Goal: Task Accomplishment & Management: Use online tool/utility

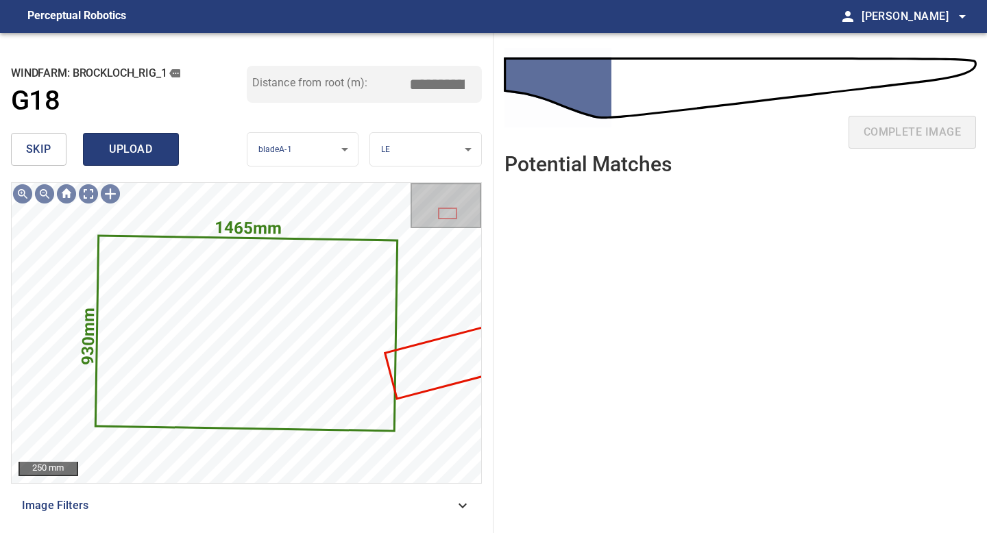
click at [153, 150] on span "upload" at bounding box center [131, 149] width 66 height 19
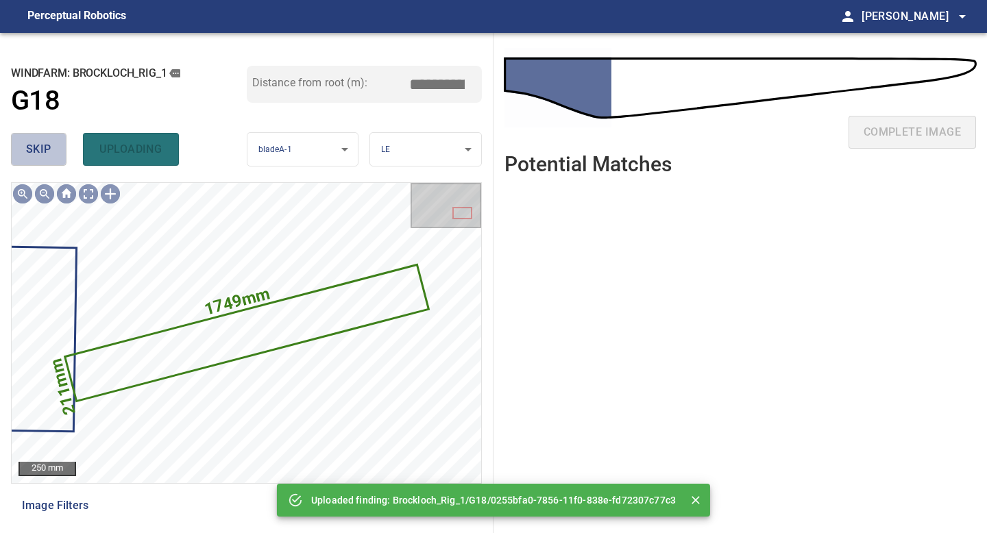
click at [50, 147] on span "skip" at bounding box center [38, 149] width 25 height 19
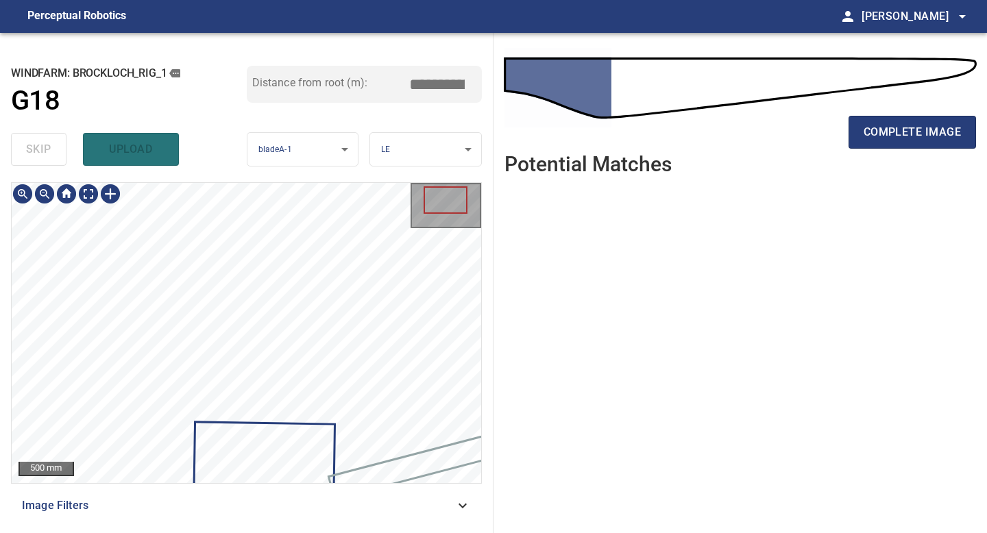
click at [290, 436] on div at bounding box center [246, 333] width 469 height 300
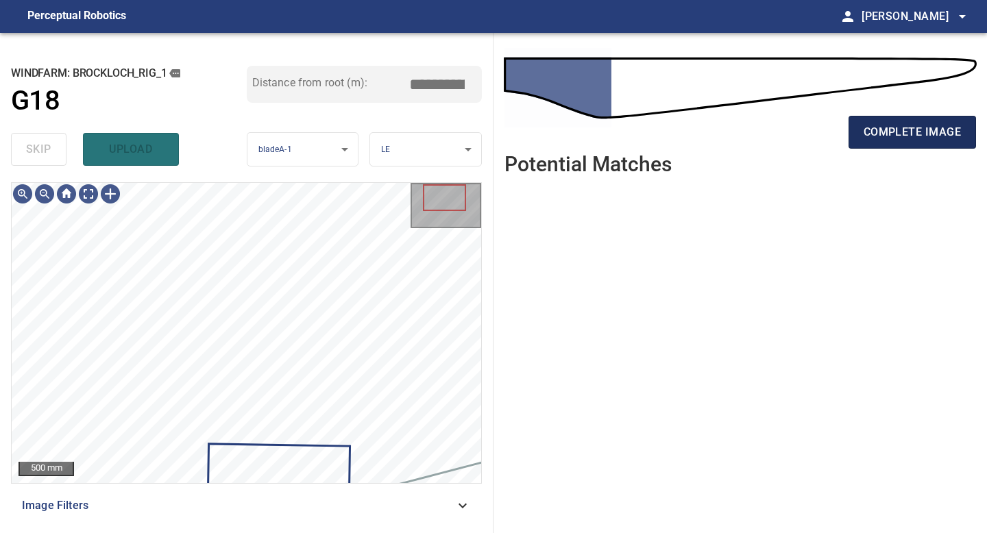
click at [866, 136] on span "complete image" at bounding box center [911, 132] width 97 height 19
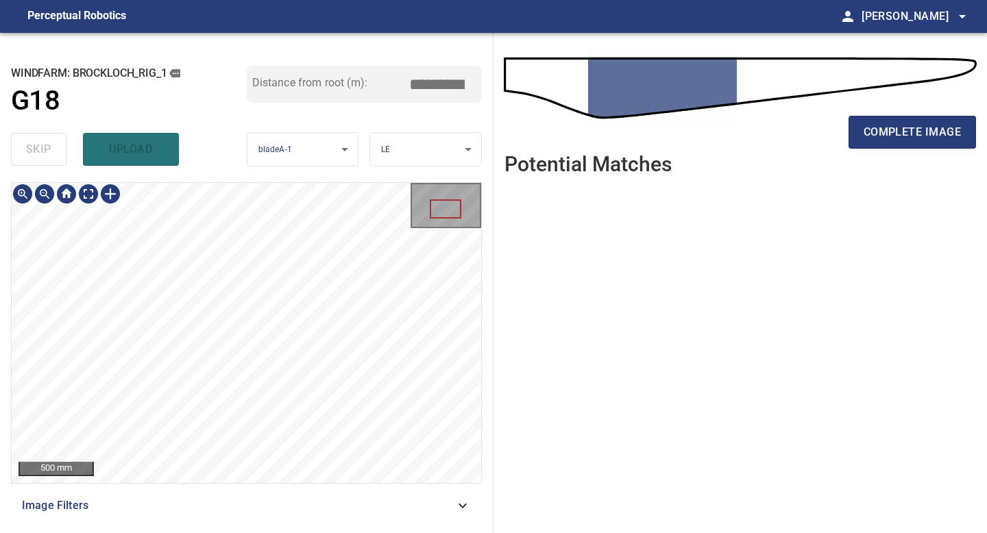
click at [255, 528] on div "**********" at bounding box center [246, 283] width 493 height 500
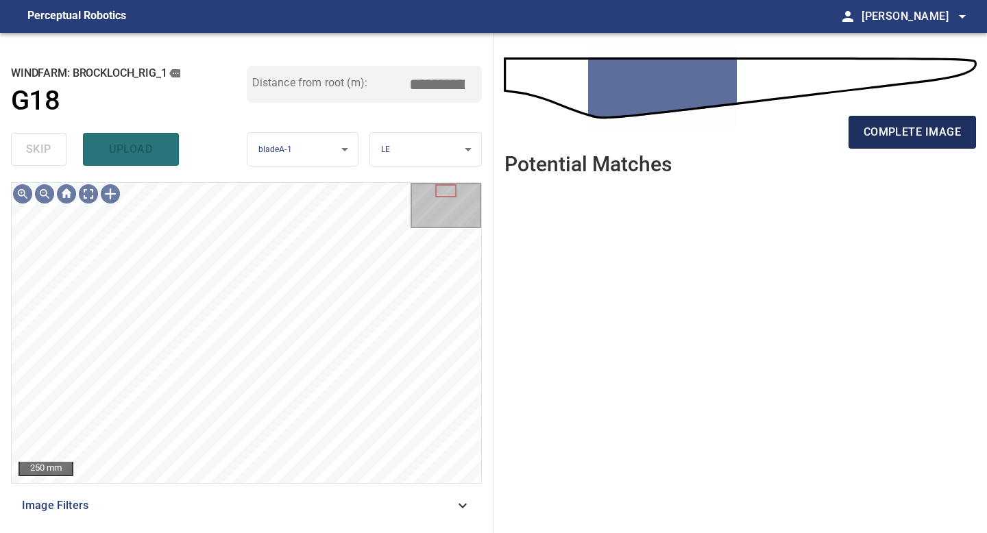
click at [852, 138] on button "complete image" at bounding box center [911, 132] width 127 height 33
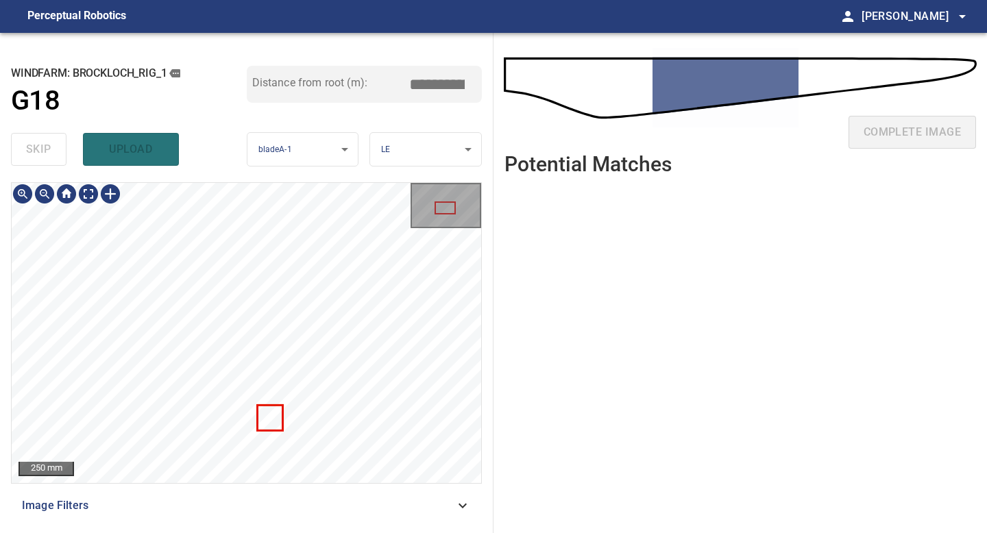
click at [253, 532] on div "**********" at bounding box center [246, 283] width 493 height 500
click at [279, 532] on div "**********" at bounding box center [246, 283] width 493 height 500
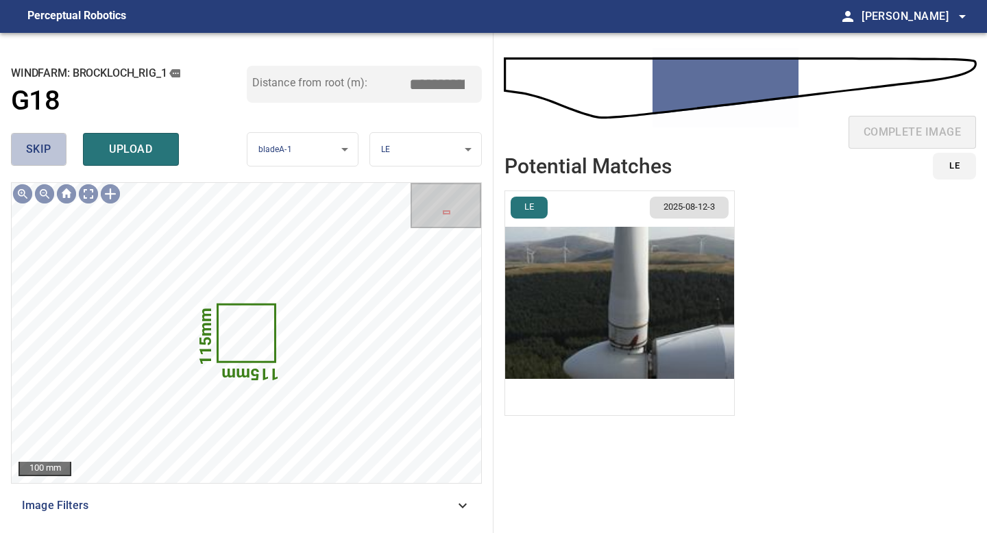
click at [36, 149] on span "skip" at bounding box center [38, 149] width 25 height 19
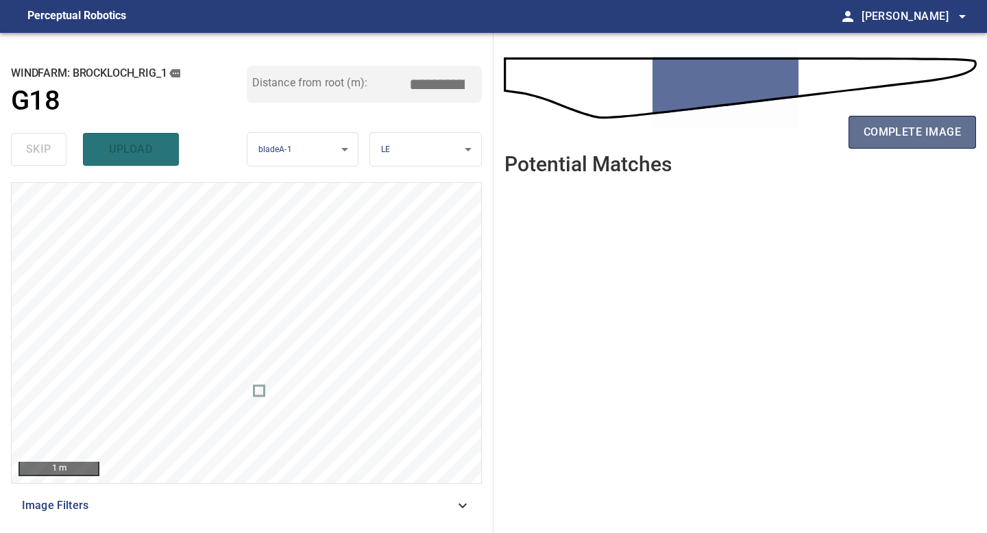
click at [878, 129] on span "complete image" at bounding box center [911, 132] width 97 height 19
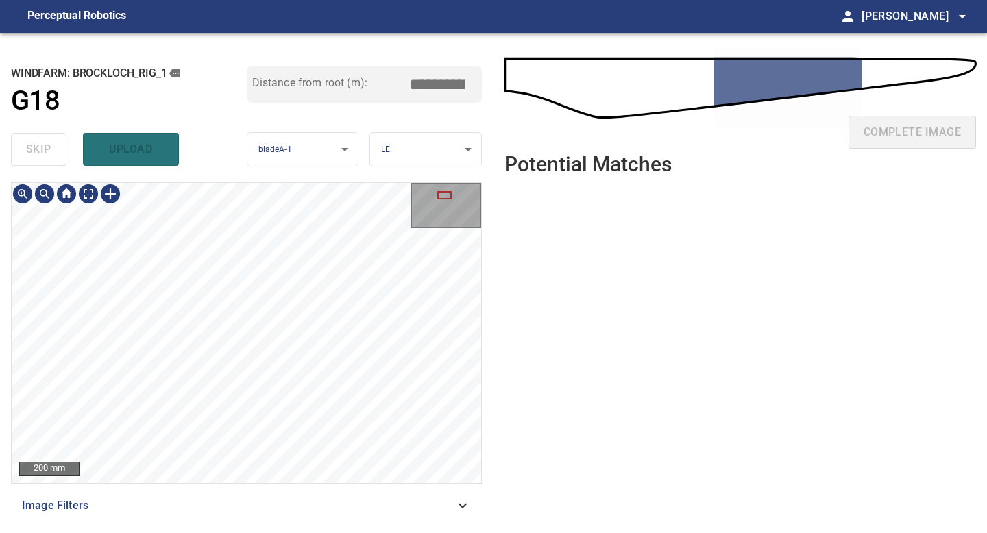
click at [203, 489] on div "200 mm Image Filters" at bounding box center [246, 352] width 471 height 340
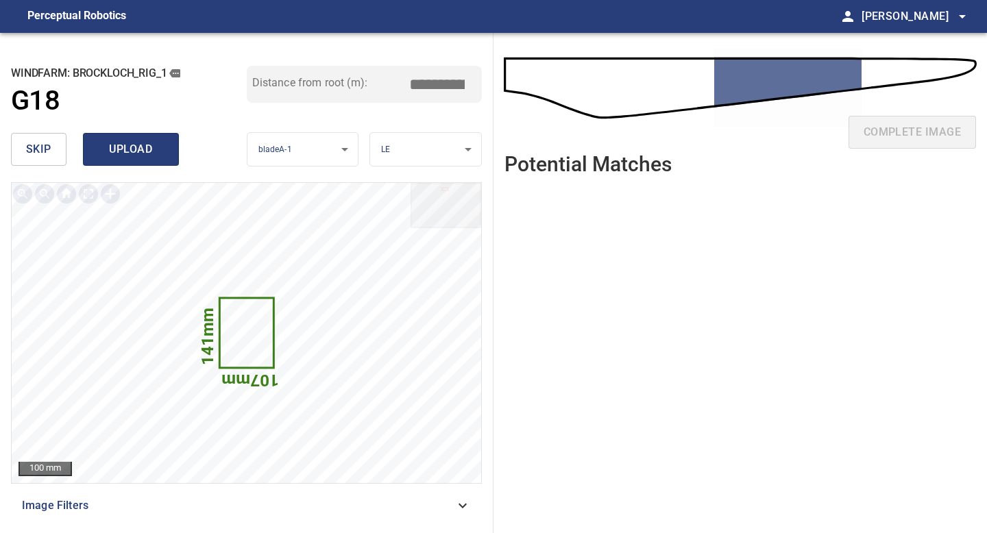
click at [103, 149] on span "upload" at bounding box center [131, 149] width 66 height 19
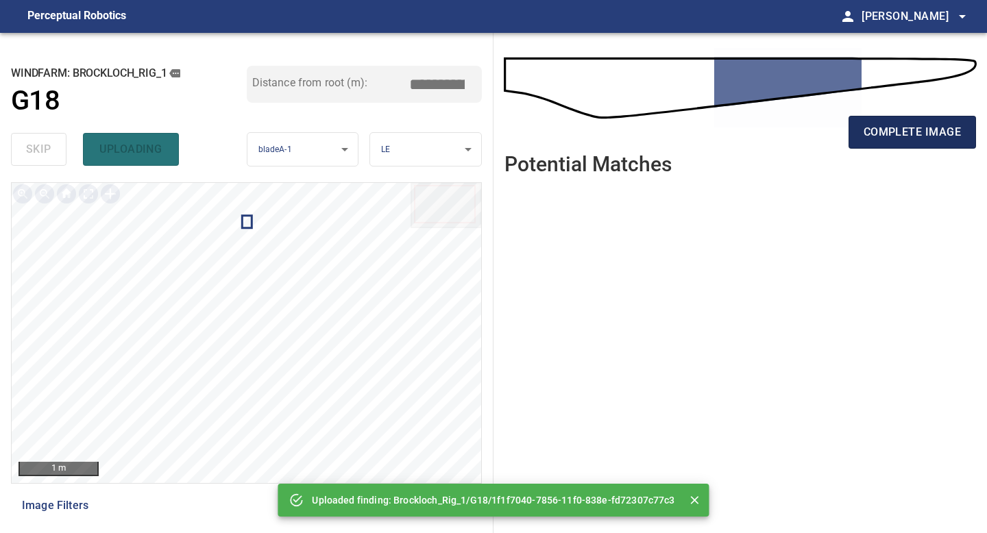
click at [863, 136] on span "complete image" at bounding box center [911, 132] width 97 height 19
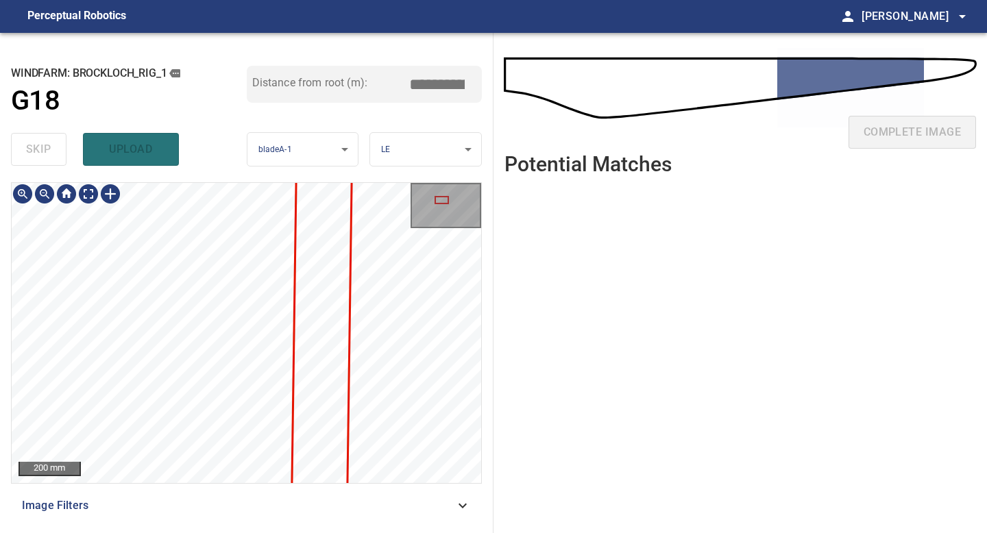
click at [271, 506] on div "200 mm Image Filters" at bounding box center [246, 352] width 471 height 340
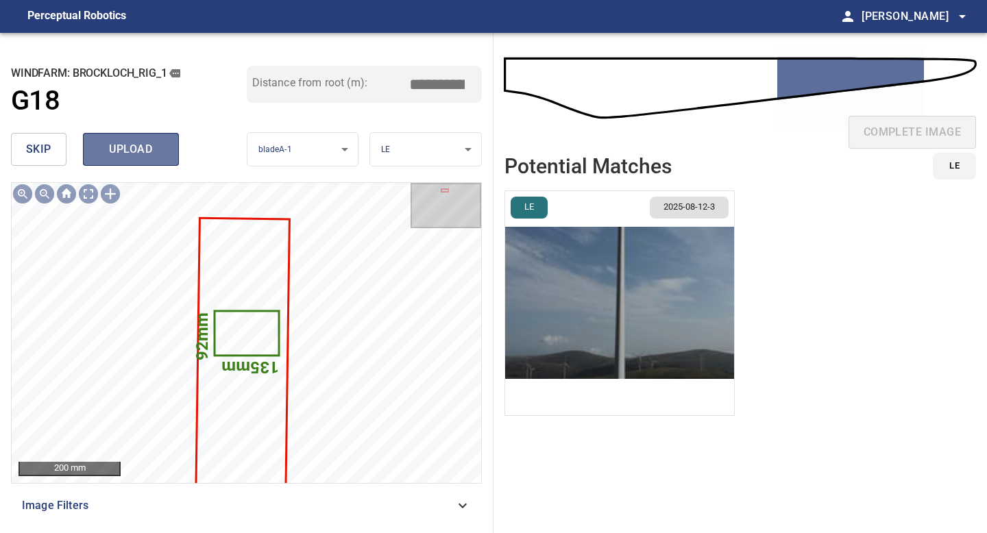
click at [132, 144] on span "upload" at bounding box center [131, 149] width 66 height 19
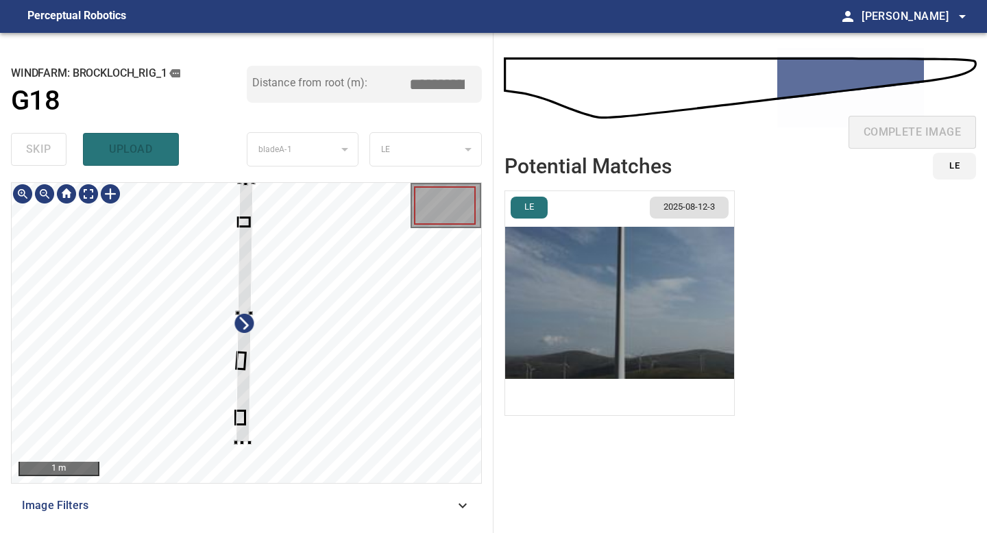
click at [241, 253] on div at bounding box center [245, 312] width 18 height 260
click at [229, 482] on div at bounding box center [231, 482] width 4 height 4
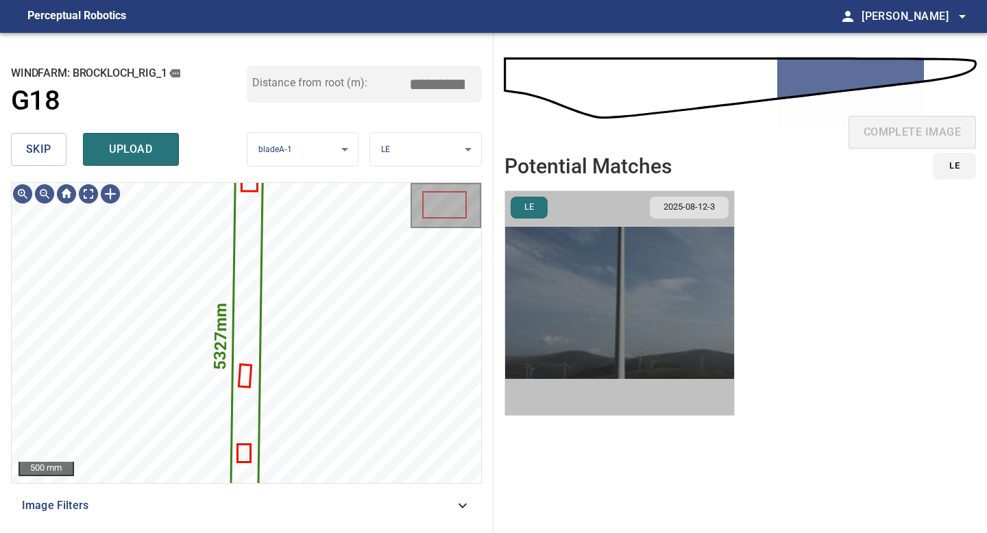
click at [566, 299] on img "button" at bounding box center [619, 303] width 229 height 224
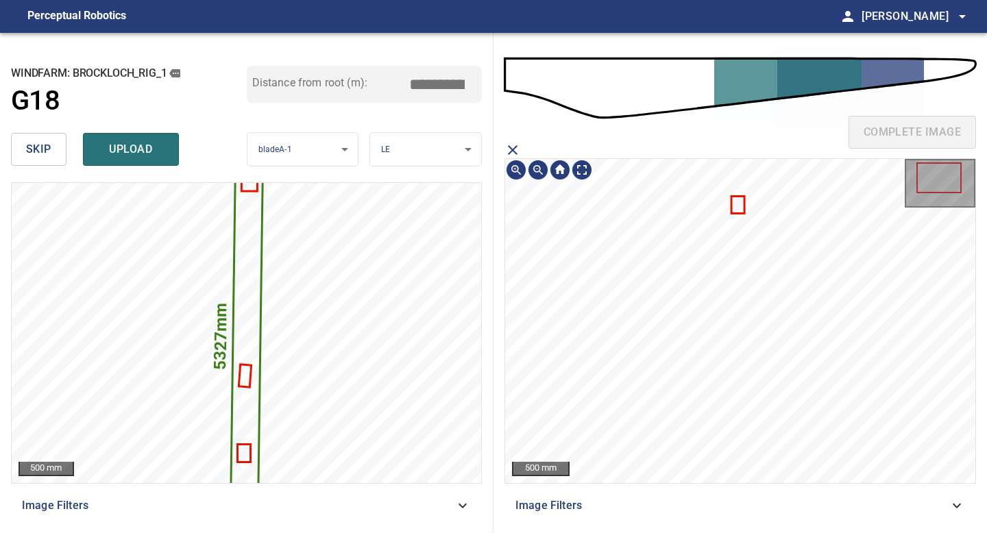
click at [741, 206] on icon at bounding box center [737, 205] width 11 height 15
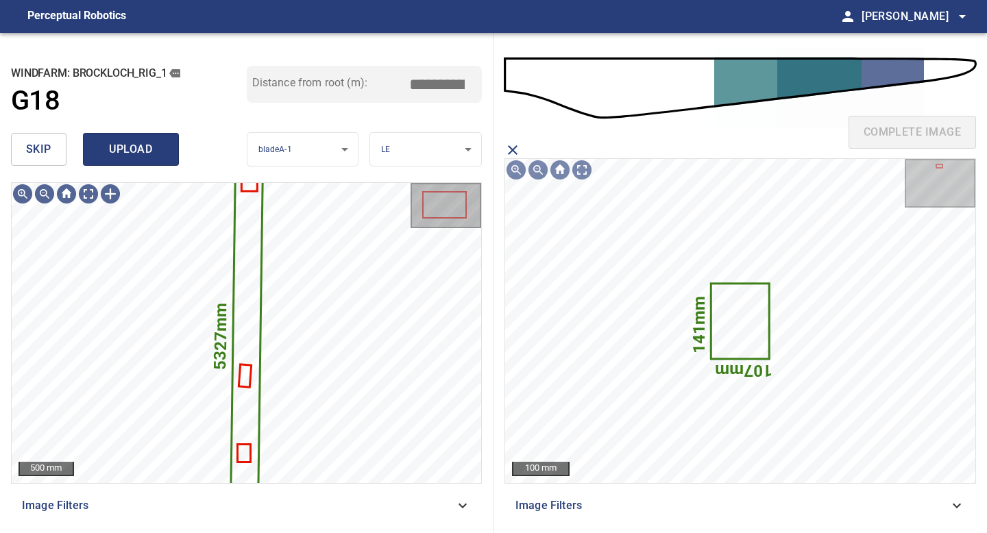
click at [121, 153] on span "upload" at bounding box center [131, 149] width 66 height 19
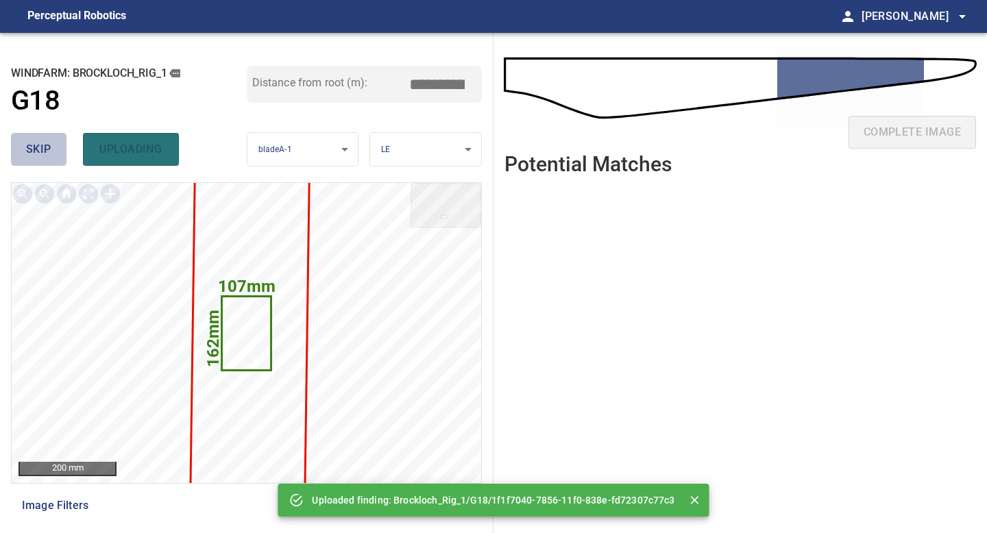
click at [51, 145] on button "skip" at bounding box center [38, 149] width 55 height 33
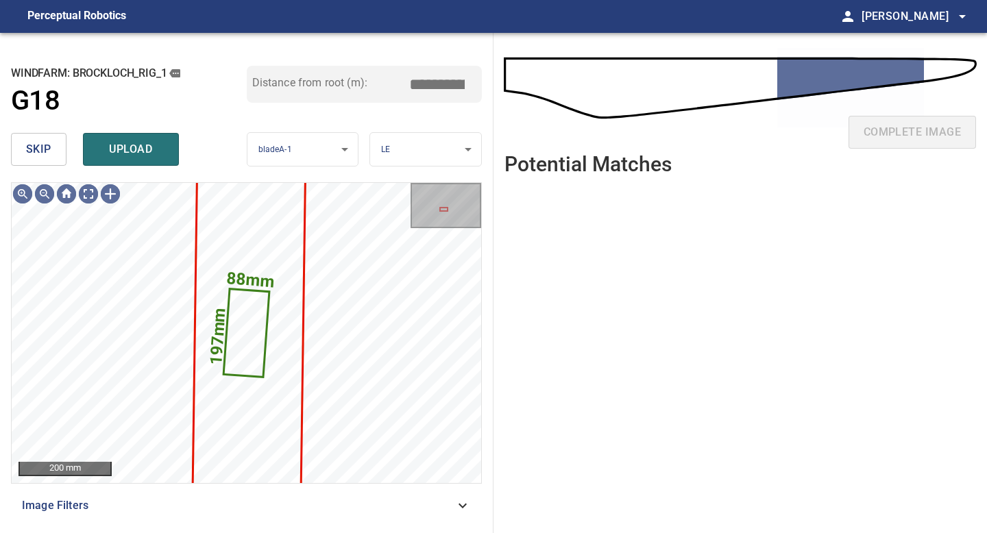
click at [51, 145] on button "skip" at bounding box center [38, 149] width 55 height 33
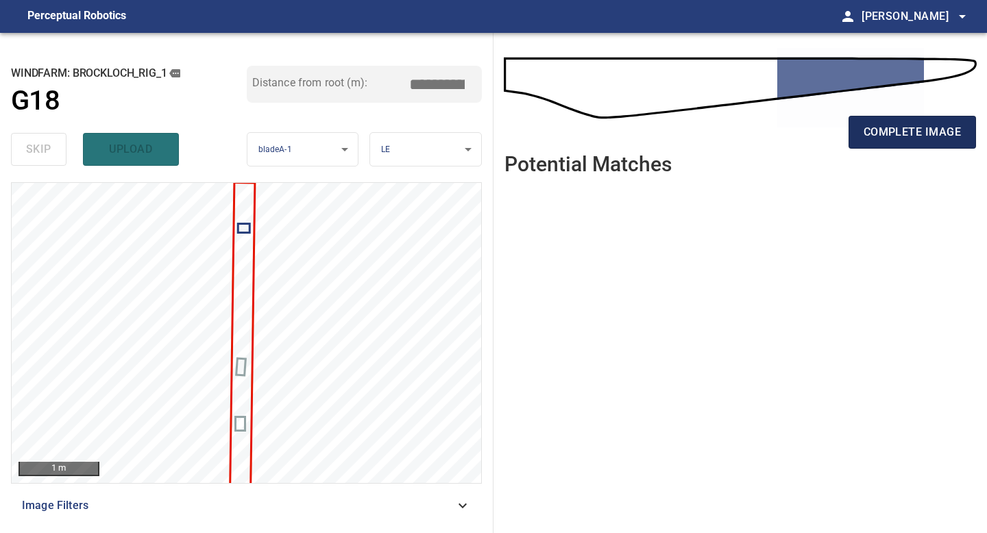
click at [879, 138] on span "complete image" at bounding box center [911, 132] width 97 height 19
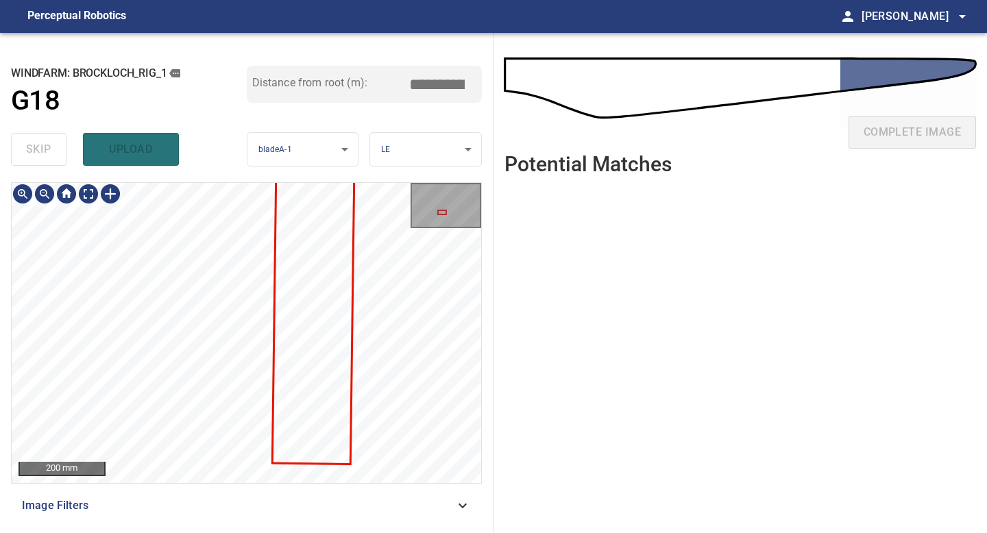
click at [238, 486] on div "200 mm Image Filters" at bounding box center [246, 352] width 471 height 340
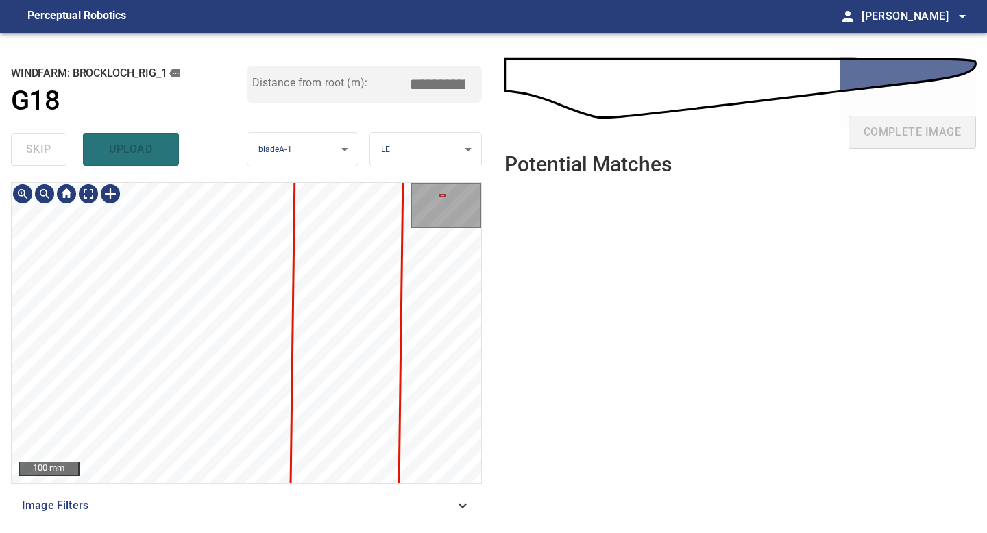
click at [224, 497] on div "100 mm Image Filters" at bounding box center [246, 352] width 471 height 340
click at [237, 525] on div "**********" at bounding box center [246, 283] width 493 height 500
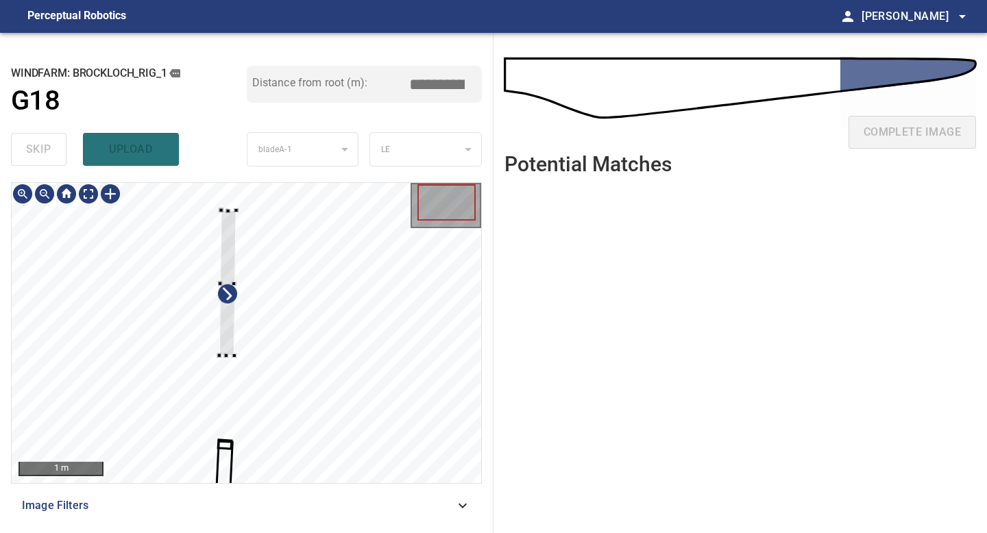
click at [221, 352] on div at bounding box center [227, 282] width 16 height 145
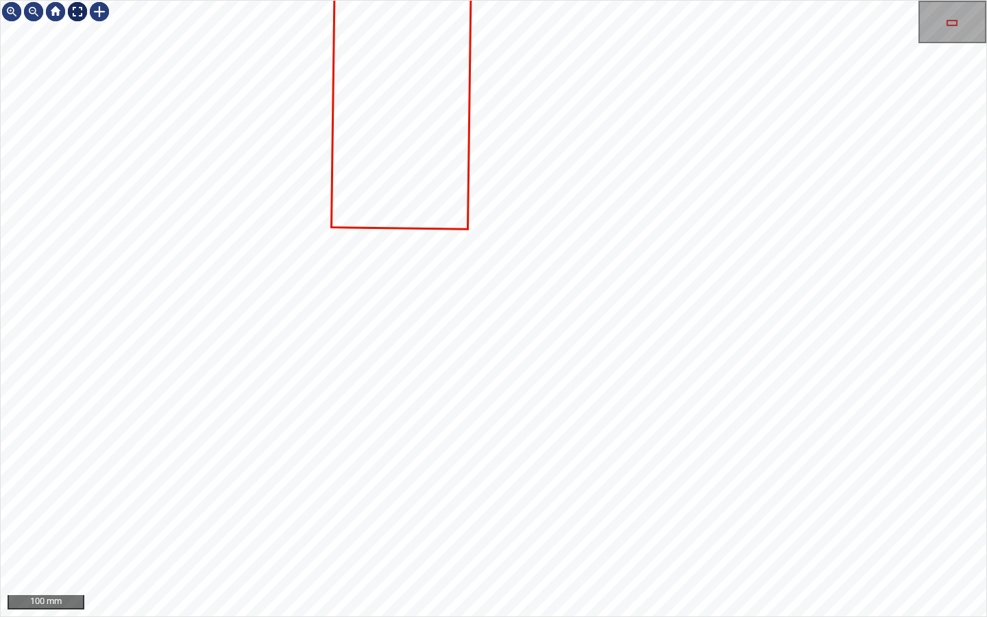
click at [79, 12] on div at bounding box center [77, 12] width 22 height 22
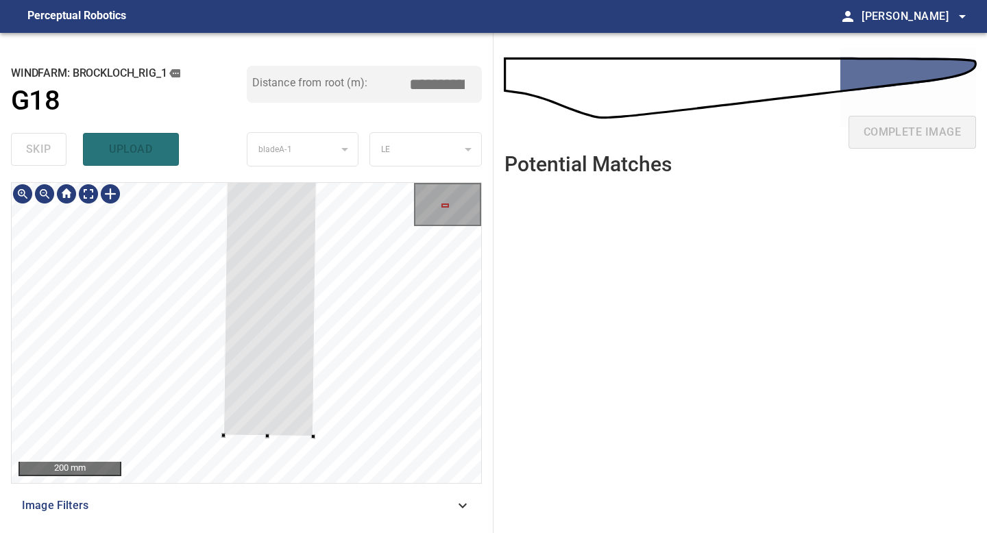
click at [271, 440] on div at bounding box center [246, 333] width 469 height 300
click at [43, 194] on div at bounding box center [45, 194] width 22 height 22
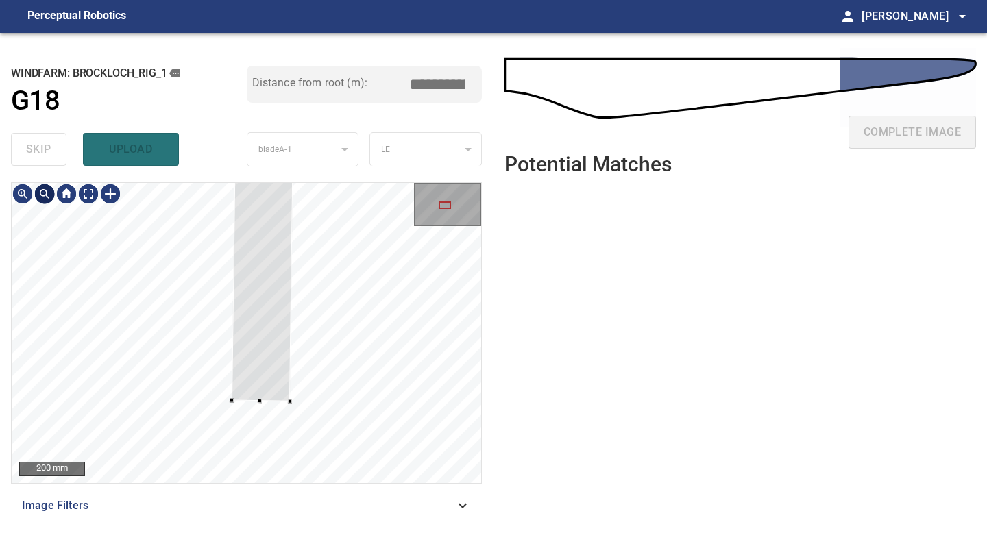
click at [43, 194] on div at bounding box center [45, 194] width 22 height 22
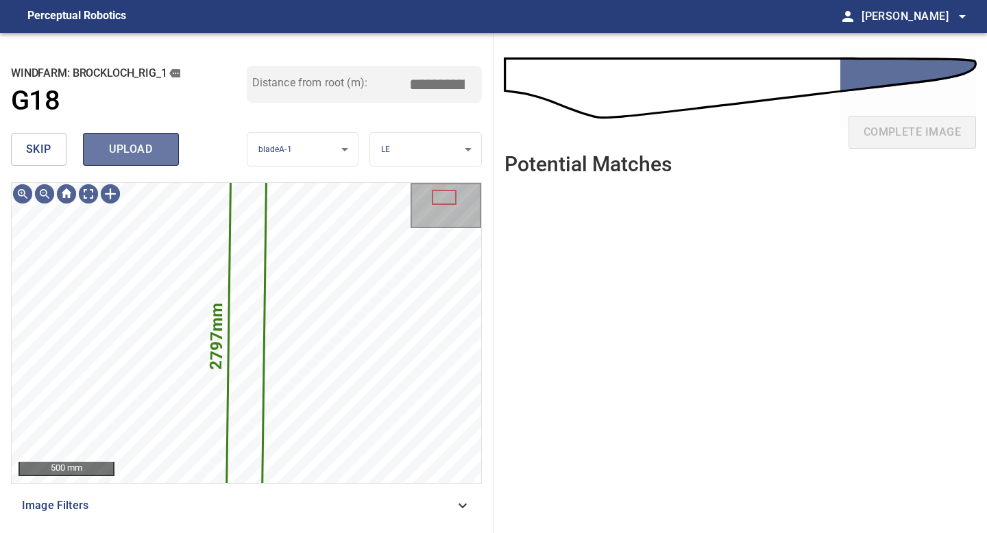
click at [141, 158] on span "upload" at bounding box center [131, 149] width 66 height 19
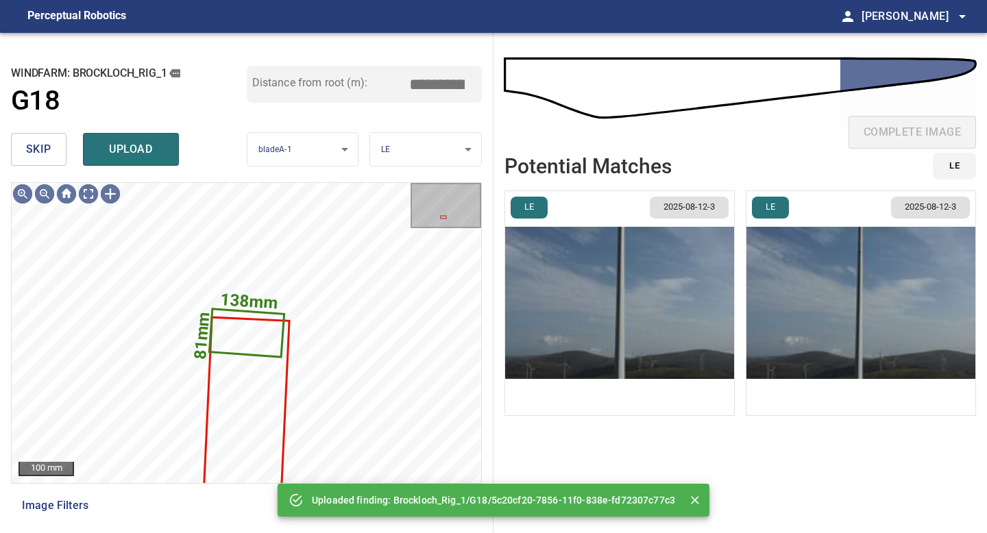
click at [45, 151] on span "skip" at bounding box center [38, 149] width 25 height 19
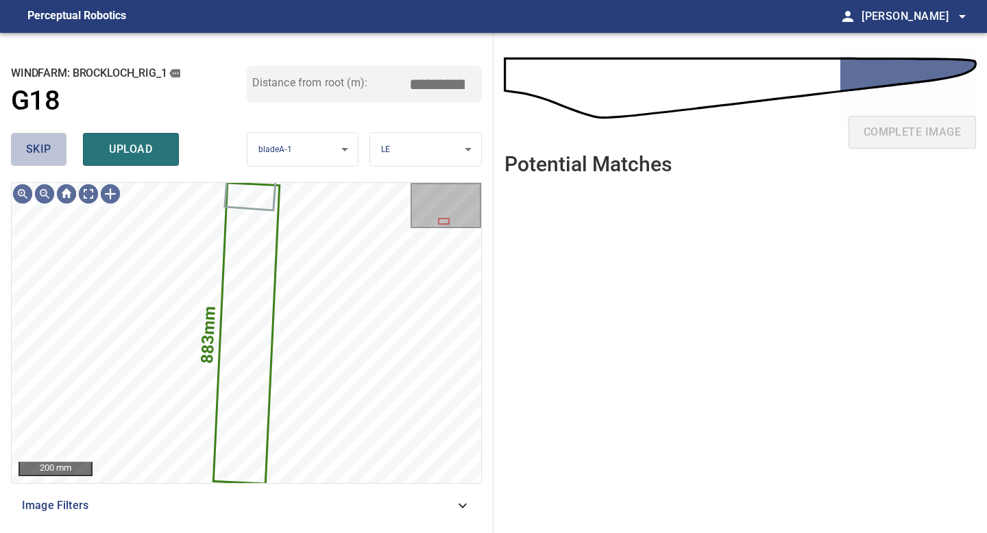
click at [45, 151] on span "skip" at bounding box center [38, 149] width 25 height 19
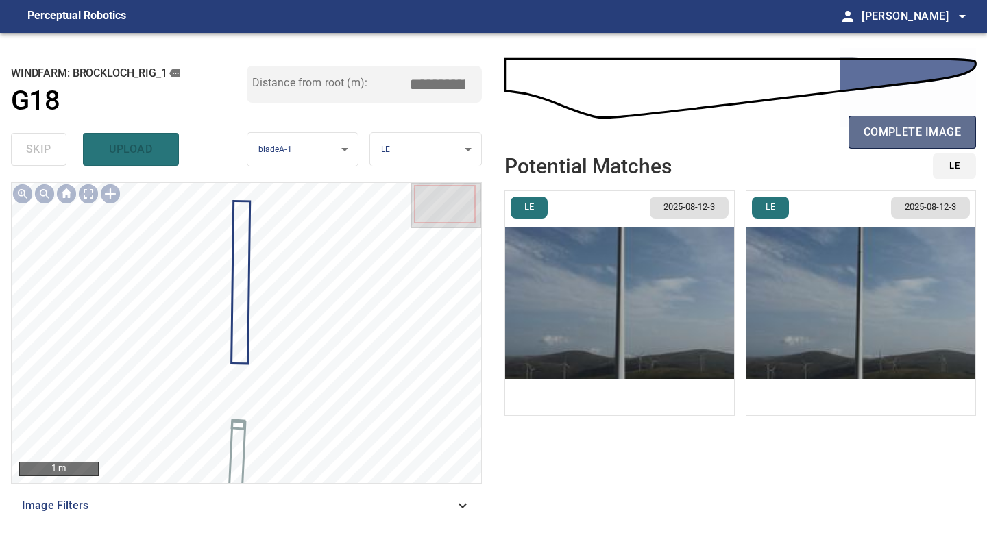
click at [892, 129] on span "complete image" at bounding box center [911, 132] width 97 height 19
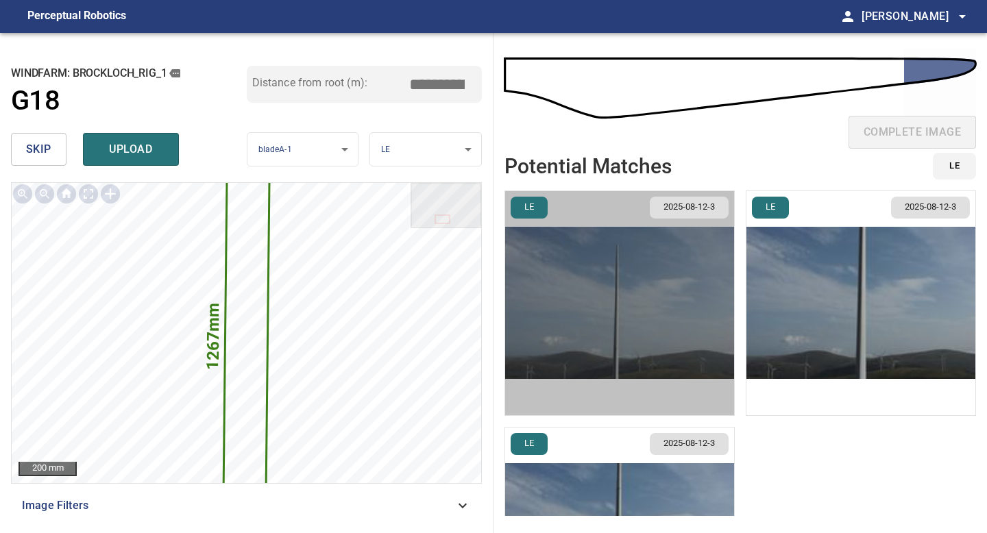
click at [647, 284] on img "button" at bounding box center [619, 303] width 229 height 224
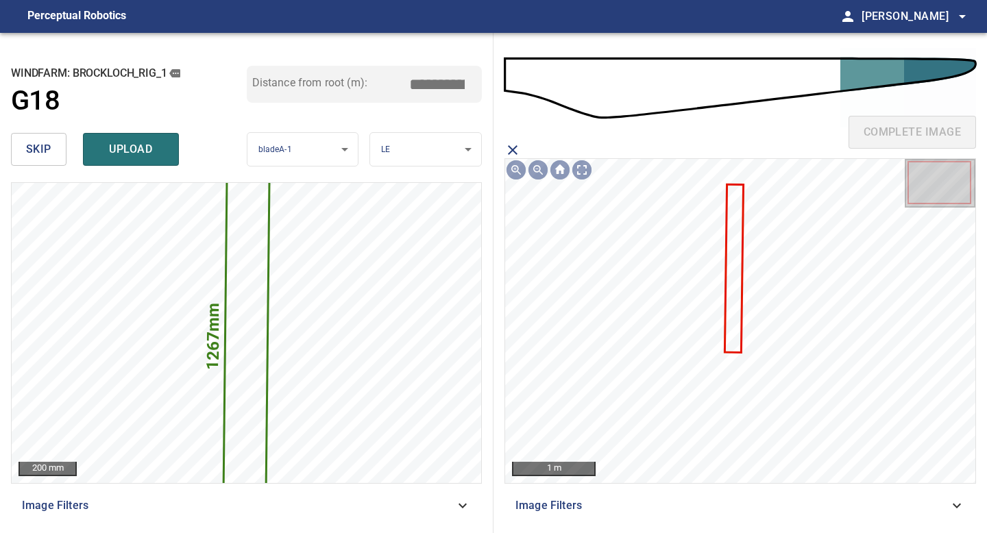
click at [731, 238] on icon at bounding box center [733, 269] width 16 height 166
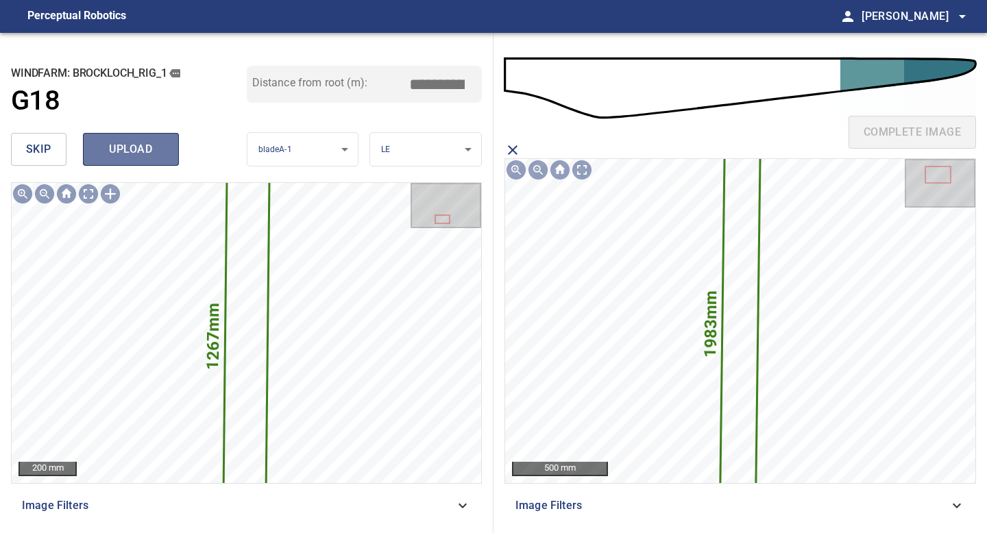
click at [126, 151] on span "upload" at bounding box center [131, 149] width 66 height 19
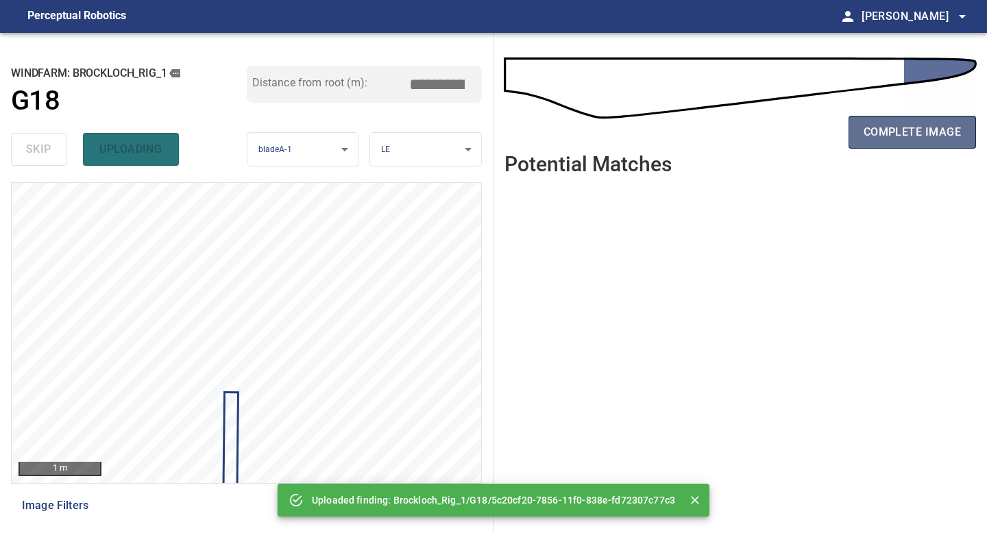
click at [891, 141] on button "complete image" at bounding box center [911, 132] width 127 height 33
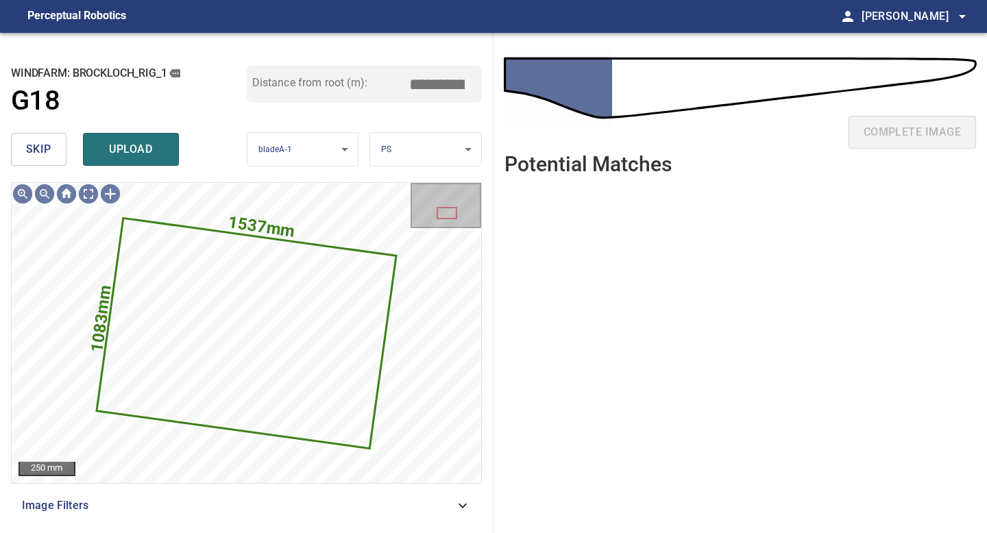
click at [466, 147] on body "**********" at bounding box center [493, 266] width 987 height 533
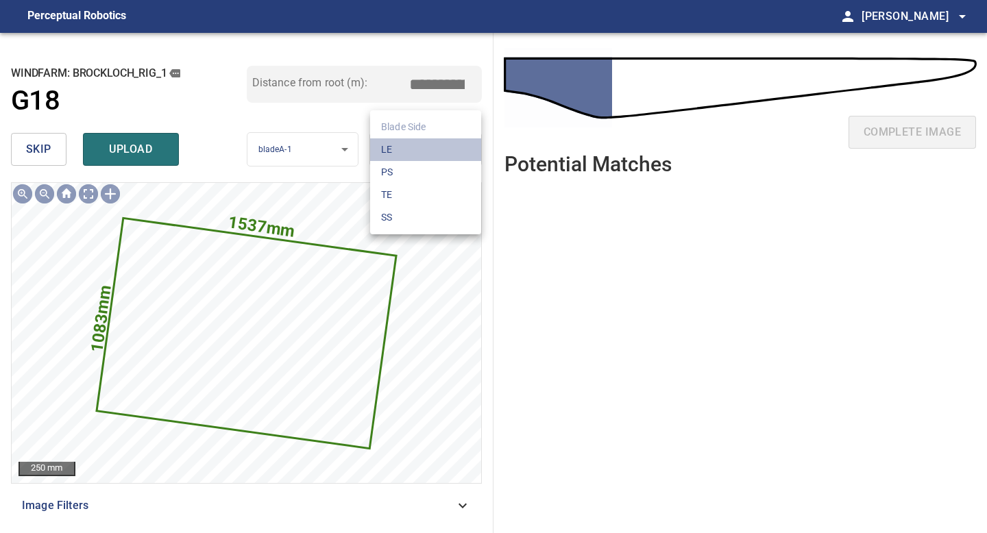
click at [466, 147] on li "LE" at bounding box center [425, 149] width 111 height 23
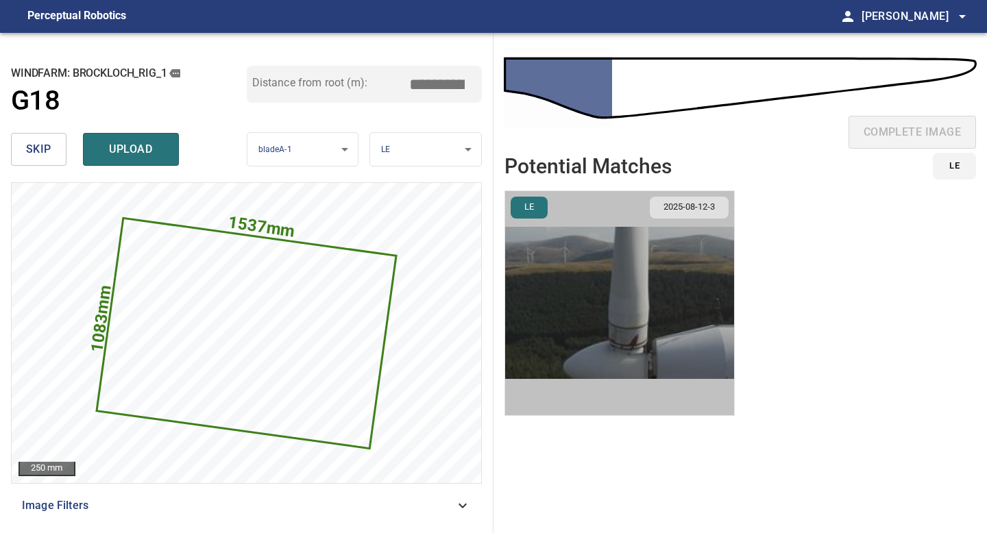
click at [610, 310] on img "button" at bounding box center [619, 303] width 229 height 224
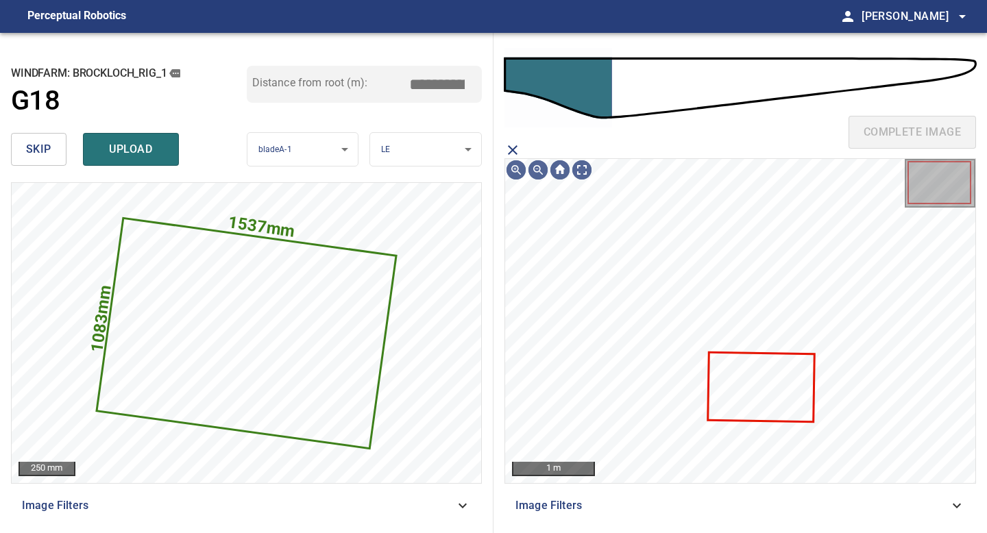
click at [719, 371] on icon at bounding box center [760, 387] width 104 height 67
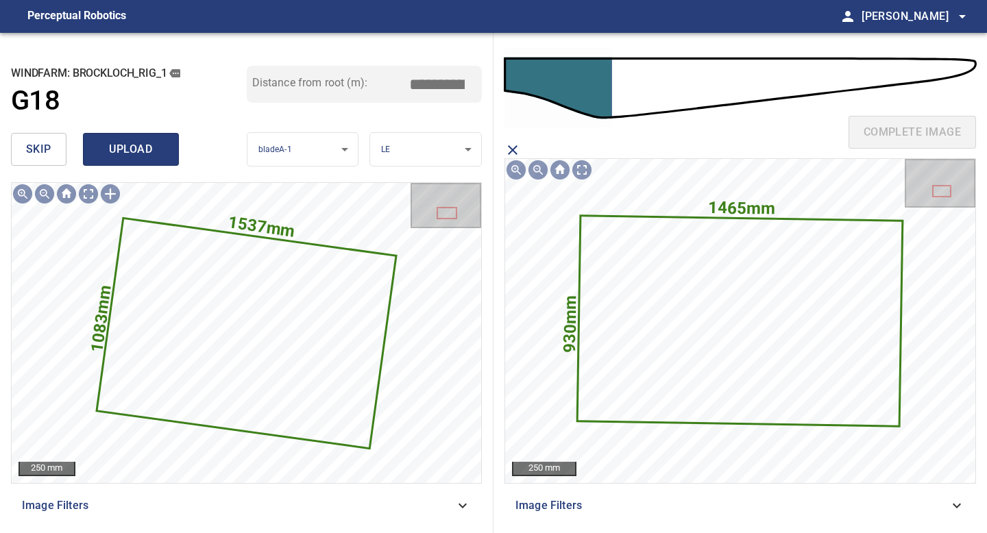
click at [127, 158] on span "upload" at bounding box center [131, 149] width 66 height 19
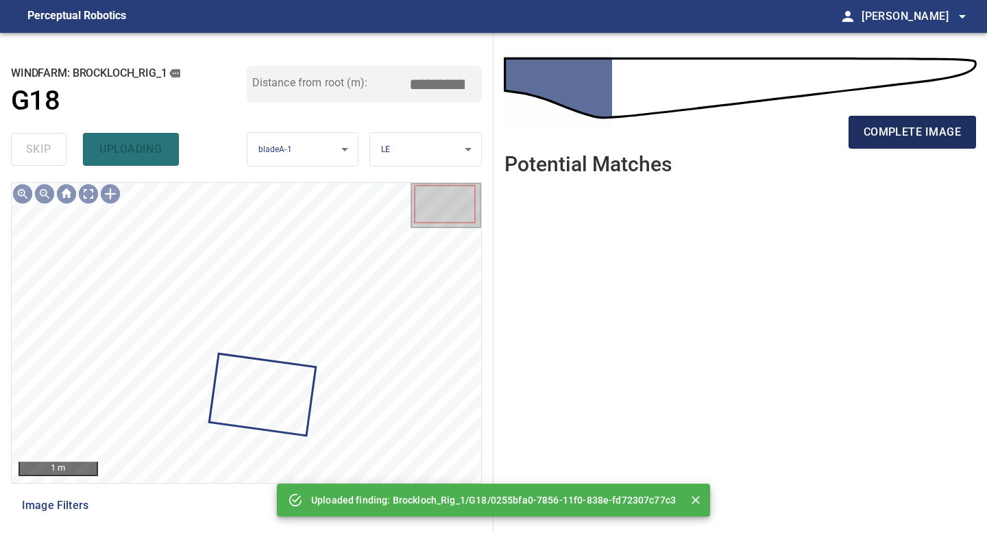
click at [906, 132] on span "complete image" at bounding box center [911, 132] width 97 height 19
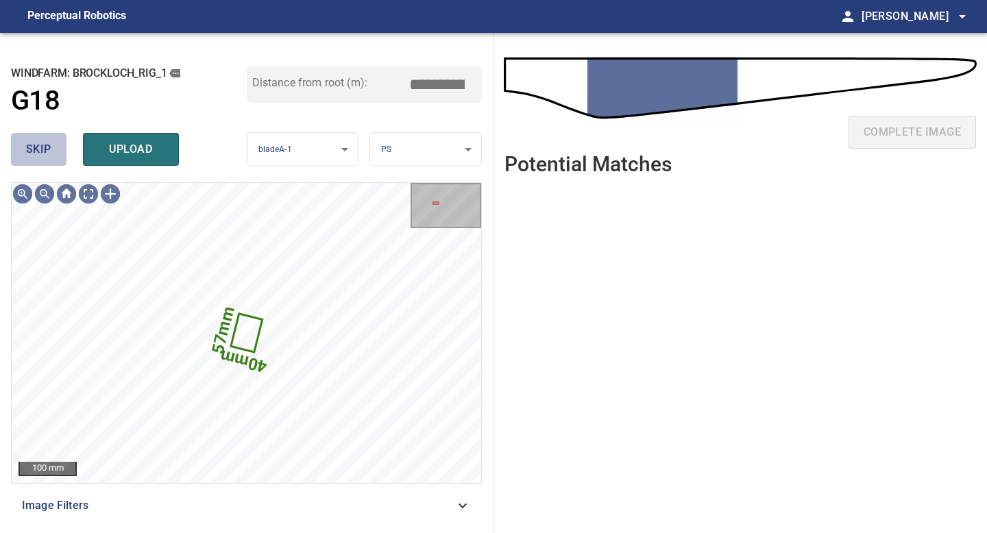
click at [43, 149] on span "skip" at bounding box center [38, 149] width 25 height 19
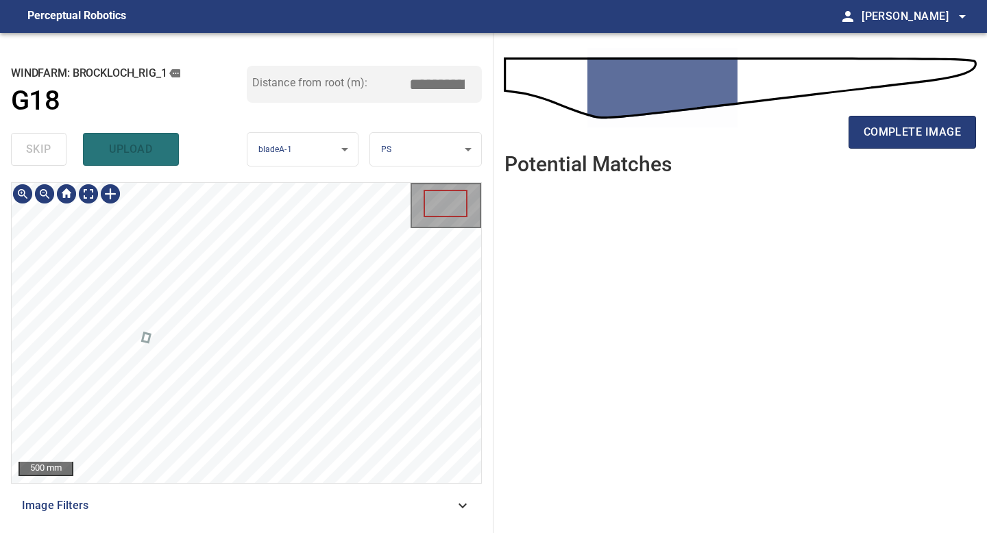
click at [227, 532] on div "**********" at bounding box center [246, 283] width 493 height 500
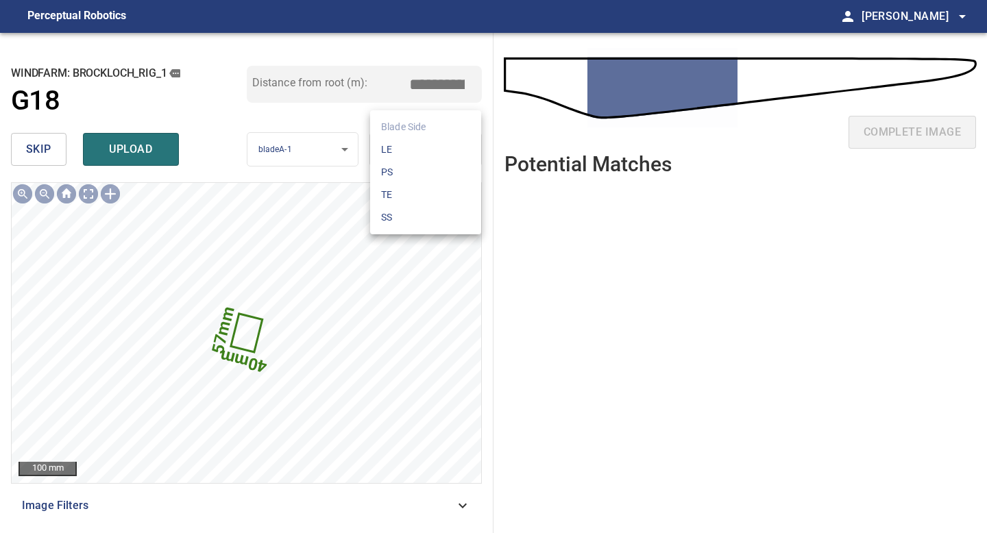
click at [416, 147] on body "**********" at bounding box center [493, 266] width 987 height 533
click at [404, 188] on li "TE" at bounding box center [425, 195] width 111 height 23
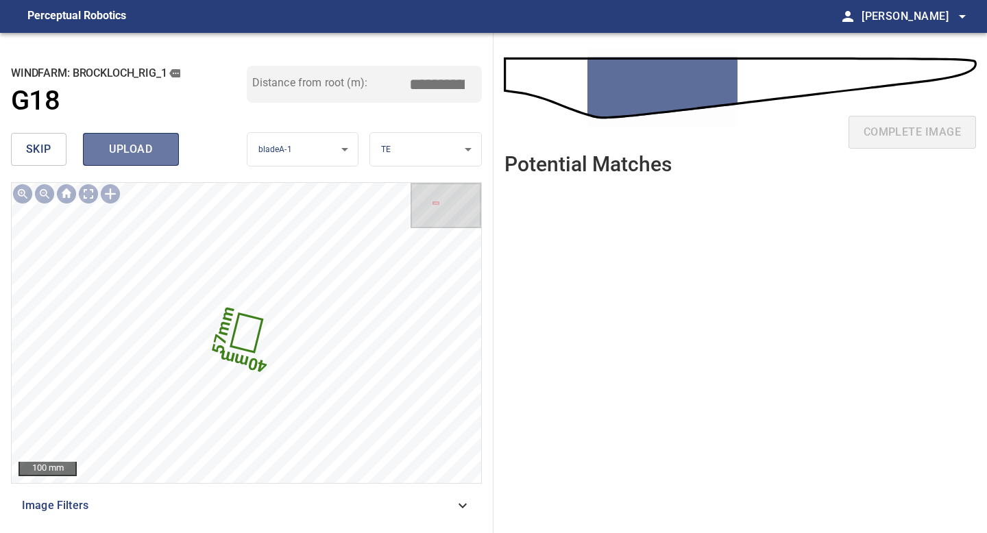
click at [140, 156] on span "upload" at bounding box center [131, 149] width 66 height 19
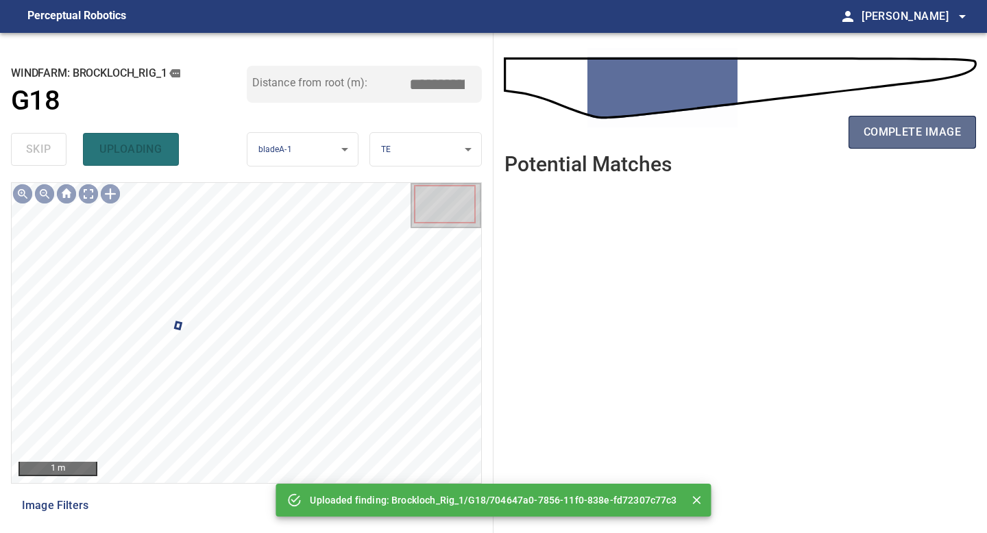
click at [858, 136] on button "complete image" at bounding box center [911, 132] width 127 height 33
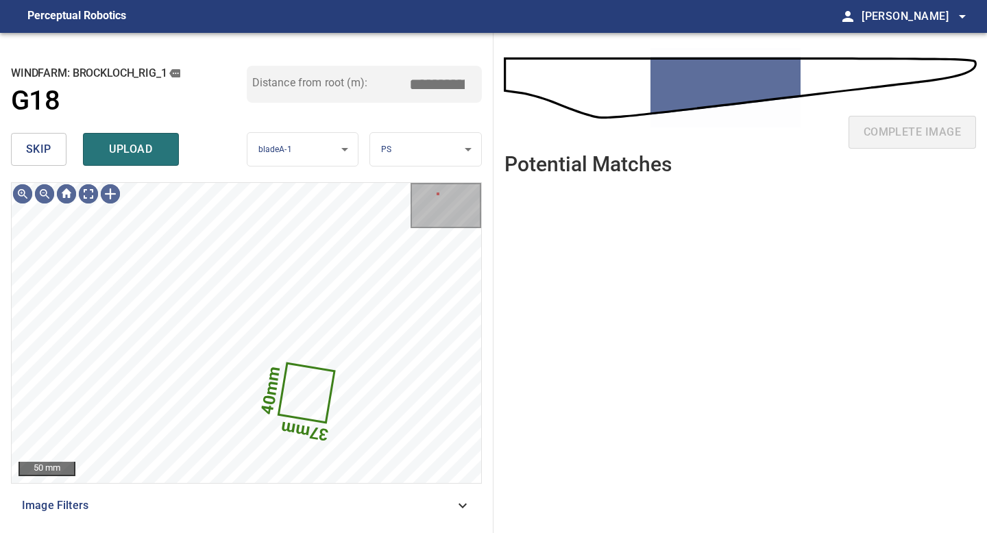
click at [52, 149] on button "skip" at bounding box center [38, 149] width 55 height 33
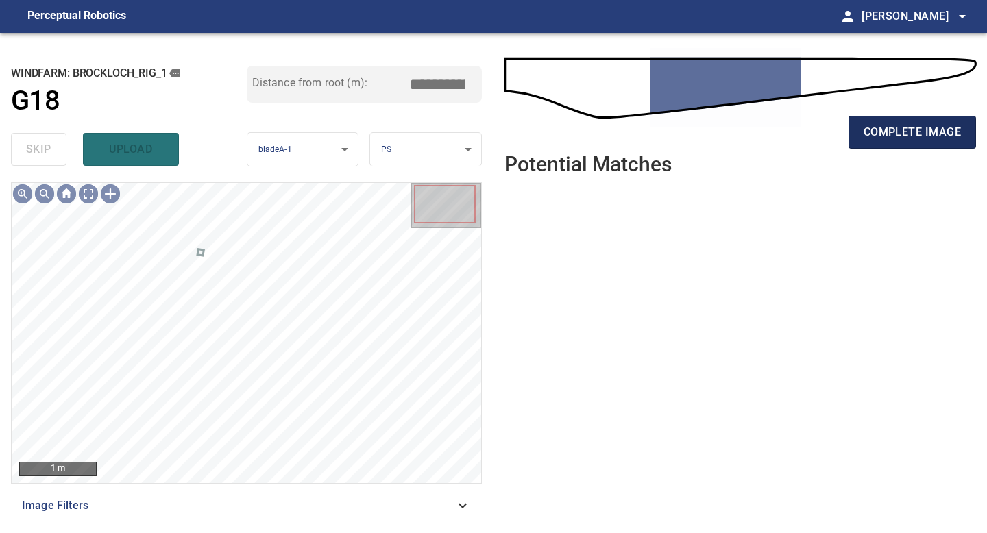
click at [863, 146] on button "complete image" at bounding box center [911, 132] width 127 height 33
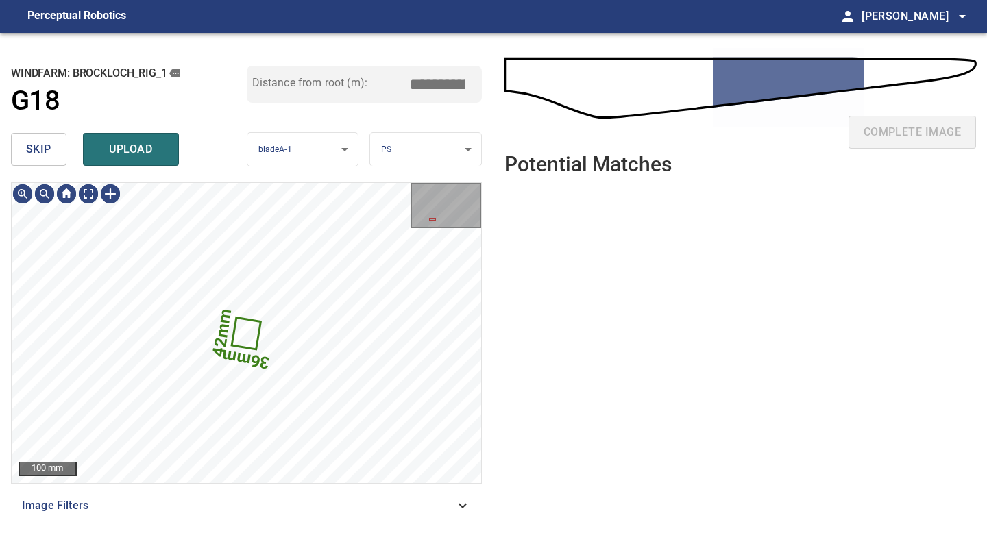
click at [49, 155] on span "skip" at bounding box center [38, 149] width 25 height 19
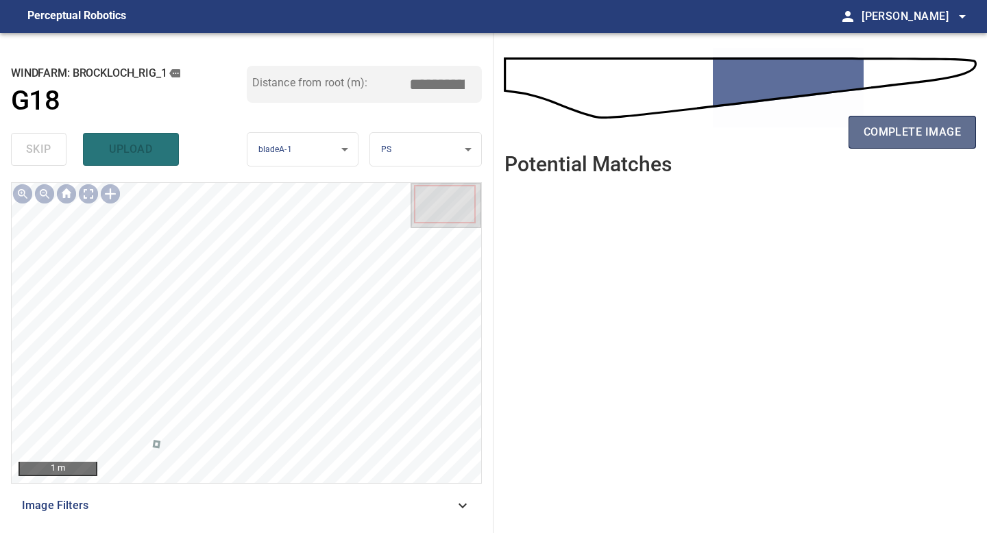
click at [892, 124] on span "complete image" at bounding box center [911, 132] width 97 height 19
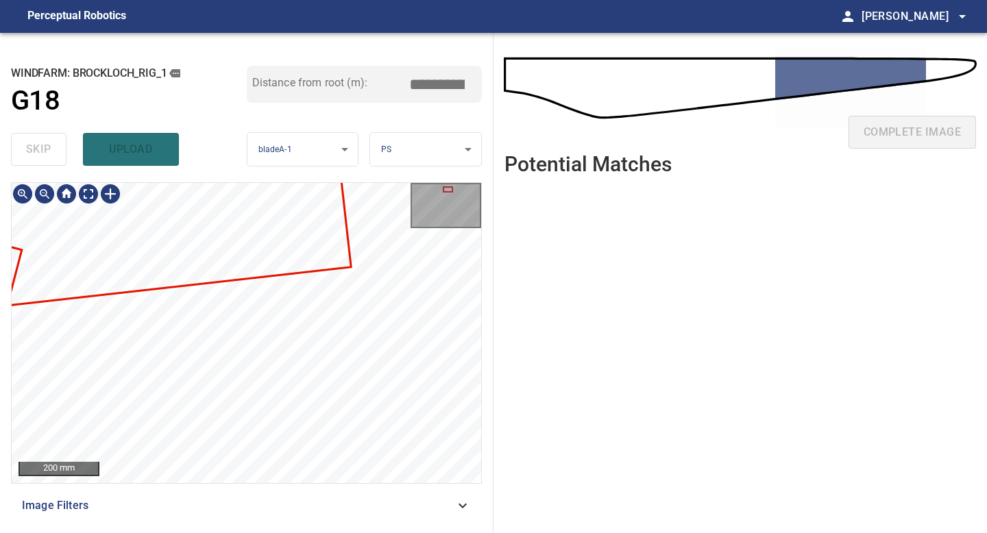
click at [231, 512] on div "200 mm Image Filters" at bounding box center [246, 352] width 471 height 340
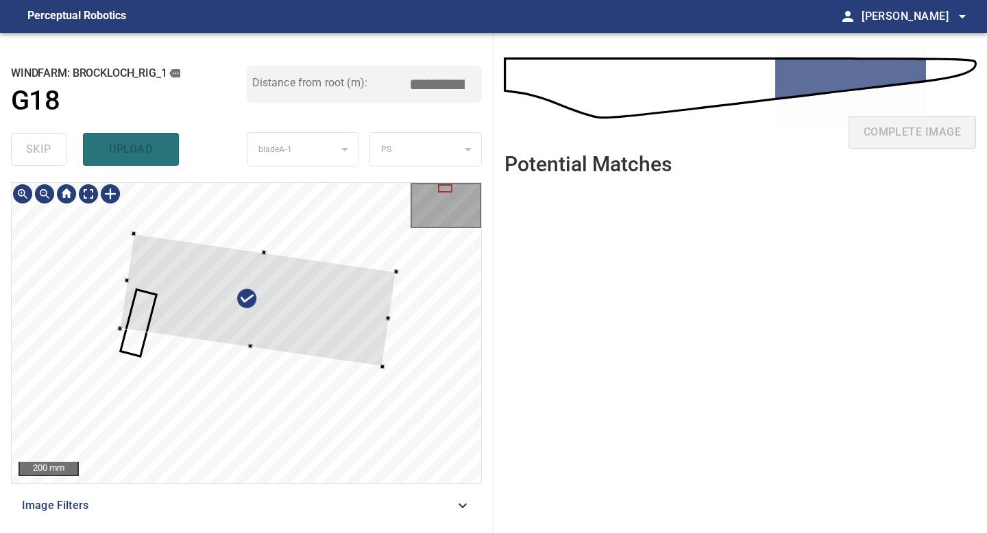
click at [332, 330] on div at bounding box center [258, 300] width 276 height 133
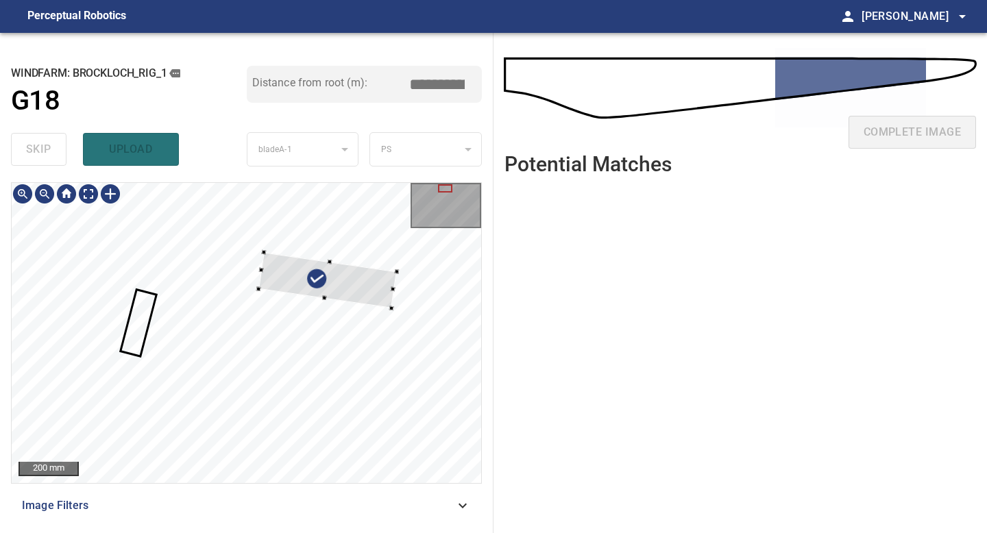
click at [262, 286] on div at bounding box center [327, 281] width 138 height 56
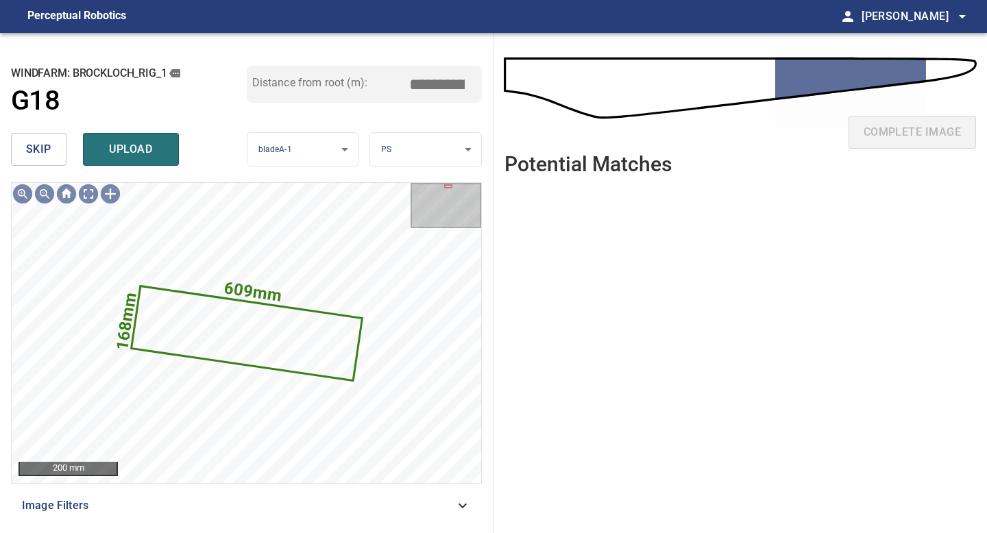
click at [465, 156] on body "**********" at bounding box center [493, 266] width 987 height 533
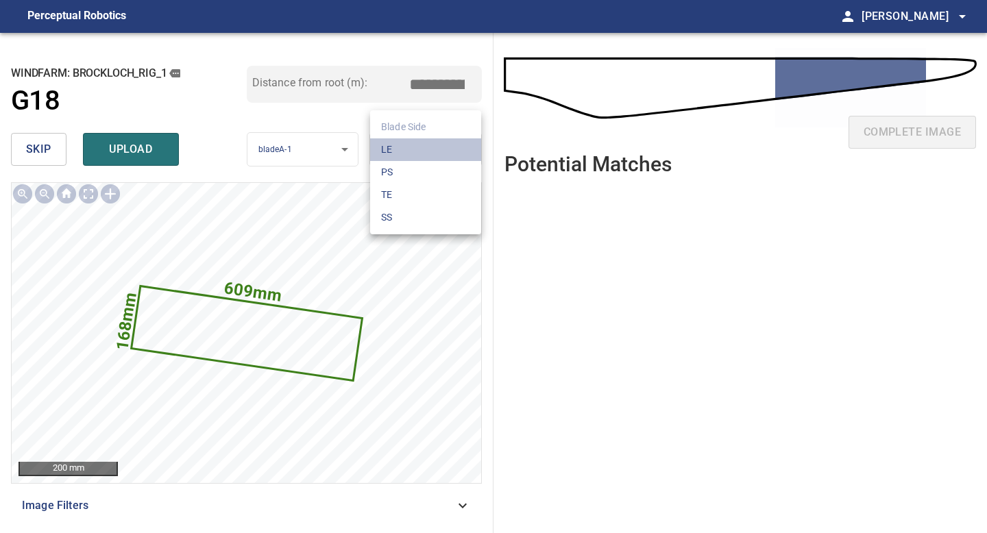
click at [462, 150] on li "LE" at bounding box center [425, 149] width 111 height 23
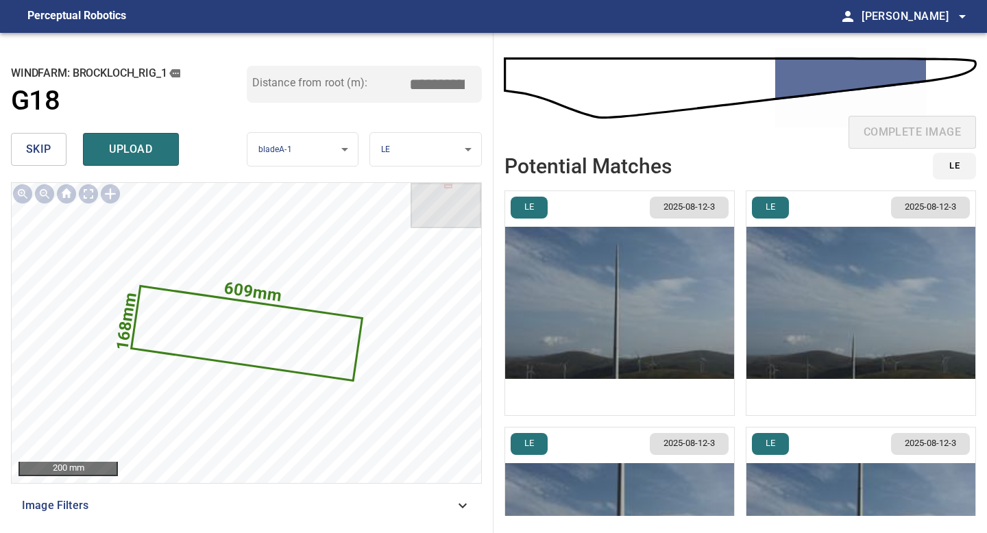
click at [644, 319] on img "button" at bounding box center [619, 303] width 229 height 224
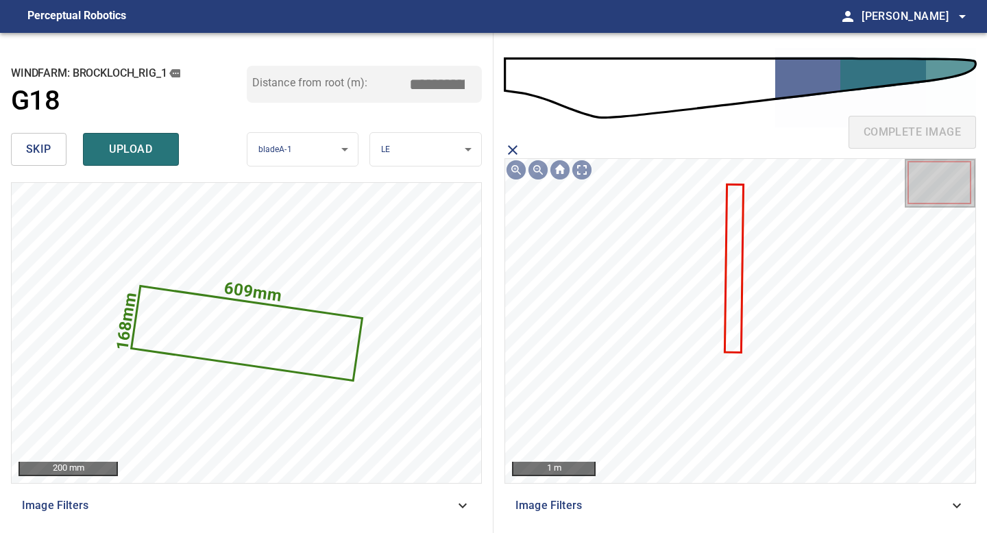
click at [508, 154] on icon "close matching imageResolution:" at bounding box center [513, 150] width 10 height 10
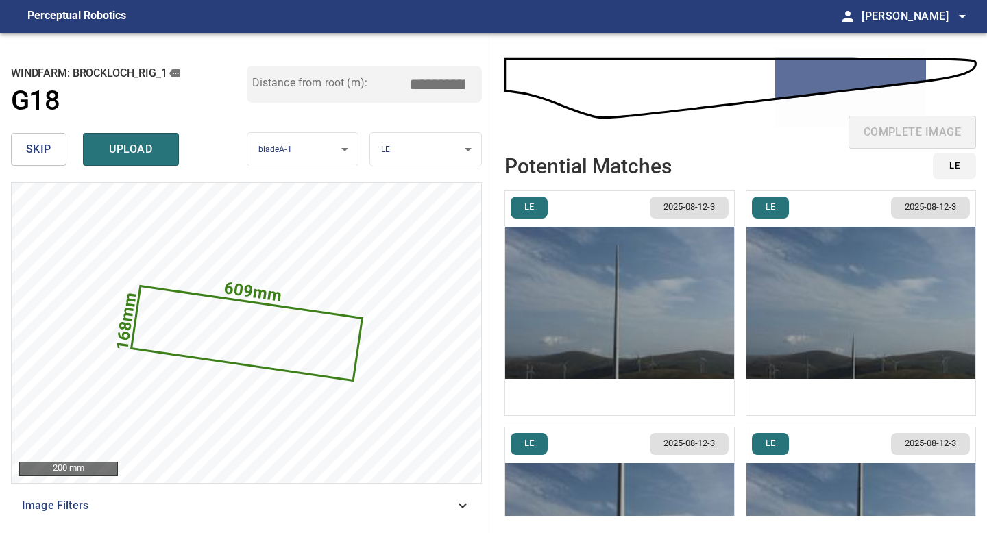
scroll to position [136, 0]
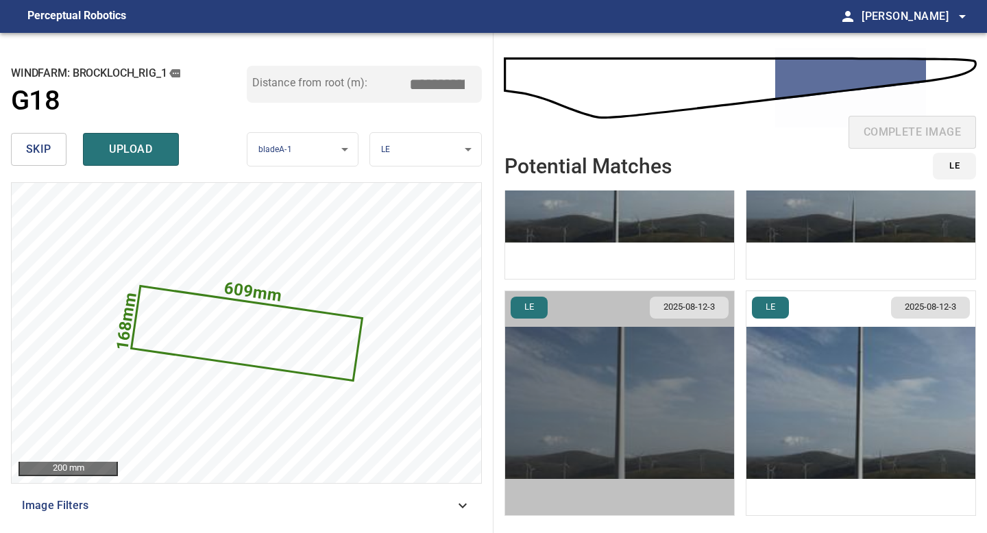
click at [668, 396] on img "button" at bounding box center [619, 403] width 229 height 224
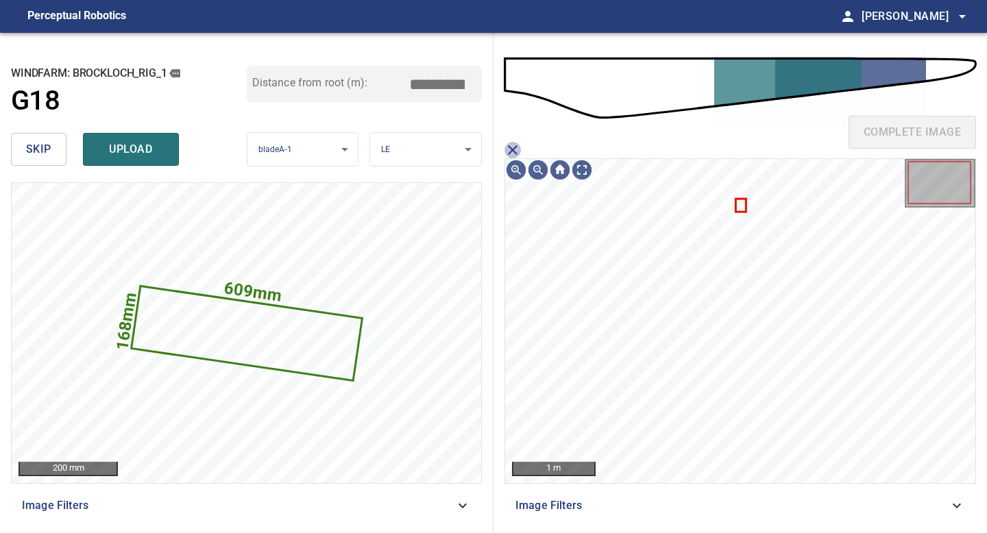
click at [517, 157] on icon "close matching imageResolution:" at bounding box center [512, 150] width 16 height 16
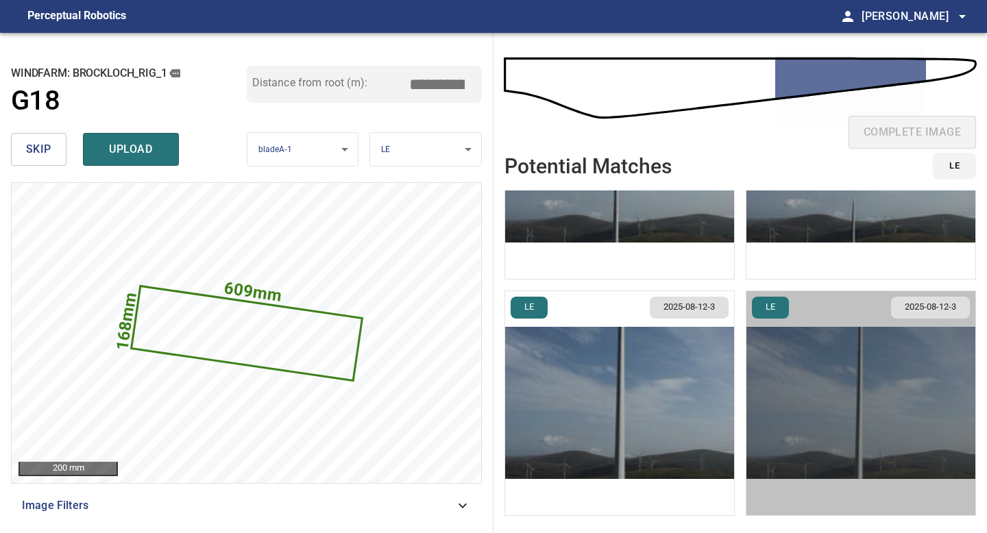
click at [831, 408] on img "button" at bounding box center [860, 403] width 229 height 224
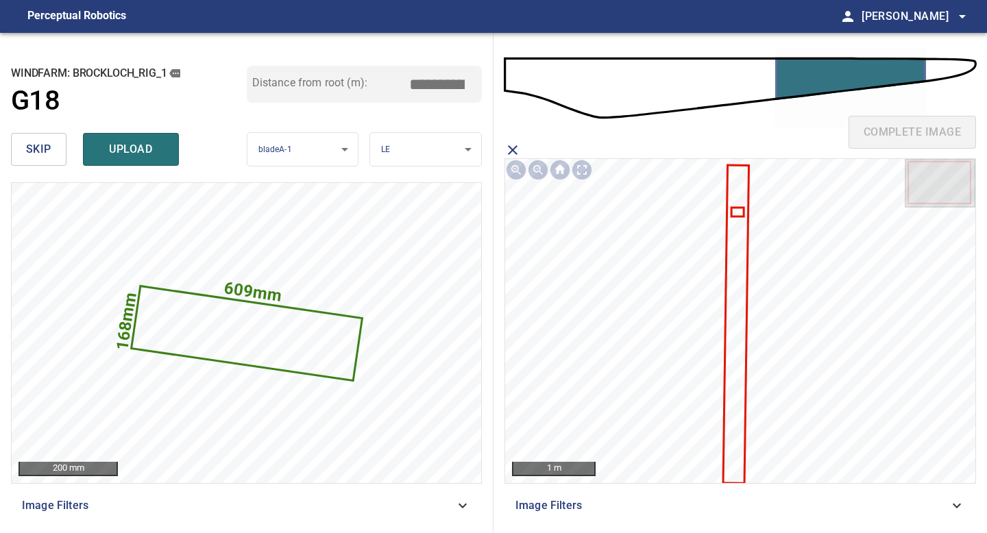
click at [739, 210] on icon at bounding box center [737, 212] width 10 height 7
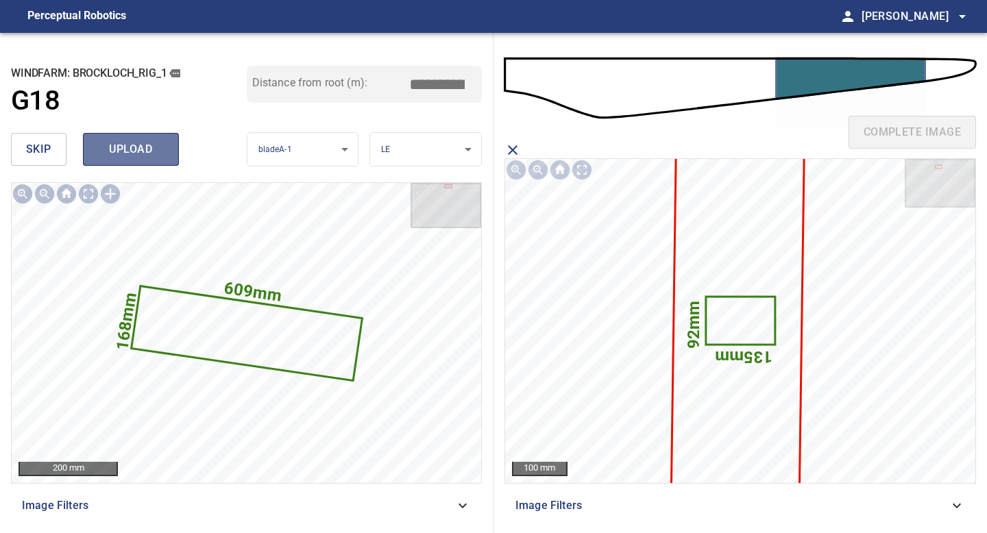
click at [119, 147] on span "upload" at bounding box center [131, 149] width 66 height 19
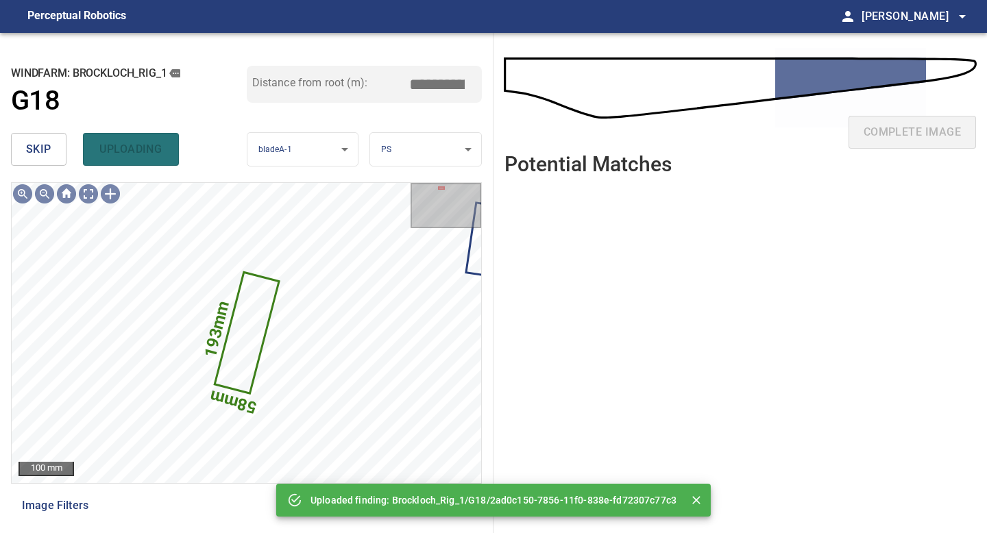
click at [383, 156] on body "**********" at bounding box center [493, 266] width 987 height 533
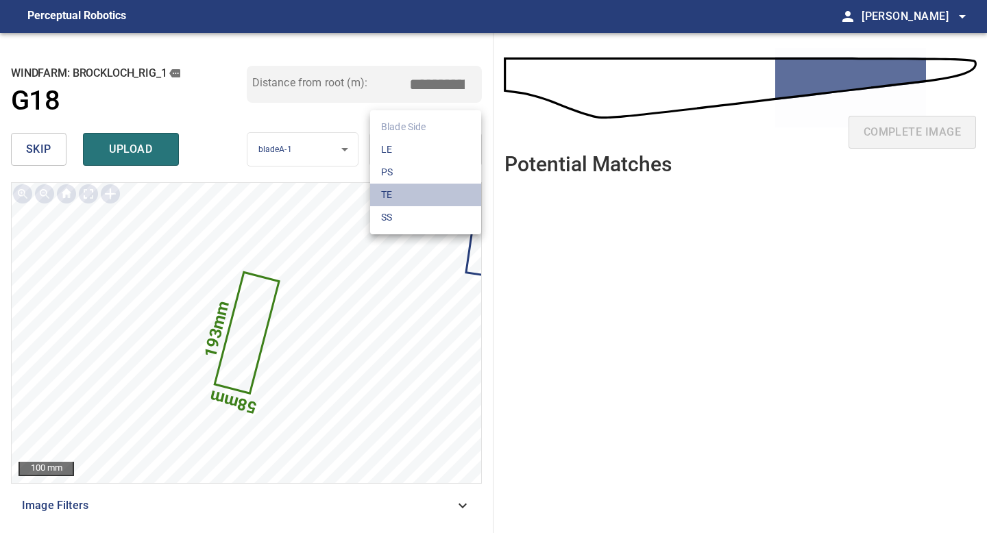
click at [391, 195] on li "TE" at bounding box center [425, 195] width 111 height 23
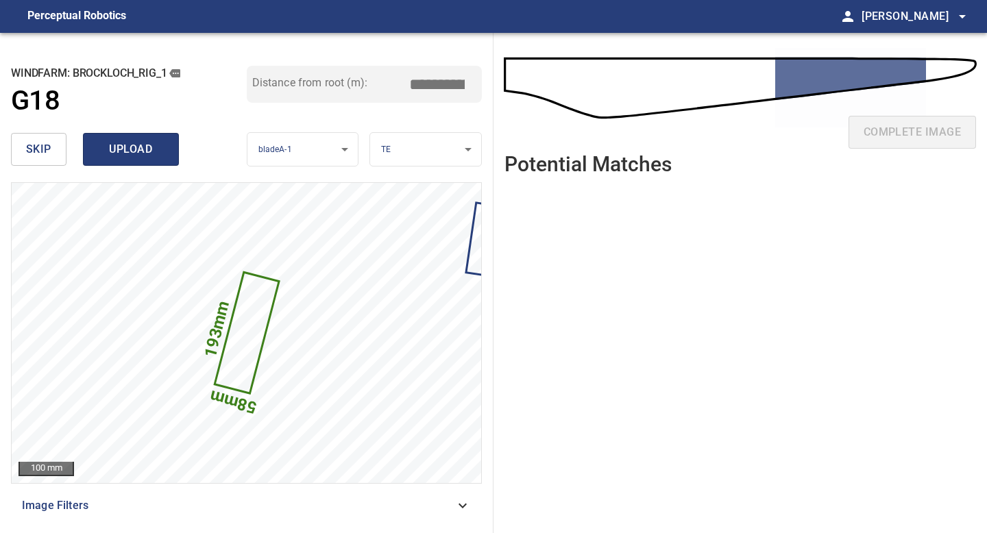
click at [138, 151] on span "upload" at bounding box center [131, 149] width 66 height 19
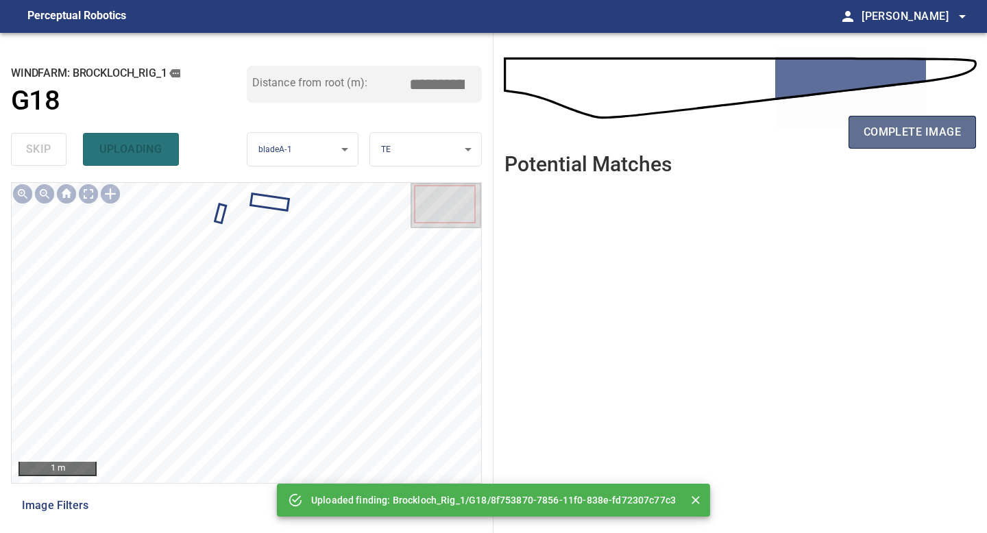
click at [927, 125] on span "complete image" at bounding box center [911, 132] width 97 height 19
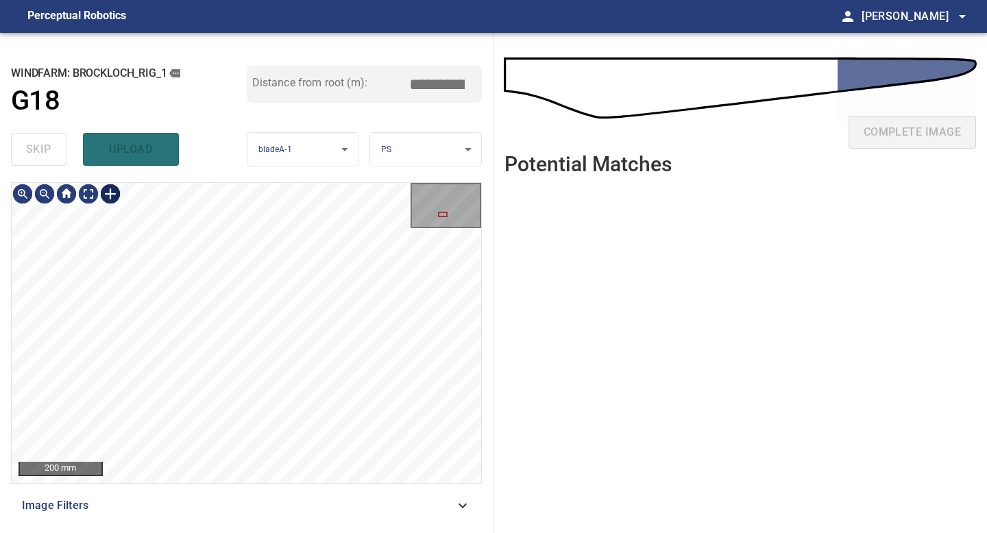
click at [114, 197] on div at bounding box center [110, 194] width 22 height 22
click at [328, 351] on div at bounding box center [246, 333] width 469 height 300
click at [312, 312] on div at bounding box center [235, 306] width 178 height 50
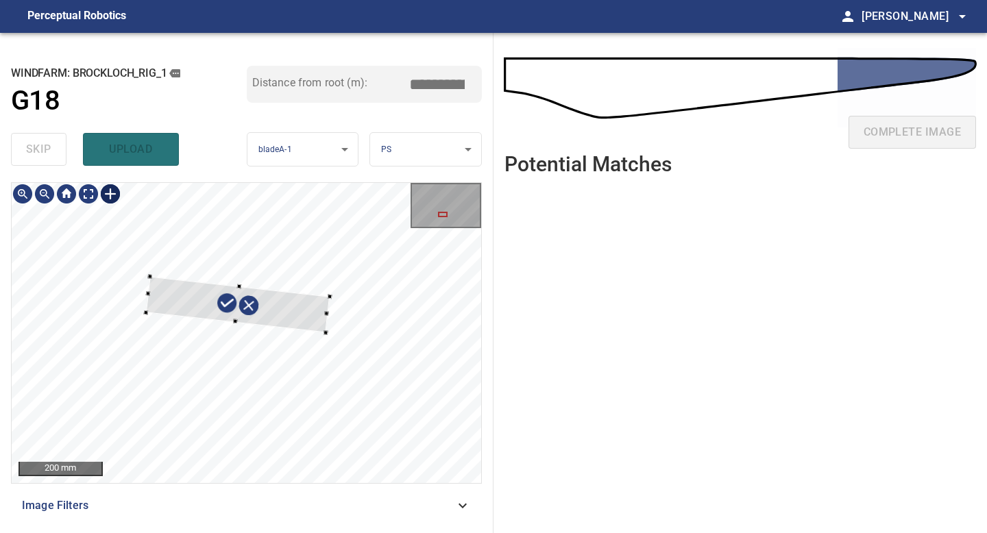
click at [331, 293] on div at bounding box center [246, 333] width 469 height 300
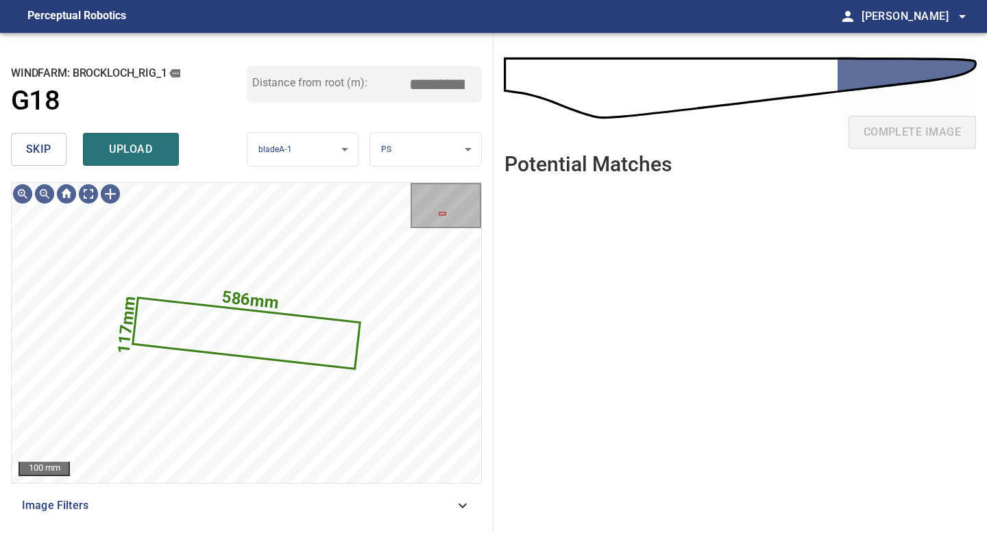
click at [422, 152] on body "**********" at bounding box center [493, 266] width 987 height 533
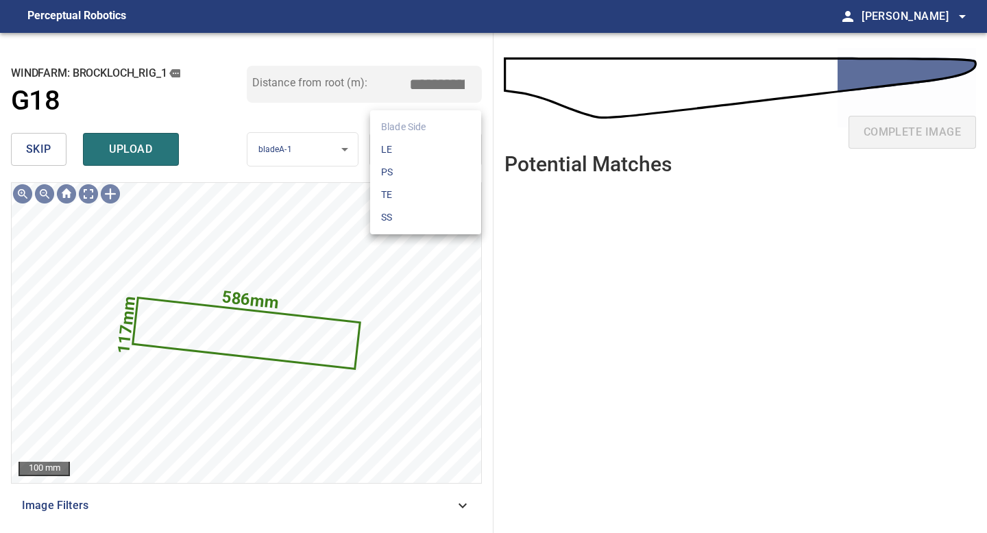
click at [422, 152] on li "LE" at bounding box center [425, 149] width 111 height 23
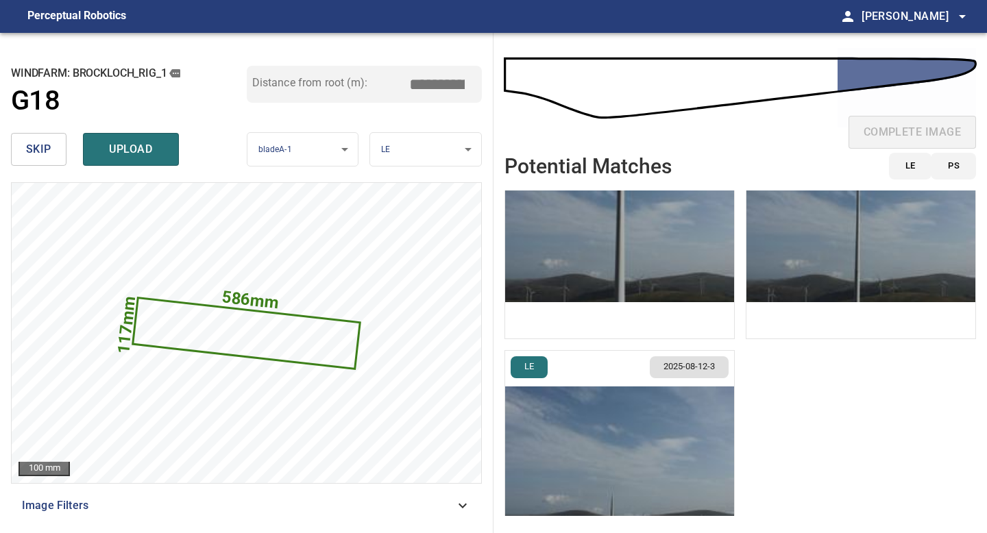
scroll to position [312, 0]
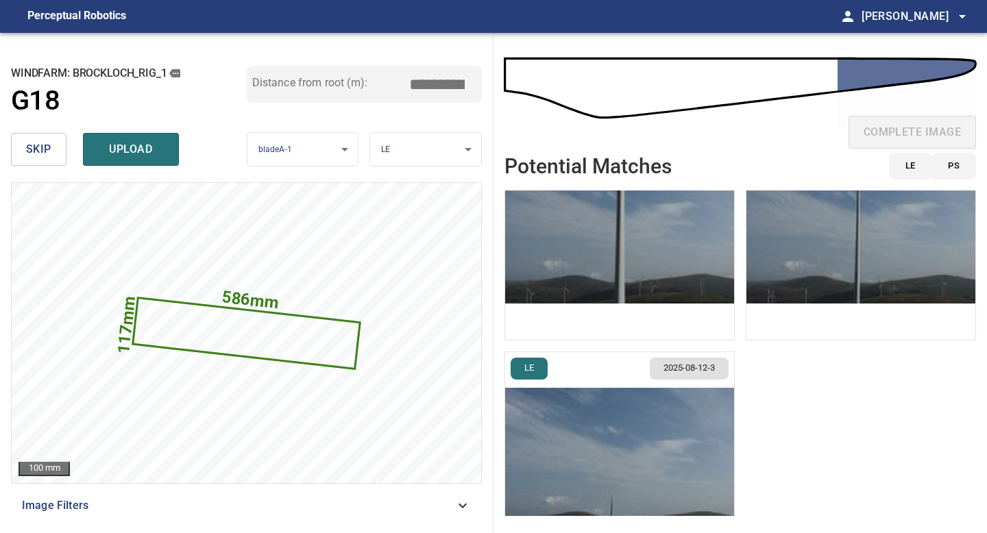
click at [793, 238] on img "button" at bounding box center [860, 228] width 229 height 224
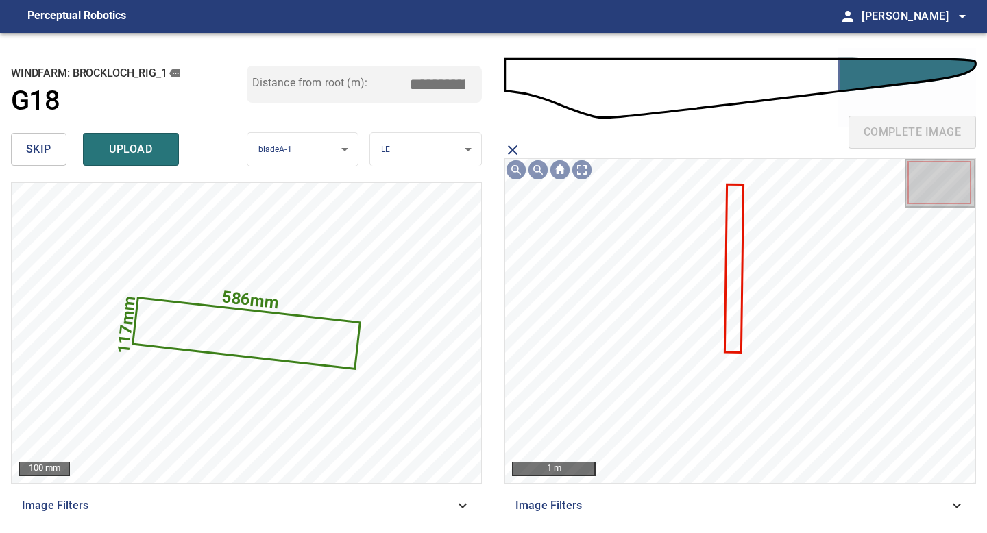
click at [510, 152] on icon "close matching imageResolution:" at bounding box center [513, 150] width 10 height 10
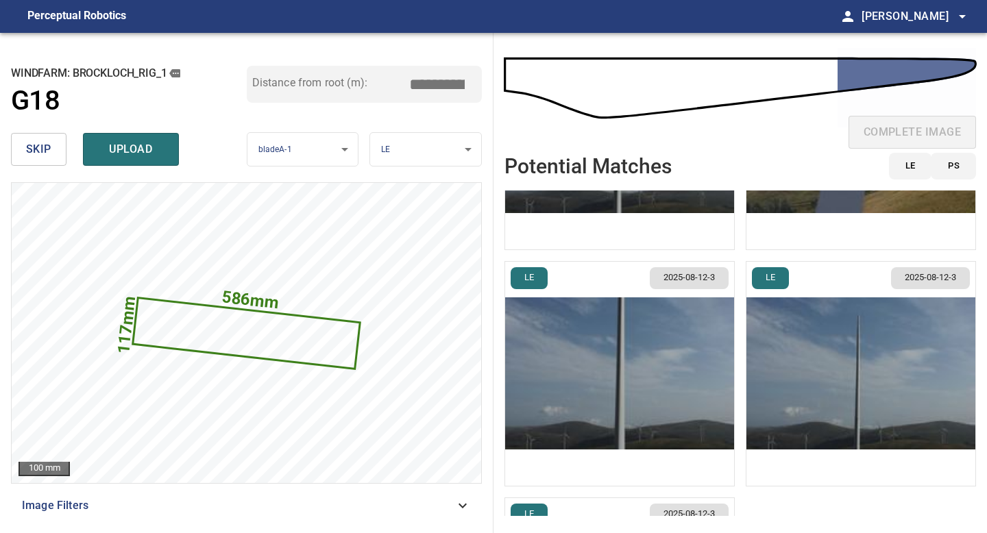
scroll to position [278, 0]
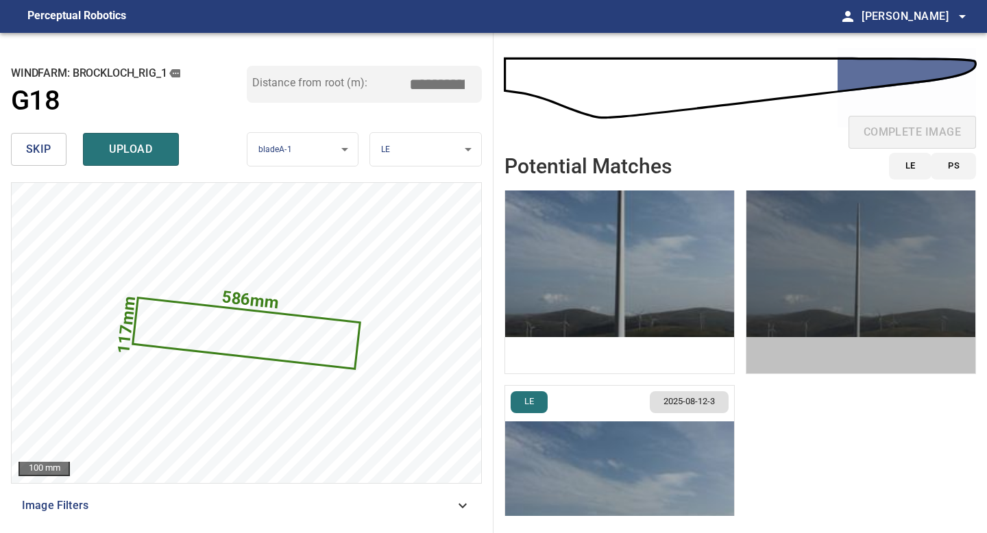
click at [805, 312] on img "button" at bounding box center [860, 261] width 229 height 224
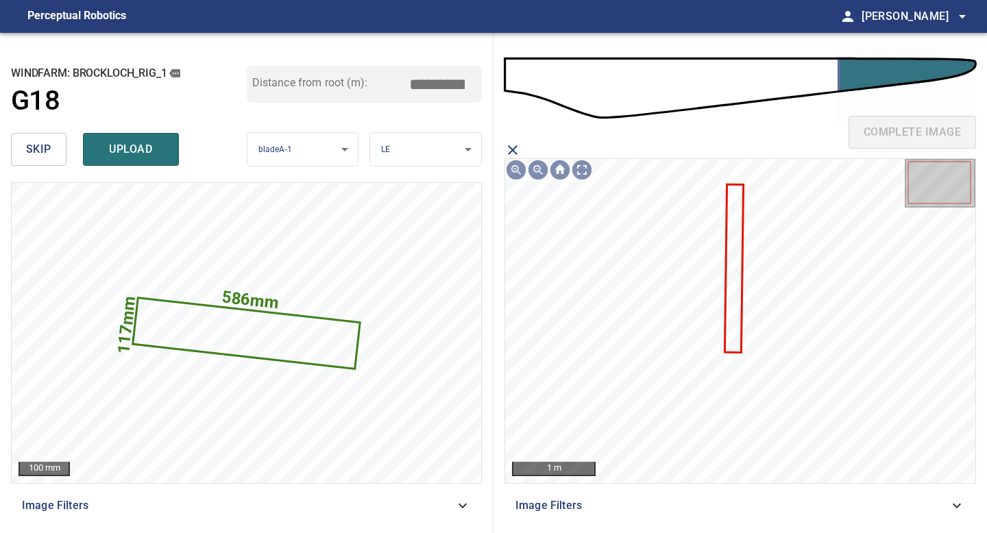
click at [511, 147] on icon "close matching imageResolution:" at bounding box center [512, 150] width 16 height 16
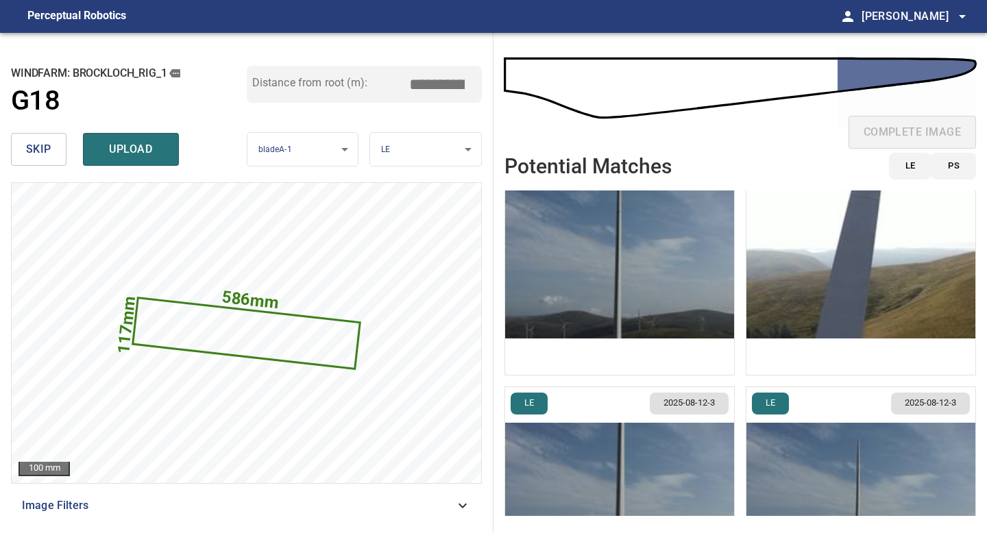
scroll to position [0, 0]
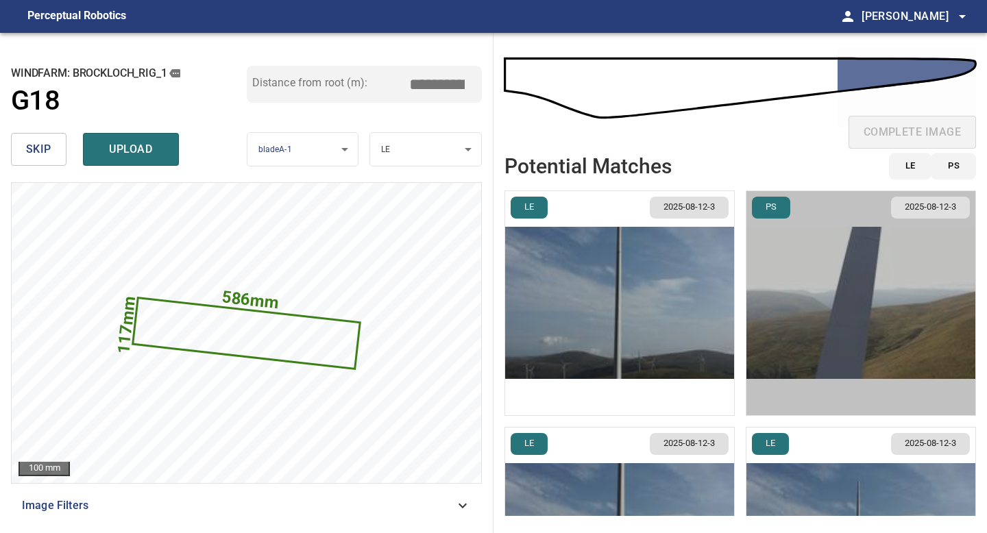
click at [831, 346] on img "button" at bounding box center [860, 303] width 229 height 224
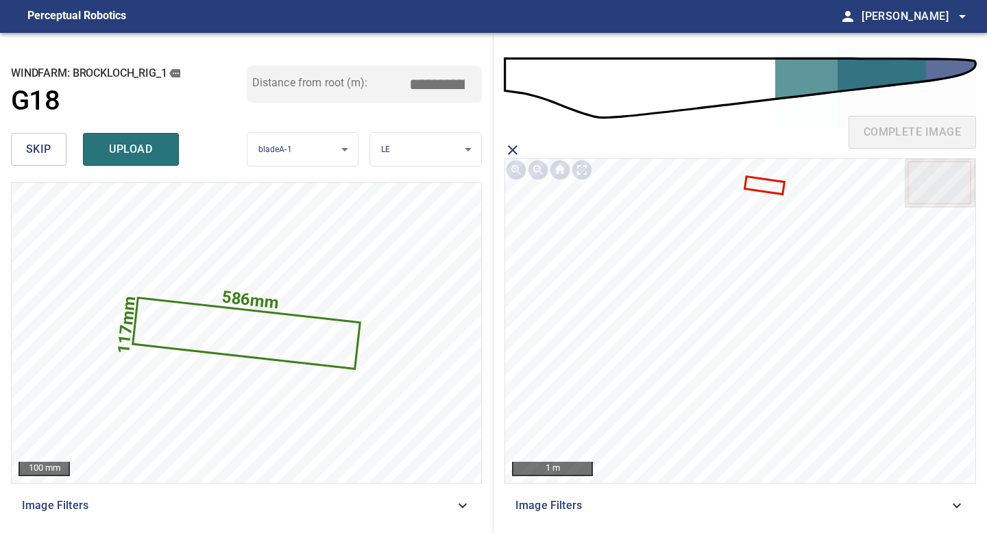
click at [777, 190] on icon at bounding box center [763, 184] width 37 height 15
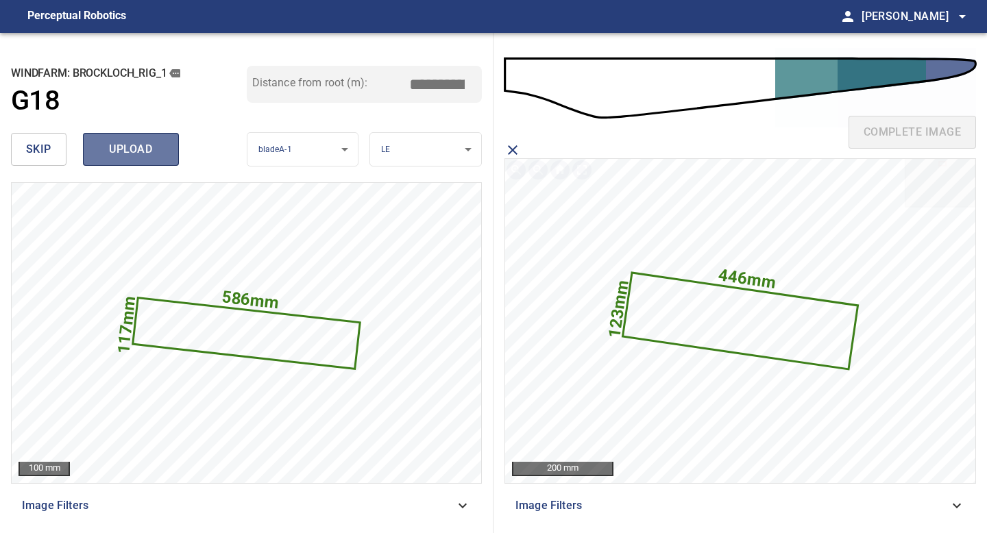
click at [149, 142] on span "upload" at bounding box center [131, 149] width 66 height 19
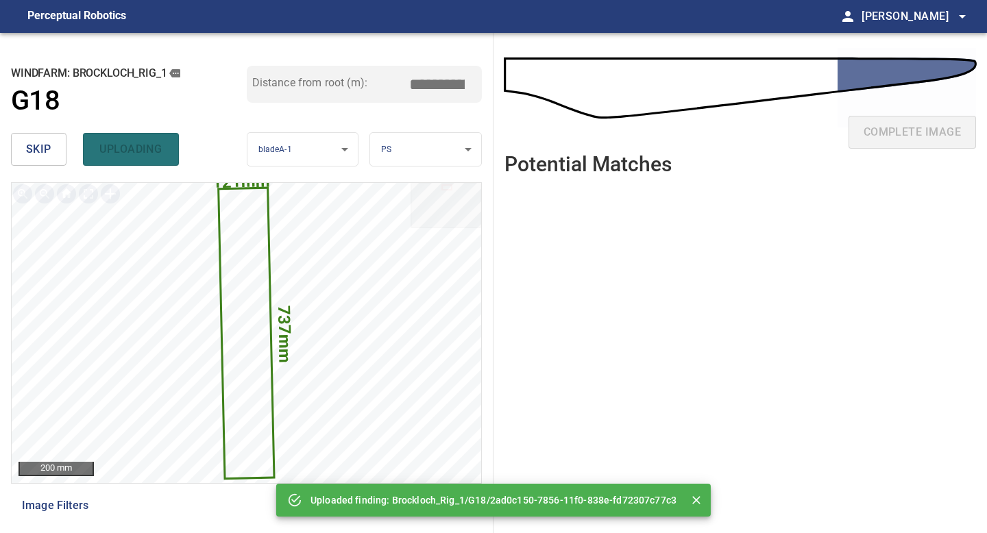
click at [52, 154] on button "skip" at bounding box center [38, 149] width 55 height 33
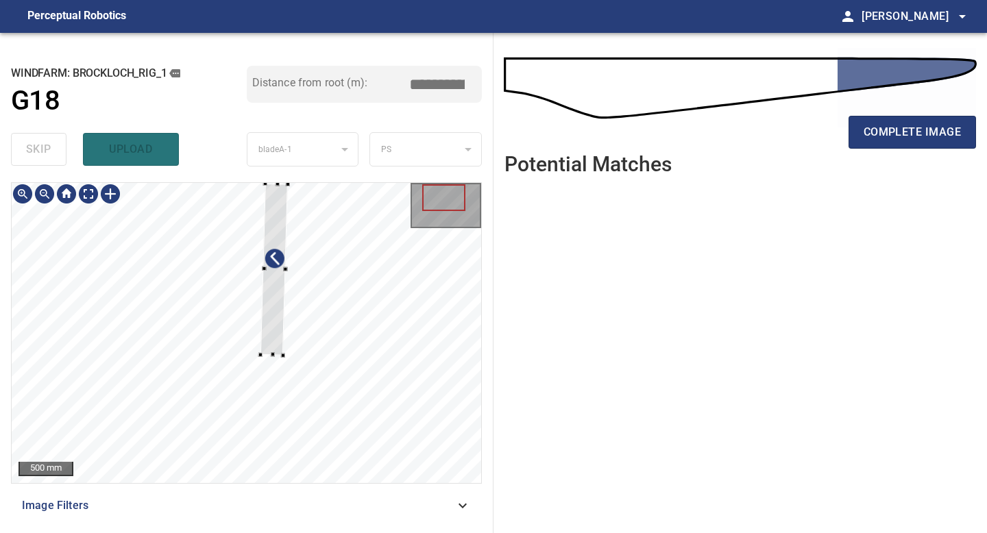
click at [260, 360] on div at bounding box center [246, 333] width 469 height 300
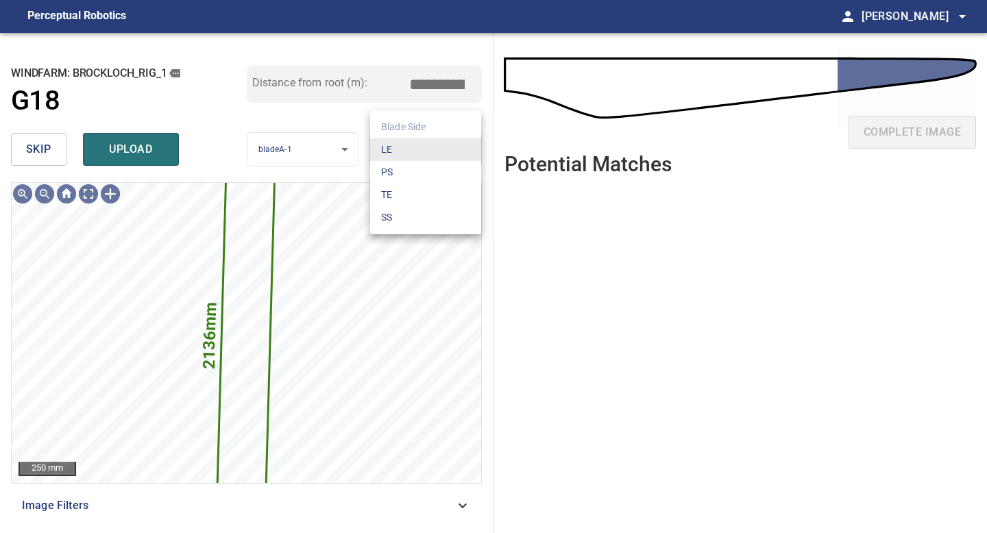
click at [390, 153] on body "**********" at bounding box center [493, 266] width 987 height 533
click at [390, 153] on li "LE" at bounding box center [425, 149] width 111 height 23
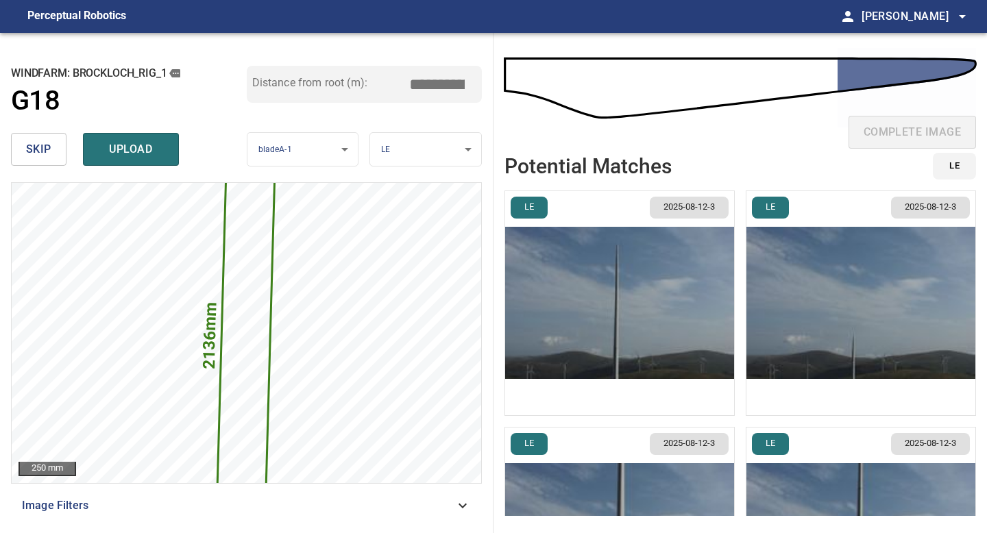
click at [823, 337] on img "button" at bounding box center [860, 303] width 229 height 224
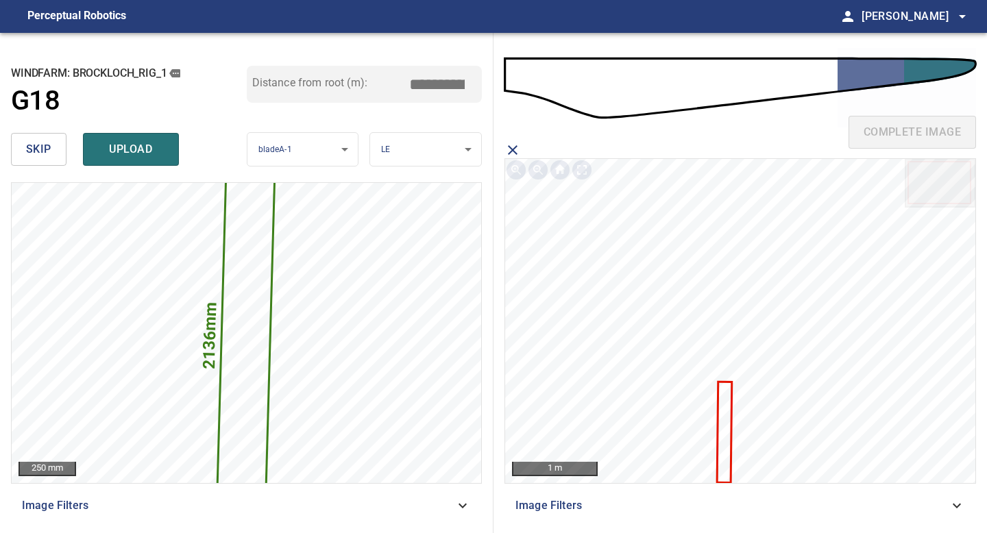
click at [727, 394] on icon at bounding box center [723, 432] width 13 height 99
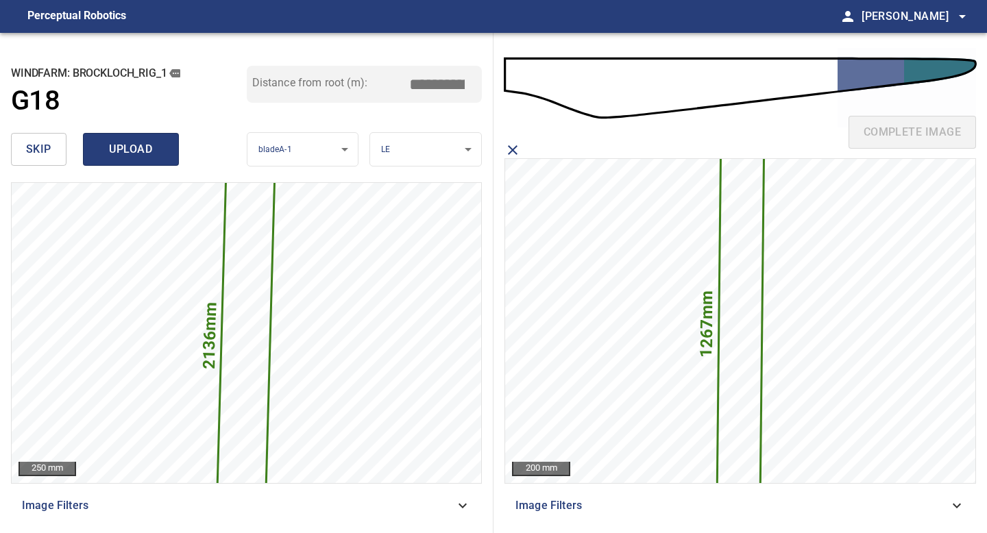
click at [130, 143] on span "upload" at bounding box center [131, 149] width 66 height 19
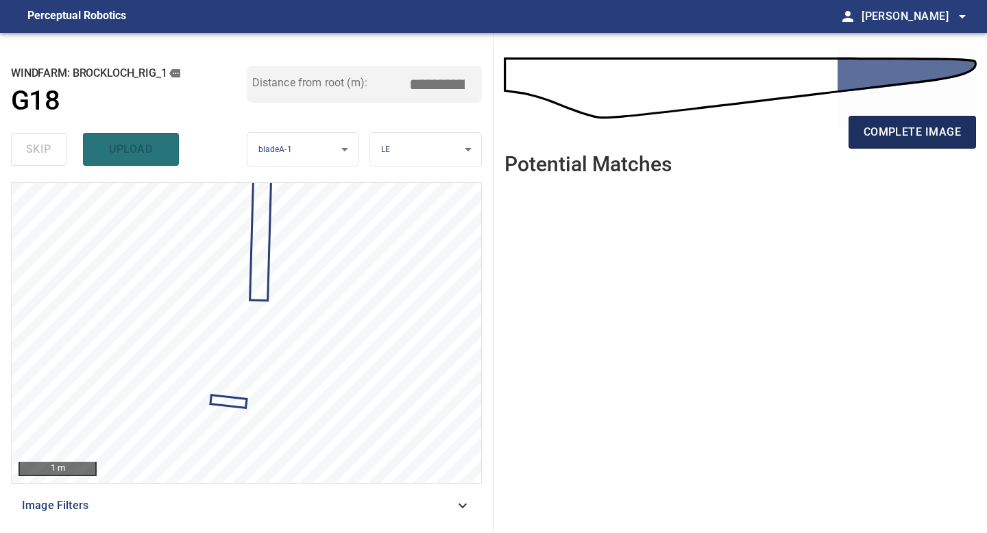
click at [928, 129] on span "complete image" at bounding box center [911, 132] width 97 height 19
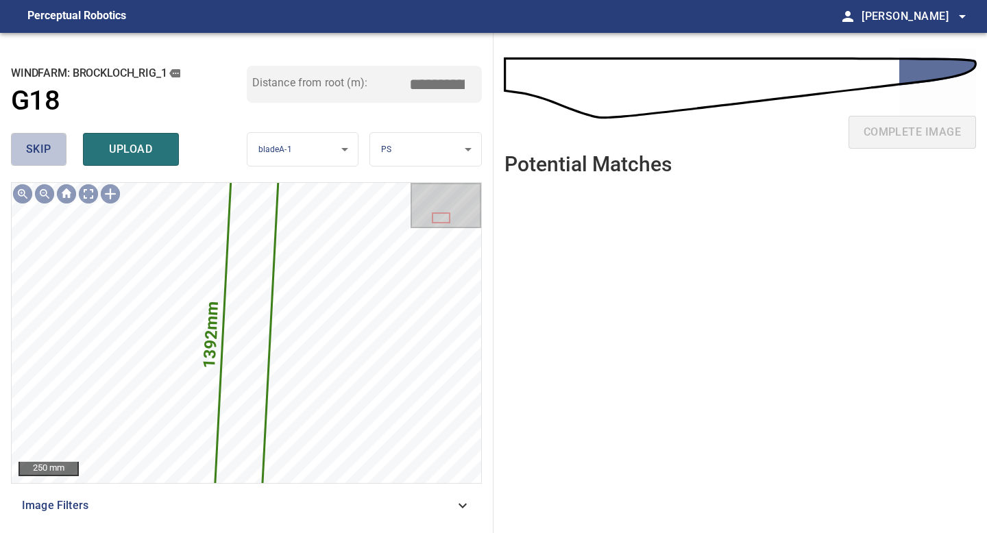
click at [55, 153] on button "skip" at bounding box center [38, 149] width 55 height 33
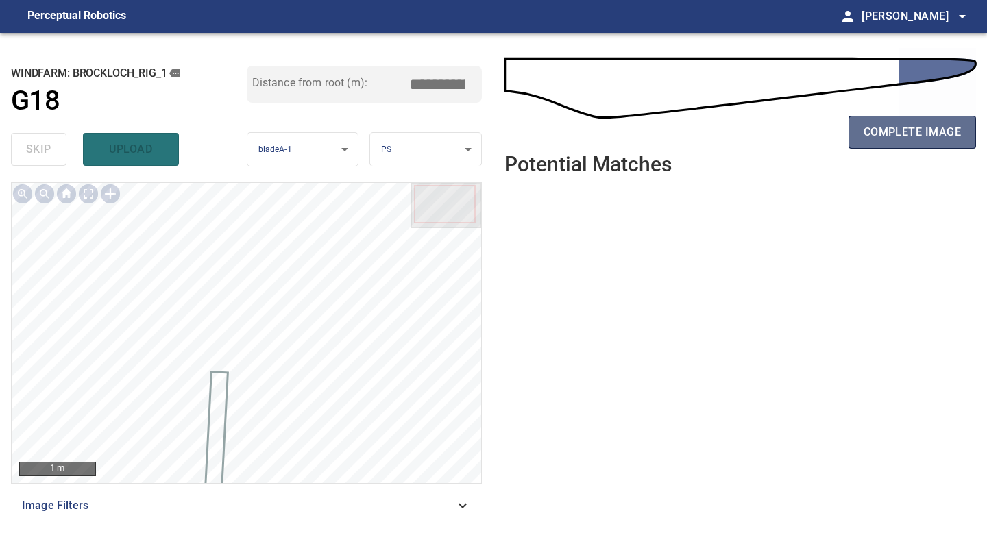
click at [895, 131] on span "complete image" at bounding box center [911, 132] width 97 height 19
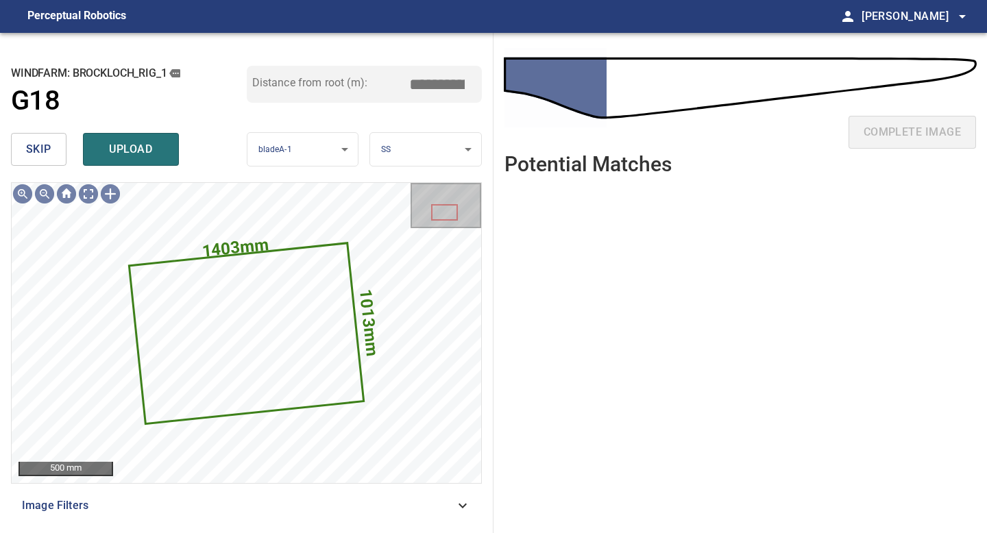
click at [397, 148] on body "**********" at bounding box center [493, 266] width 987 height 533
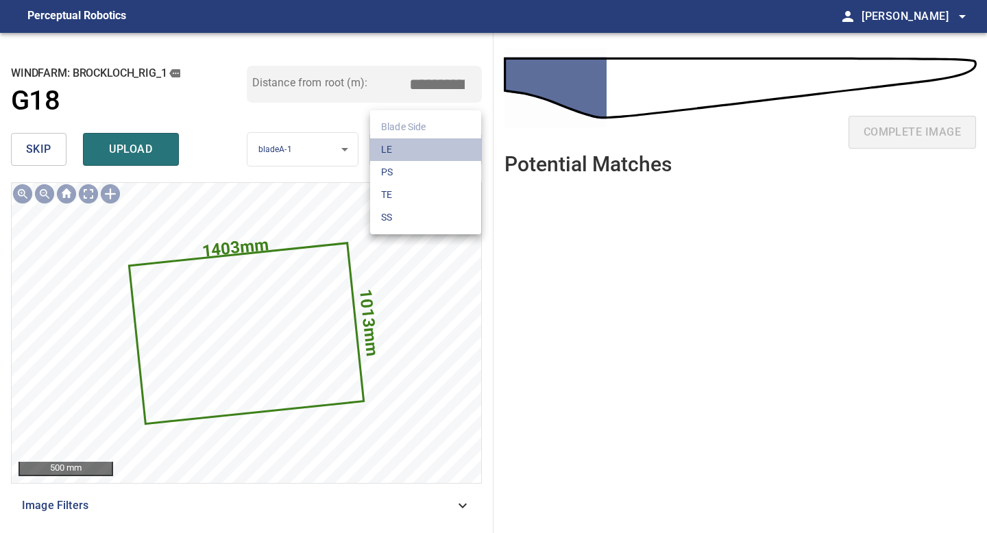
click at [397, 148] on li "LE" at bounding box center [425, 149] width 111 height 23
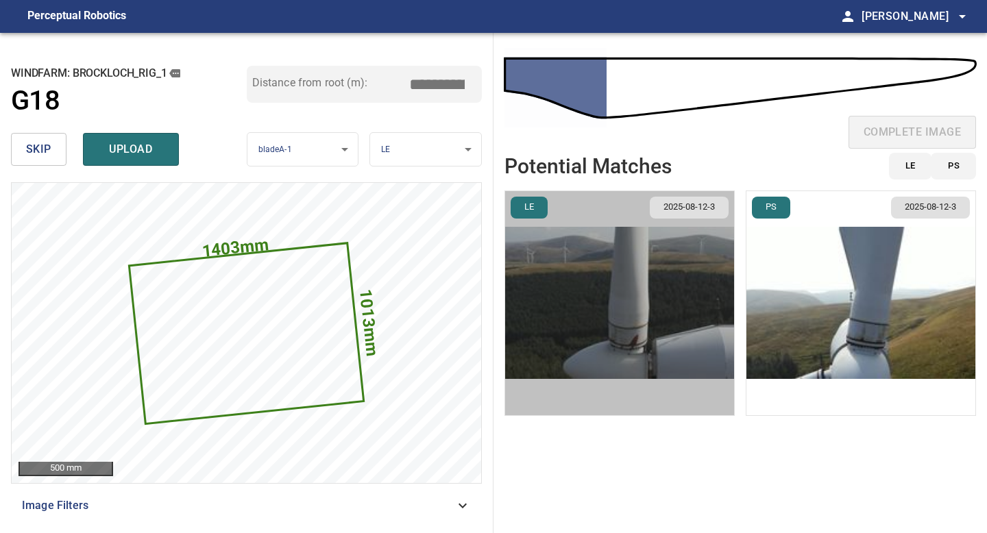
click at [625, 314] on img "button" at bounding box center [619, 303] width 229 height 224
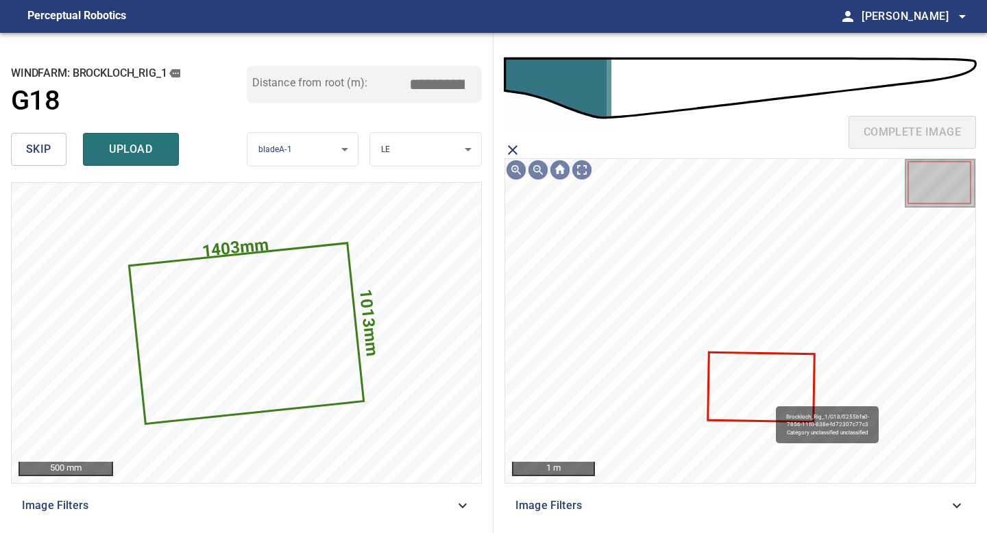
click at [769, 399] on icon at bounding box center [760, 387] width 104 height 67
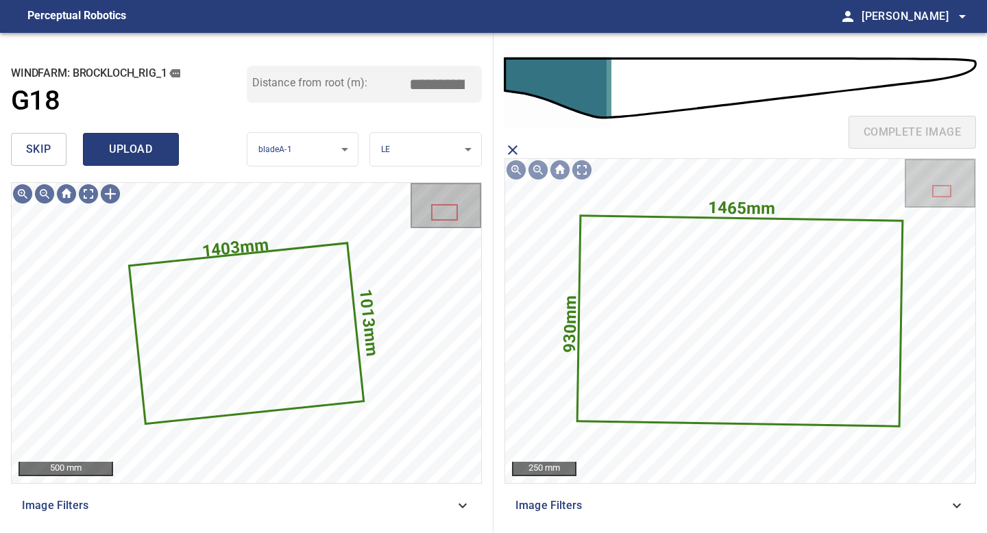
click at [117, 136] on button "upload" at bounding box center [131, 149] width 96 height 33
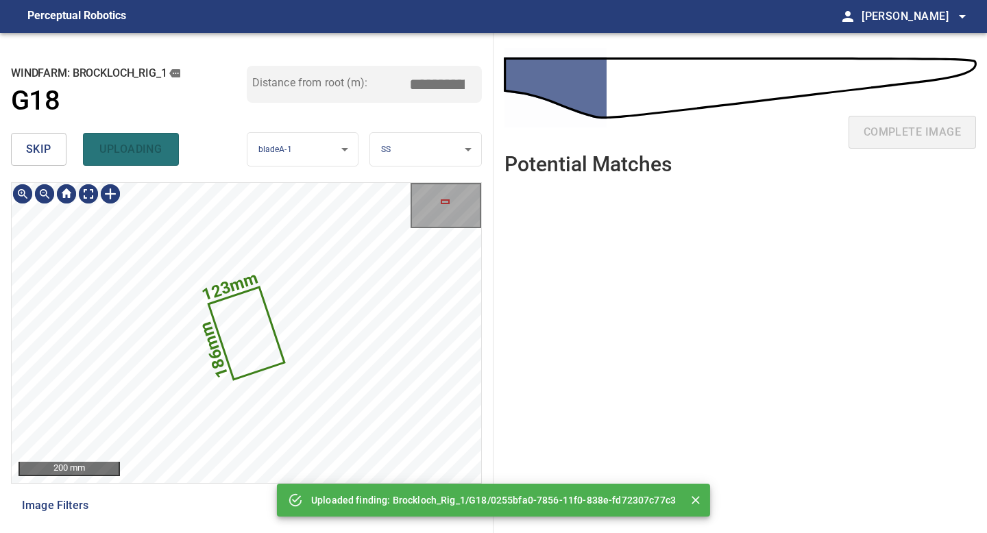
click at [208, 345] on text "186mm" at bounding box center [214, 349] width 36 height 61
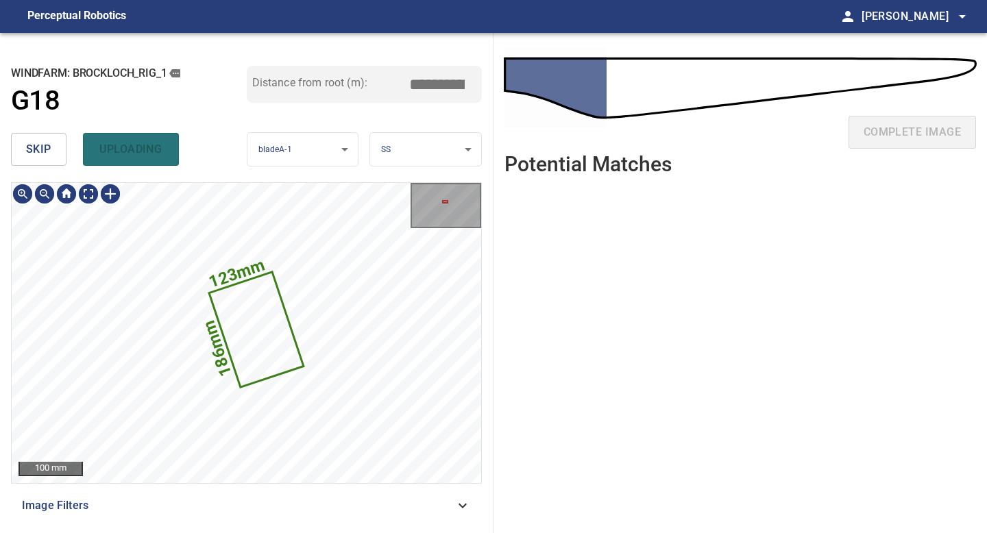
click at [208, 345] on text "186mm" at bounding box center [217, 349] width 36 height 61
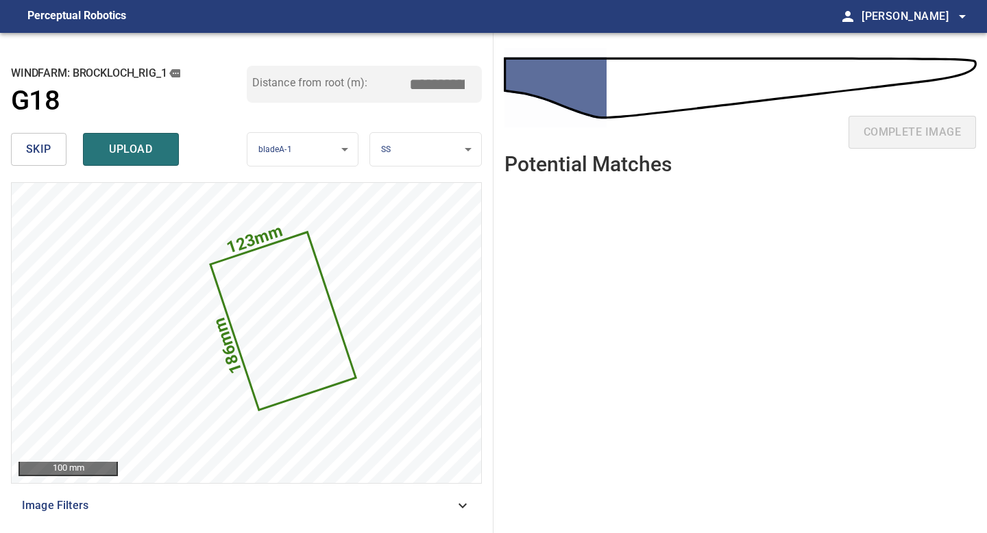
click at [391, 149] on body "**********" at bounding box center [493, 266] width 987 height 533
click at [398, 191] on li "TE" at bounding box center [425, 195] width 111 height 23
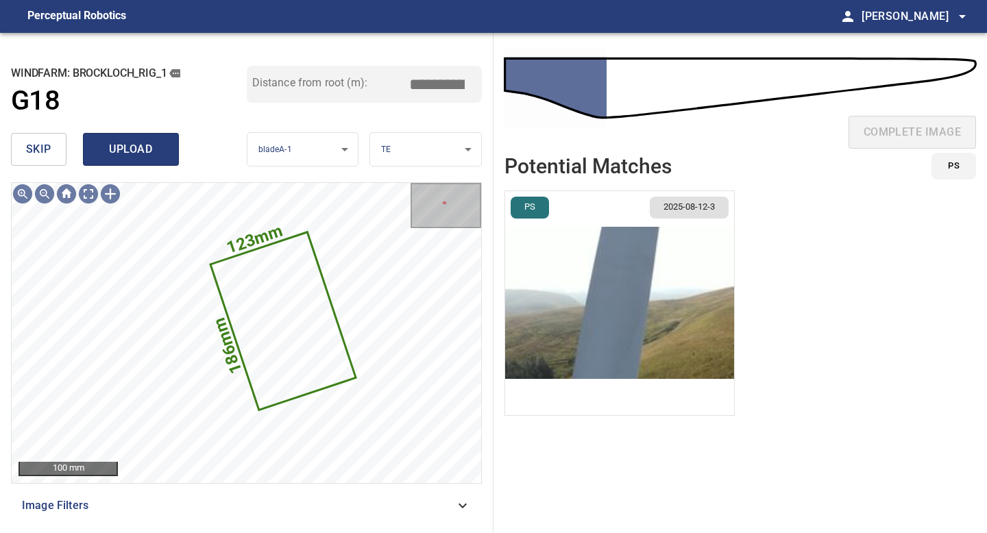
click at [141, 153] on span "upload" at bounding box center [131, 149] width 66 height 19
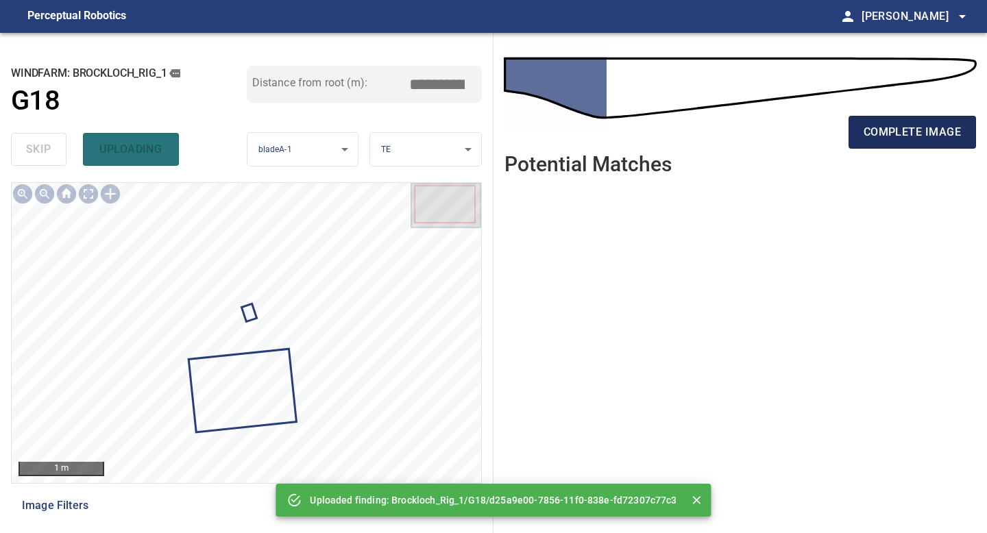
click at [923, 137] on span "complete image" at bounding box center [911, 132] width 97 height 19
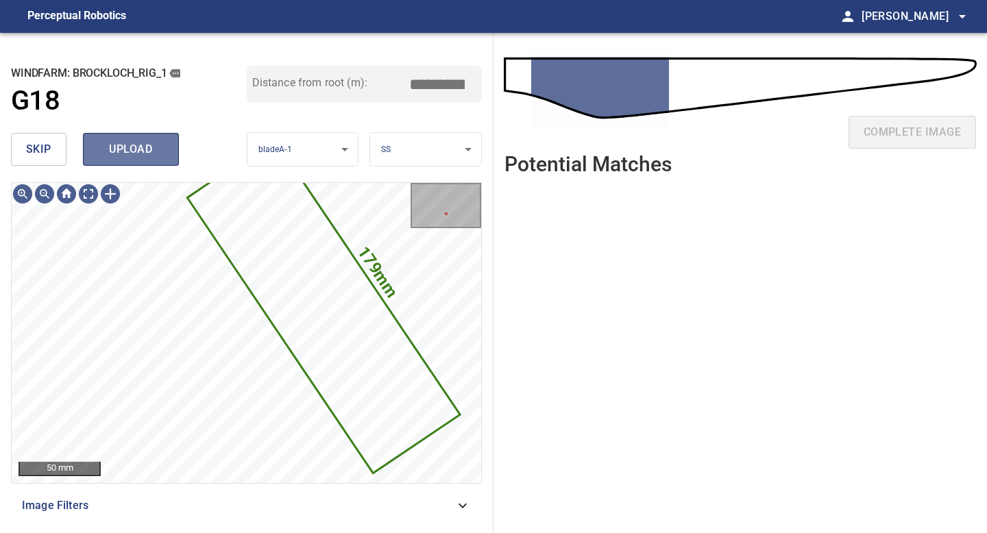
click at [137, 140] on span "upload" at bounding box center [131, 149] width 66 height 19
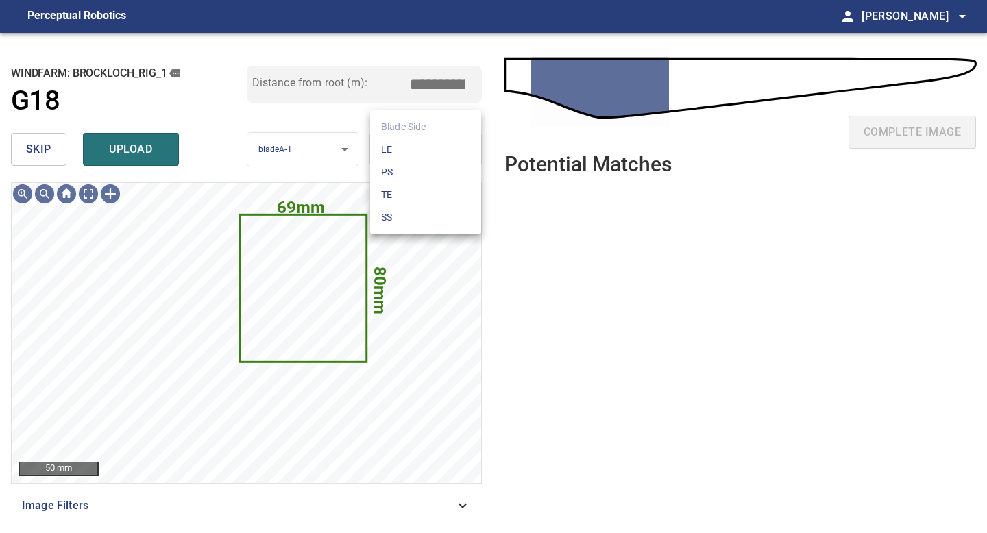
click at [398, 151] on body "**********" at bounding box center [493, 266] width 987 height 533
click at [397, 192] on li "TE" at bounding box center [425, 195] width 111 height 23
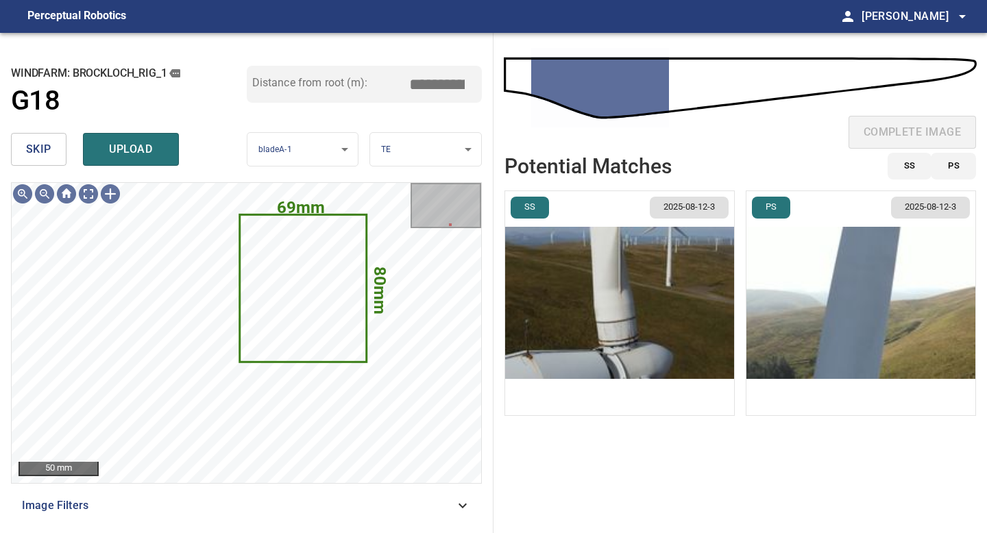
click at [629, 321] on img "button" at bounding box center [619, 303] width 229 height 224
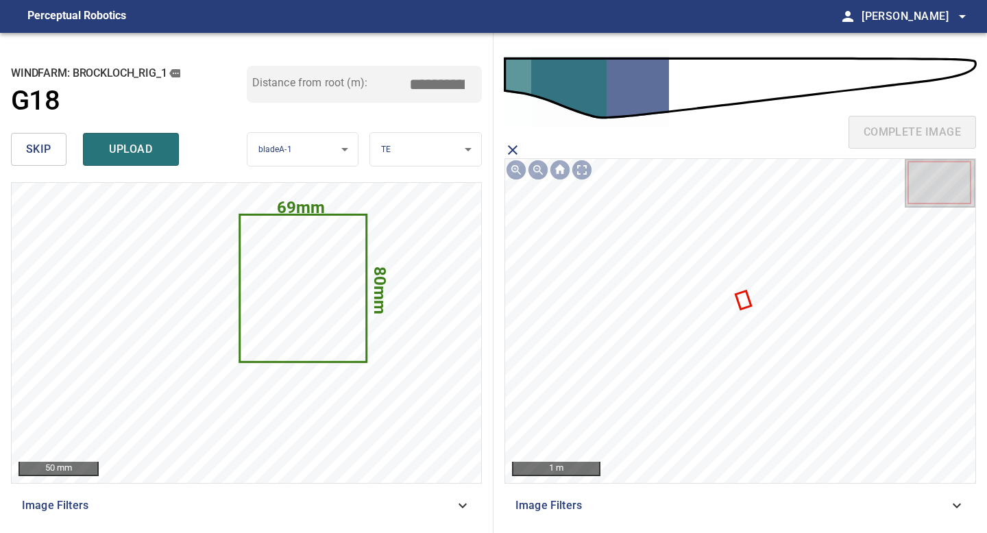
click at [743, 299] on icon at bounding box center [742, 300] width 13 height 16
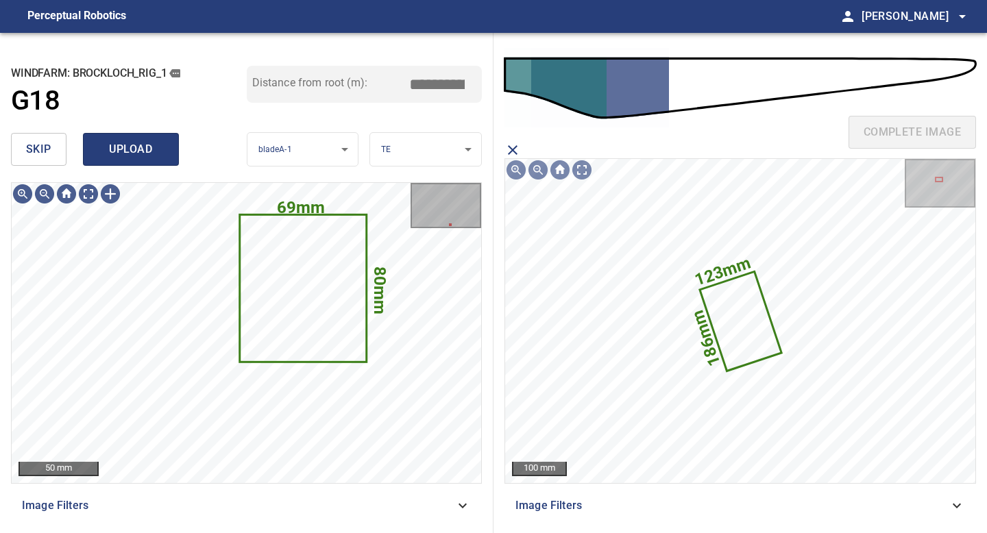
click at [159, 147] on span "upload" at bounding box center [131, 149] width 66 height 19
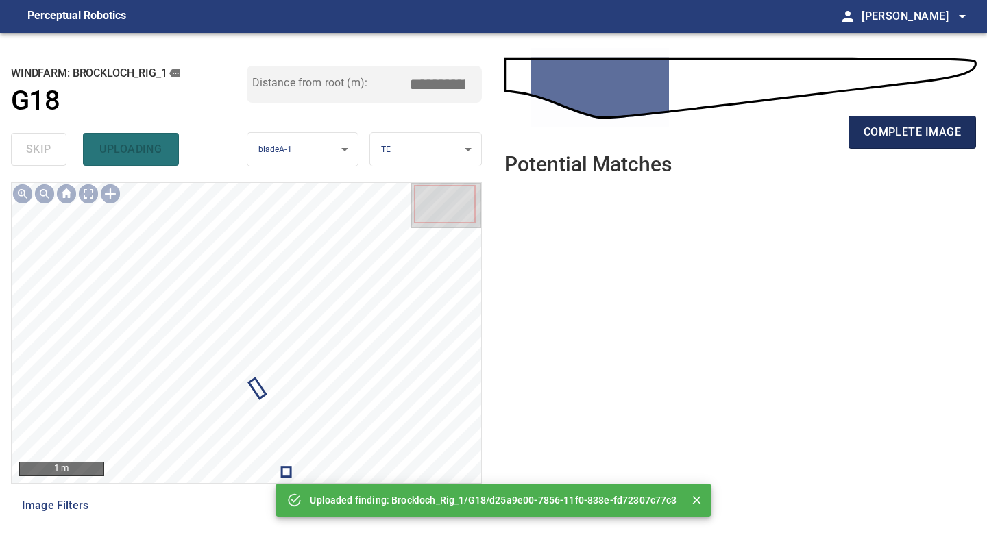
click at [876, 129] on span "complete image" at bounding box center [911, 132] width 97 height 19
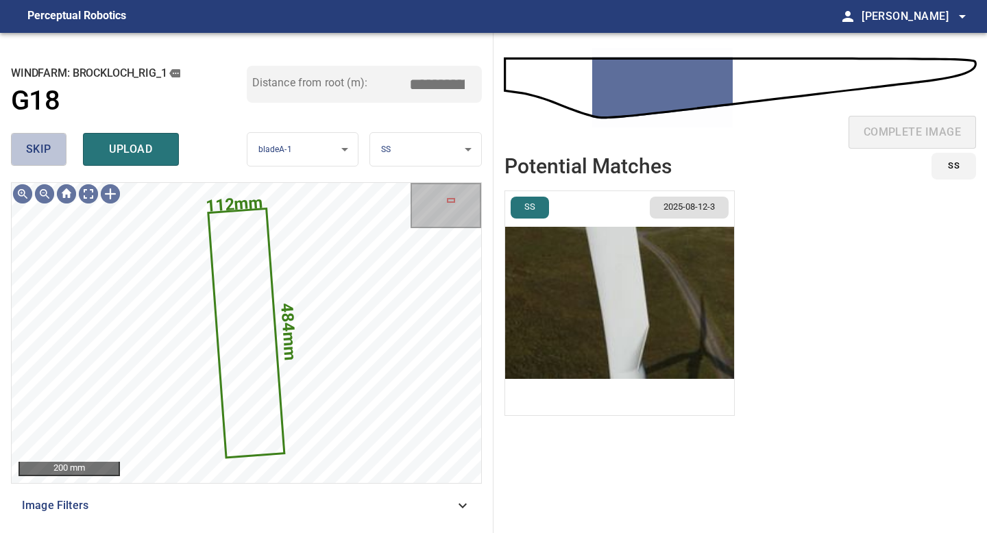
click at [42, 153] on span "skip" at bounding box center [38, 149] width 25 height 19
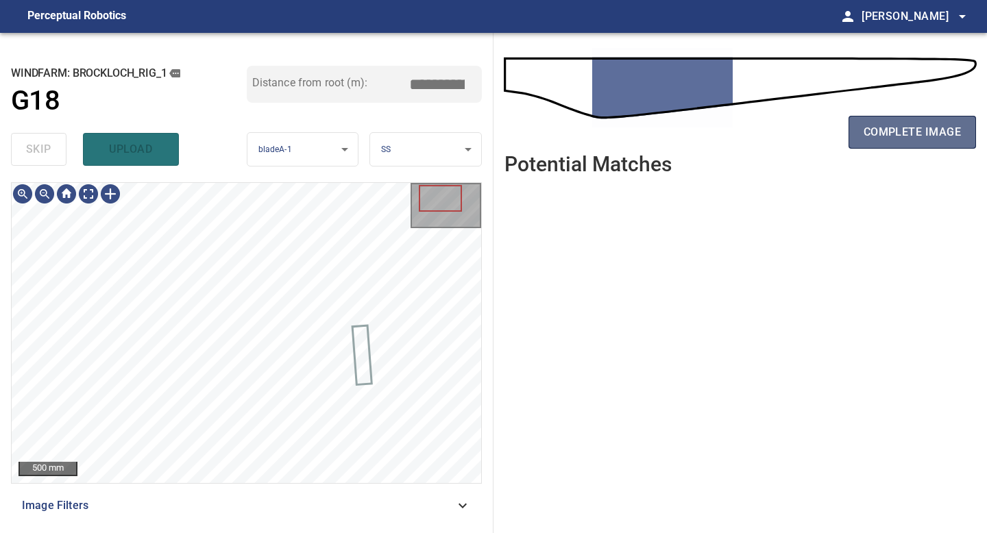
click at [861, 136] on button "complete image" at bounding box center [911, 132] width 127 height 33
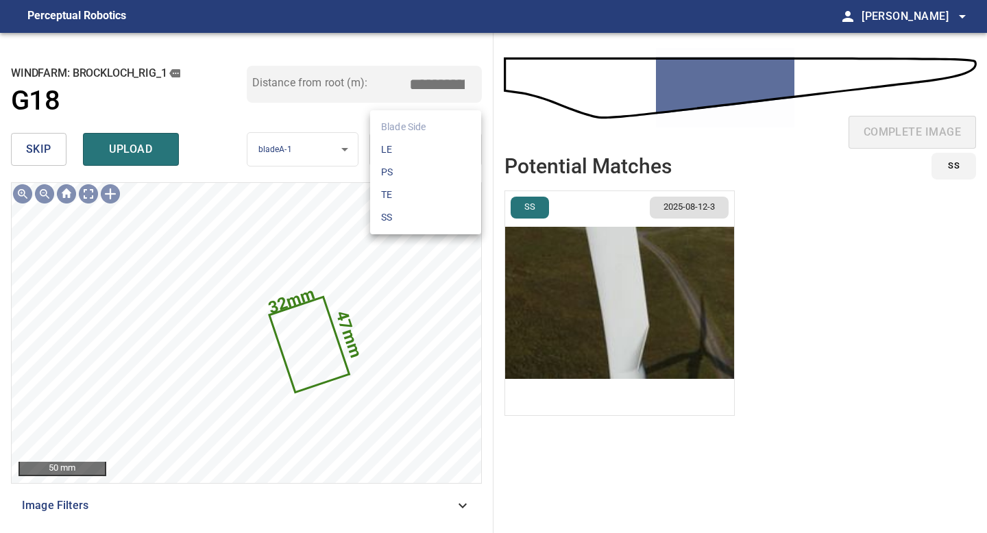
click at [392, 165] on body "**********" at bounding box center [493, 266] width 987 height 533
click at [399, 200] on li "TE" at bounding box center [425, 195] width 111 height 23
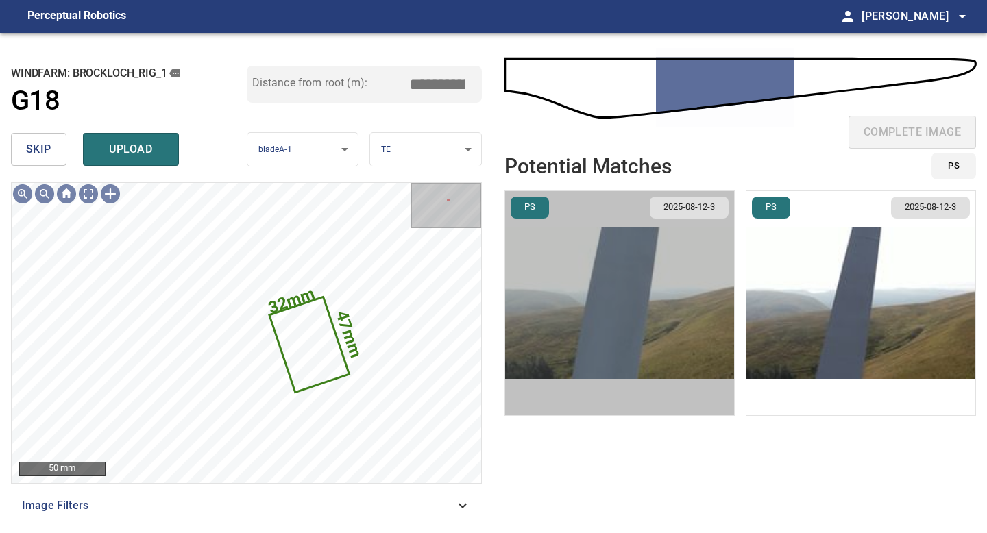
click at [610, 285] on img "button" at bounding box center [619, 303] width 229 height 224
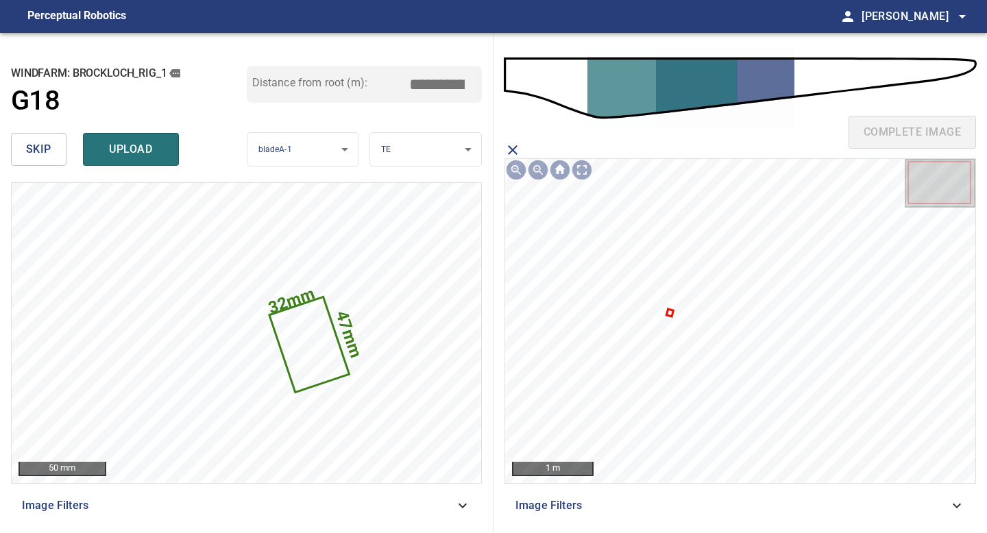
click at [669, 310] on icon at bounding box center [669, 312] width 4 height 5
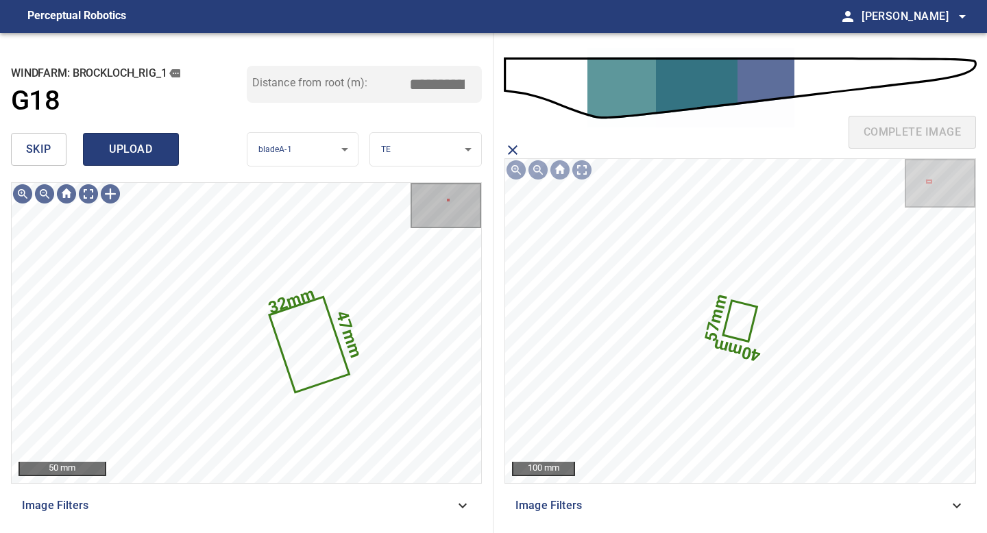
click at [145, 143] on span "upload" at bounding box center [131, 149] width 66 height 19
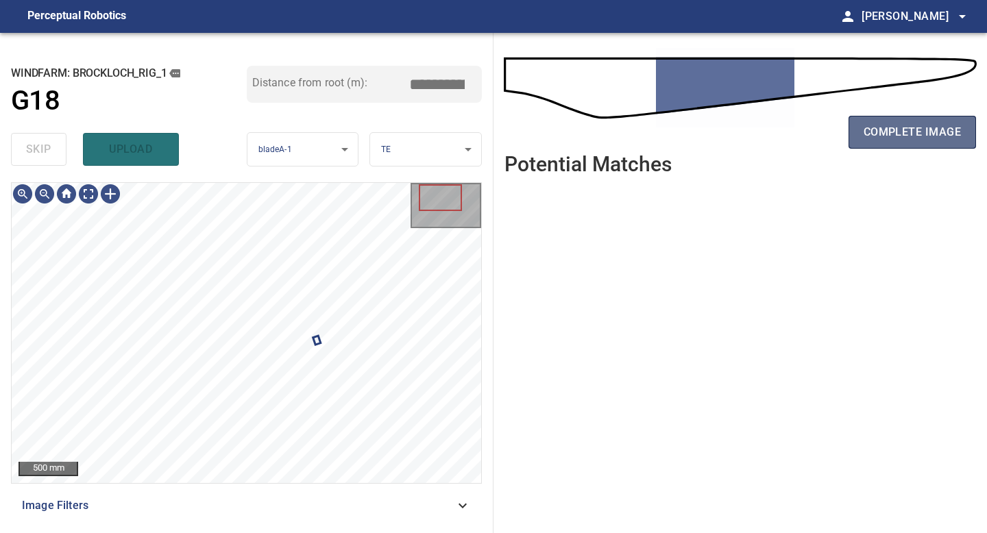
click at [905, 128] on span "complete image" at bounding box center [911, 132] width 97 height 19
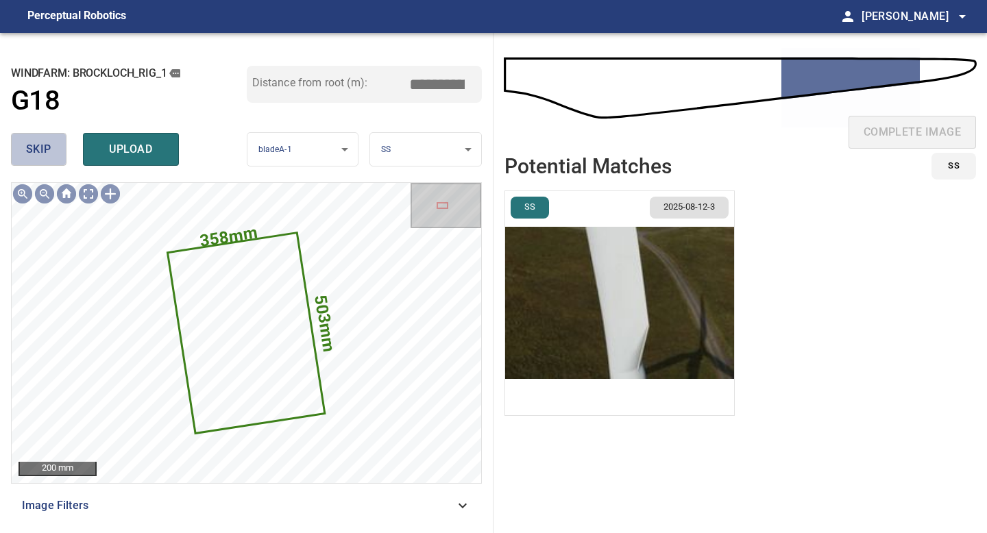
click at [55, 149] on button "skip" at bounding box center [38, 149] width 55 height 33
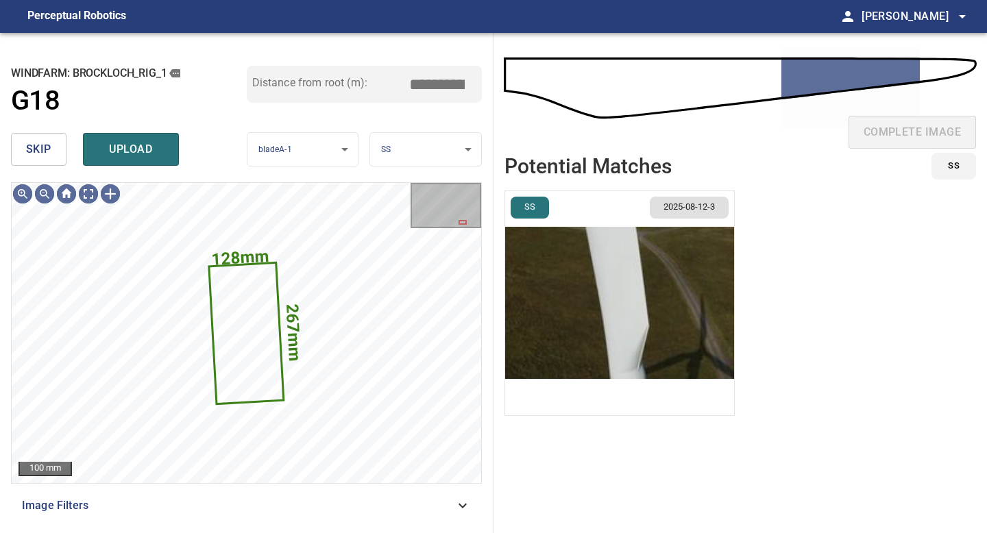
click at [55, 149] on button "skip" at bounding box center [38, 149] width 55 height 33
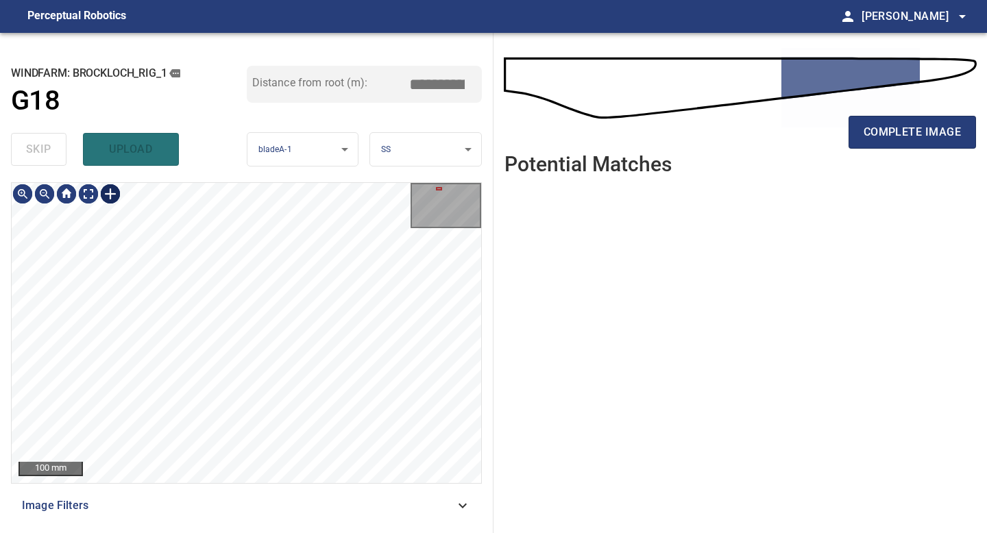
click at [110, 201] on div at bounding box center [110, 194] width 22 height 22
click at [399, 364] on div at bounding box center [246, 333] width 469 height 300
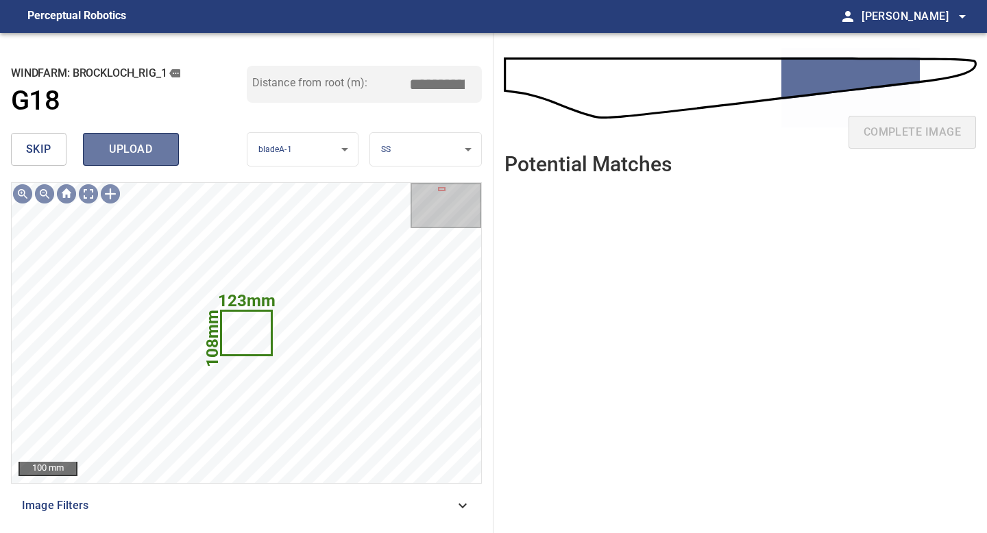
click at [127, 143] on span "upload" at bounding box center [131, 149] width 66 height 19
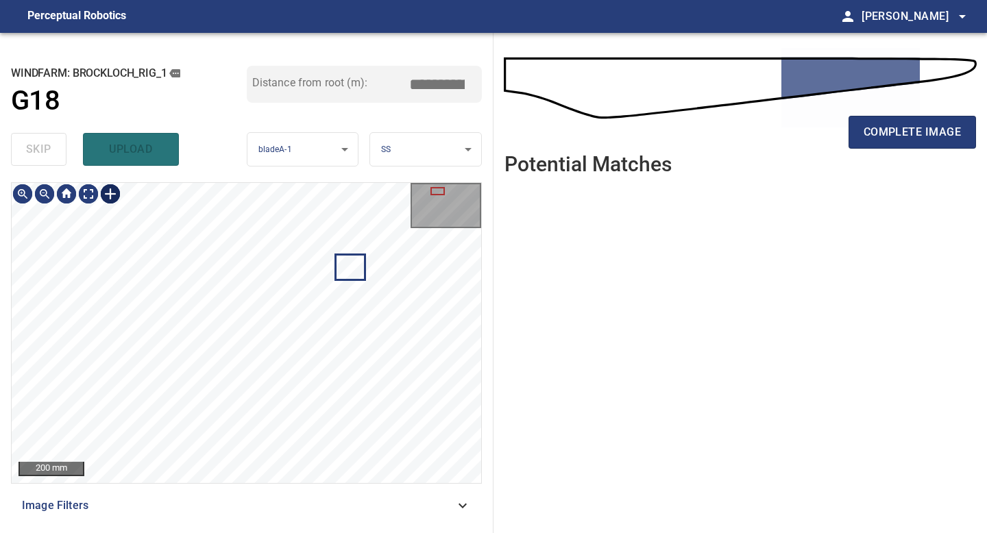
click at [114, 197] on div at bounding box center [110, 194] width 22 height 22
click at [221, 309] on div at bounding box center [246, 333] width 469 height 300
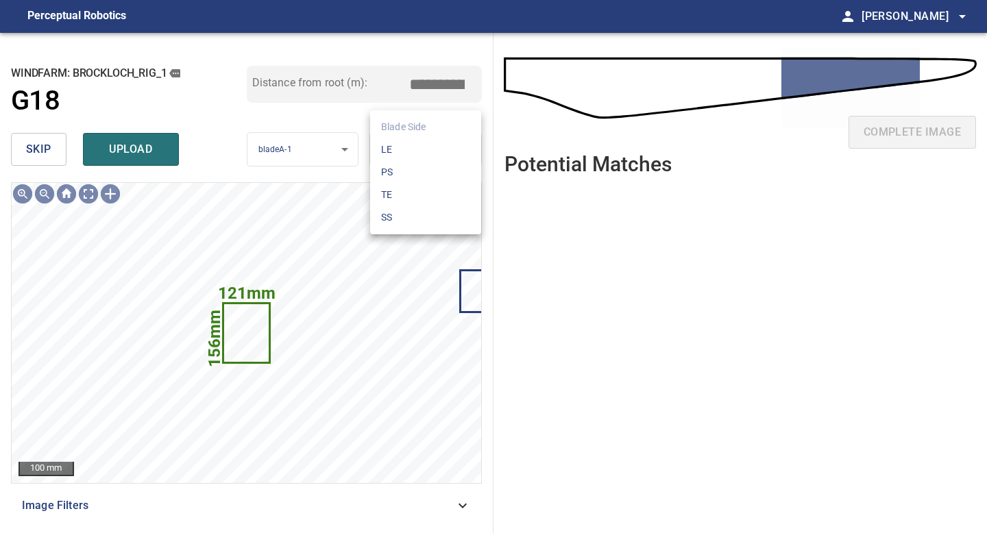
click at [434, 146] on body "**********" at bounding box center [493, 266] width 987 height 533
click at [434, 146] on li "LE" at bounding box center [425, 149] width 111 height 23
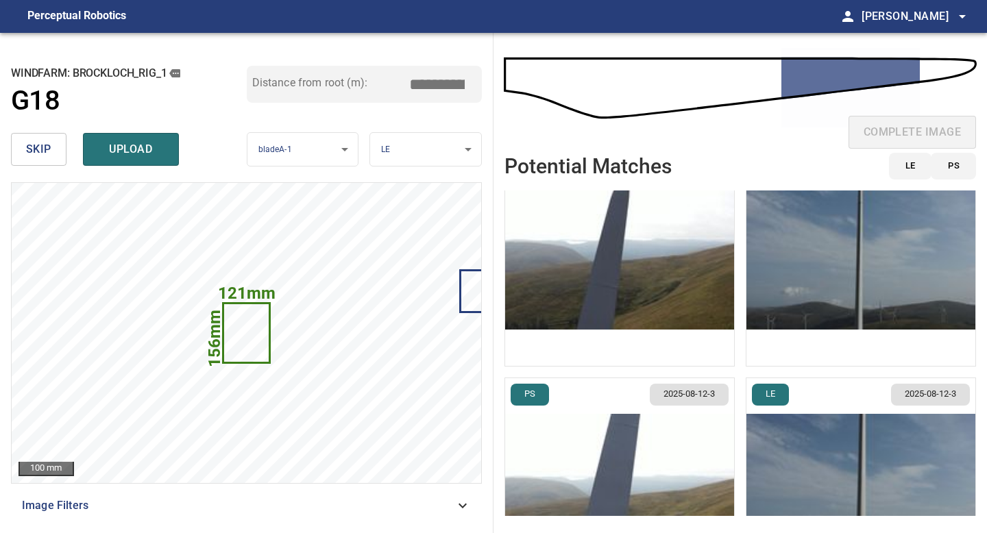
scroll to position [262, 0]
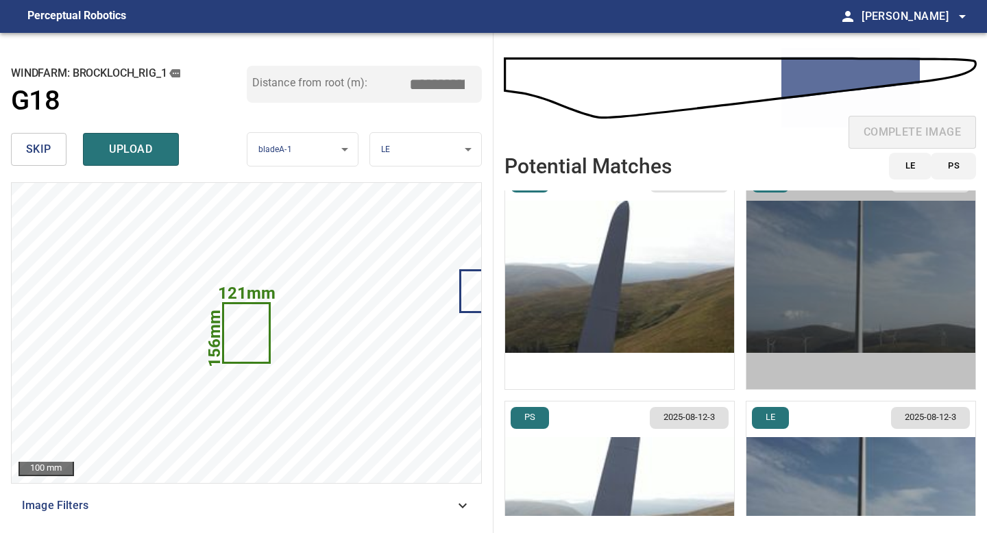
click at [823, 300] on img "button" at bounding box center [860, 277] width 229 height 224
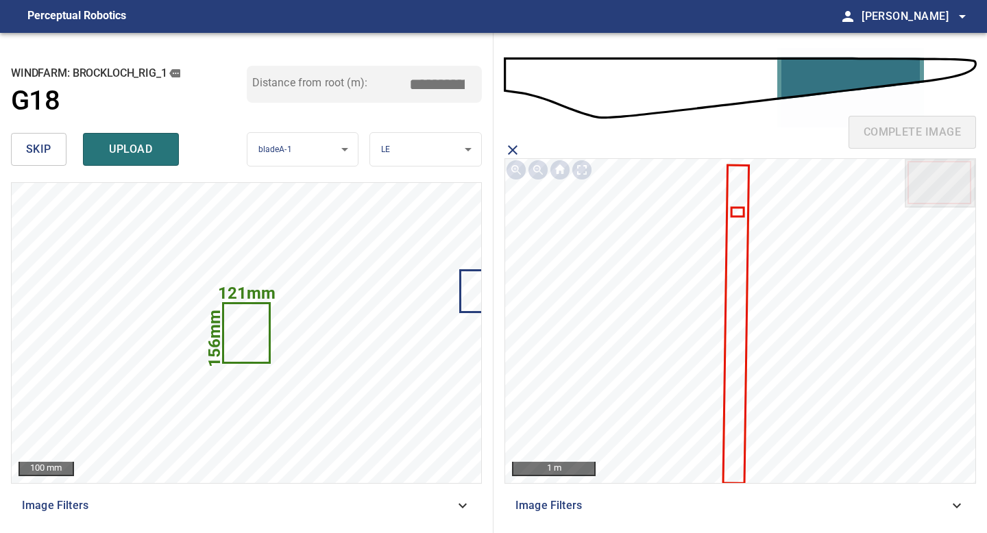
click at [736, 211] on icon at bounding box center [737, 212] width 10 height 7
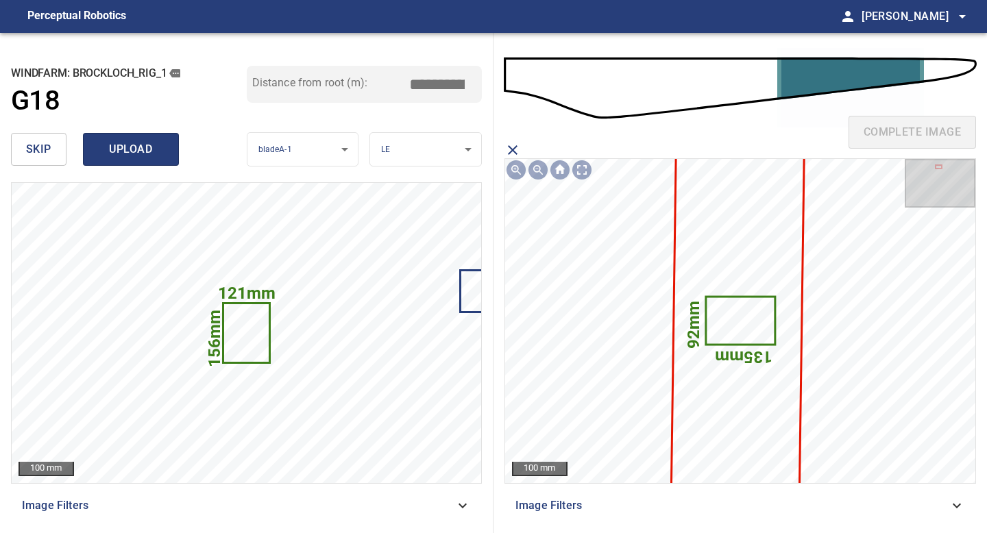
click at [148, 151] on span "upload" at bounding box center [131, 149] width 66 height 19
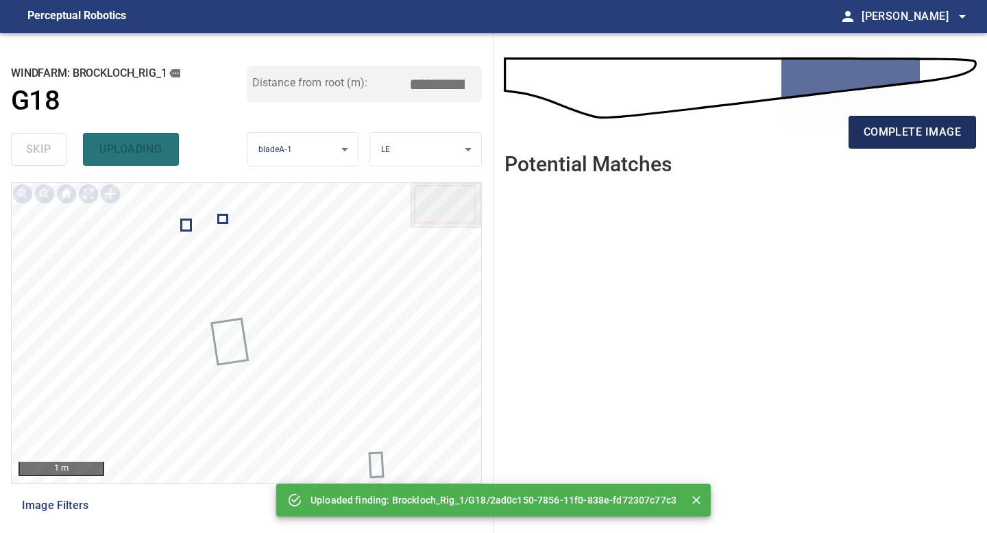
click at [878, 122] on button "complete image" at bounding box center [911, 132] width 127 height 33
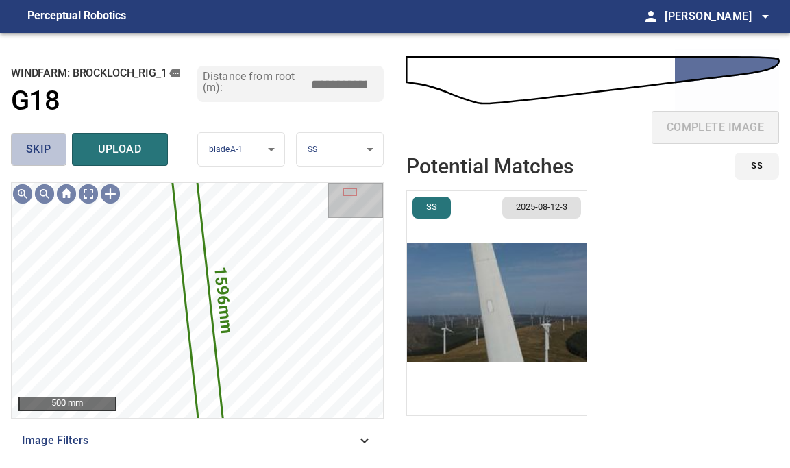
click at [38, 144] on span "skip" at bounding box center [38, 149] width 25 height 19
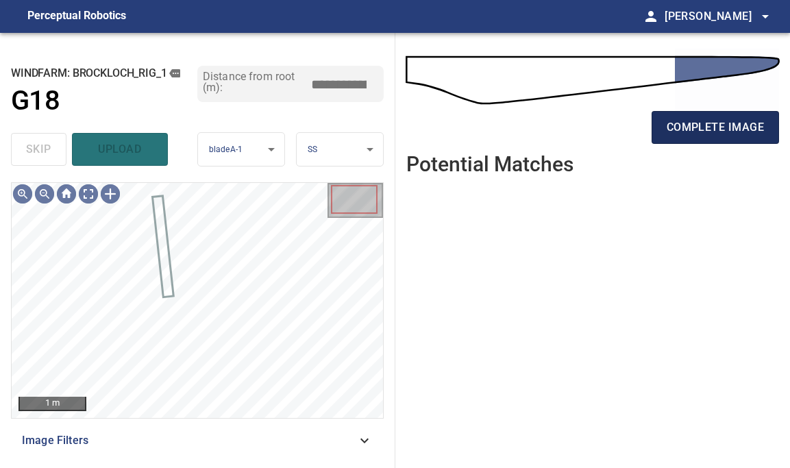
click at [678, 136] on span "complete image" at bounding box center [715, 127] width 97 height 19
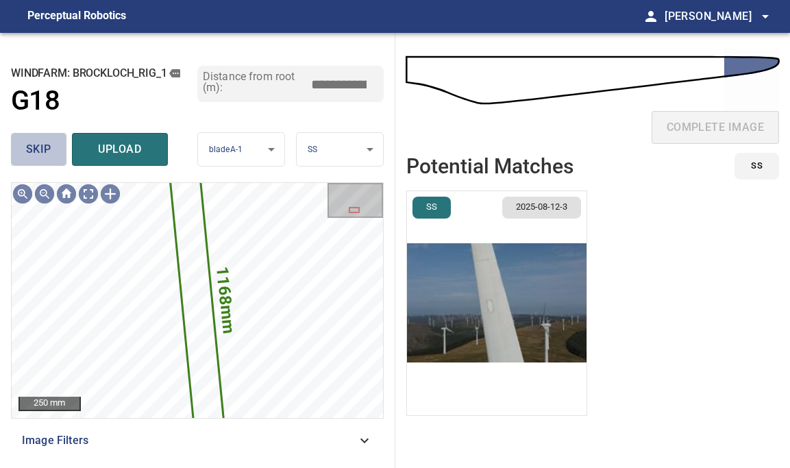
click at [35, 149] on span "skip" at bounding box center [38, 149] width 25 height 19
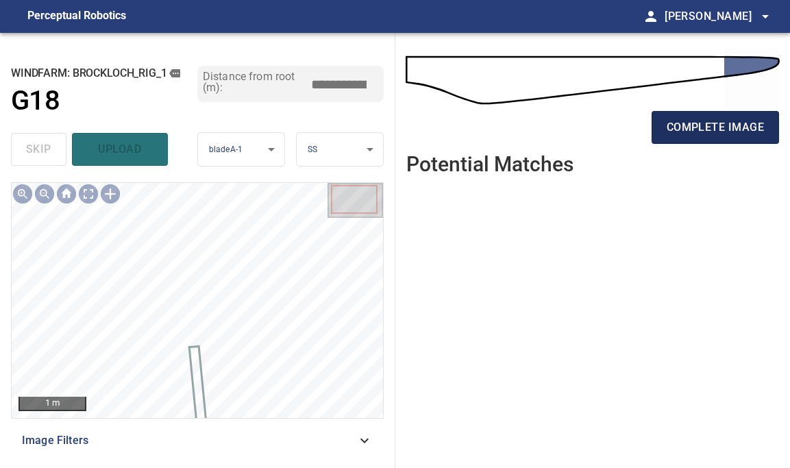
click at [686, 128] on span "complete image" at bounding box center [715, 127] width 97 height 19
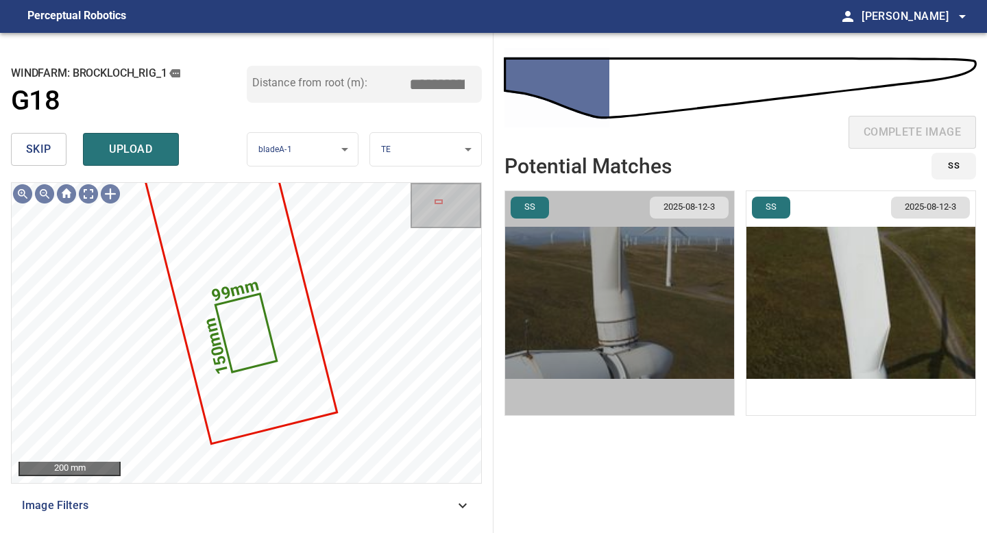
click at [604, 332] on img "button" at bounding box center [619, 303] width 229 height 224
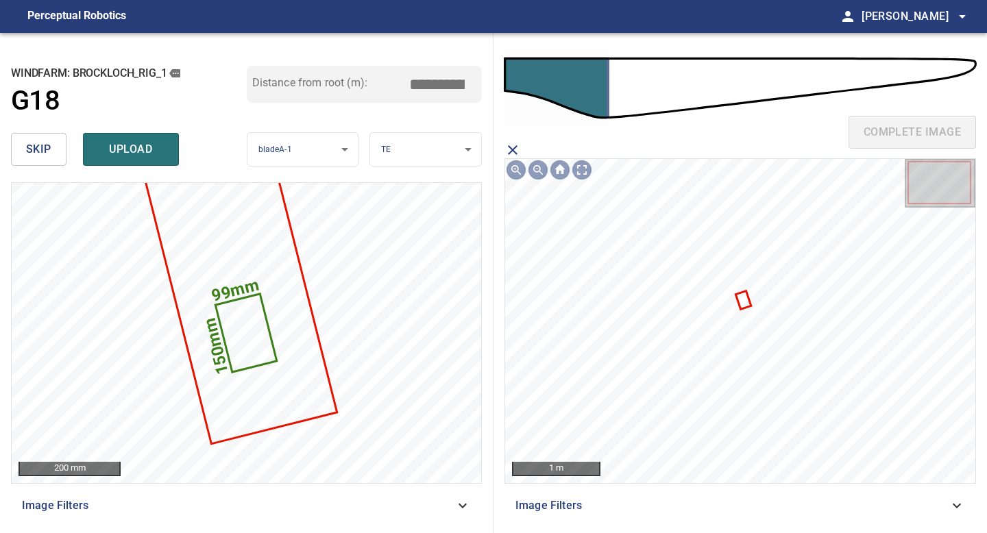
click at [742, 297] on icon at bounding box center [742, 300] width 13 height 16
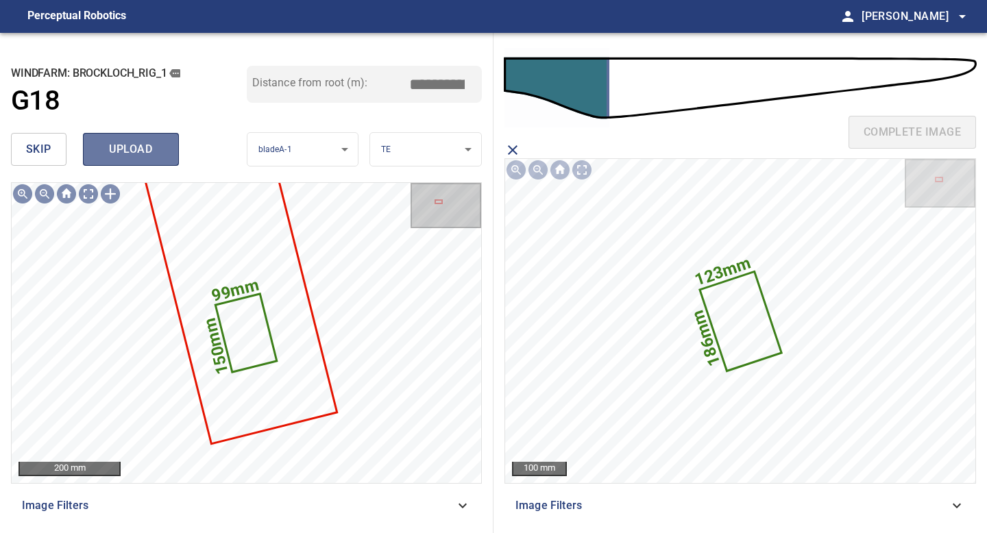
click at [138, 152] on span "upload" at bounding box center [131, 149] width 66 height 19
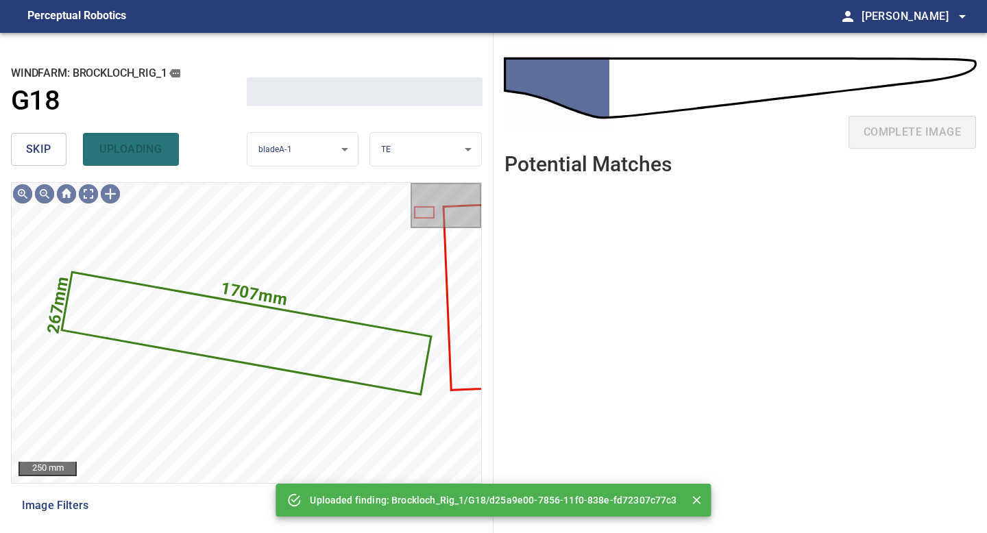
click at [43, 151] on span "skip" at bounding box center [38, 149] width 25 height 19
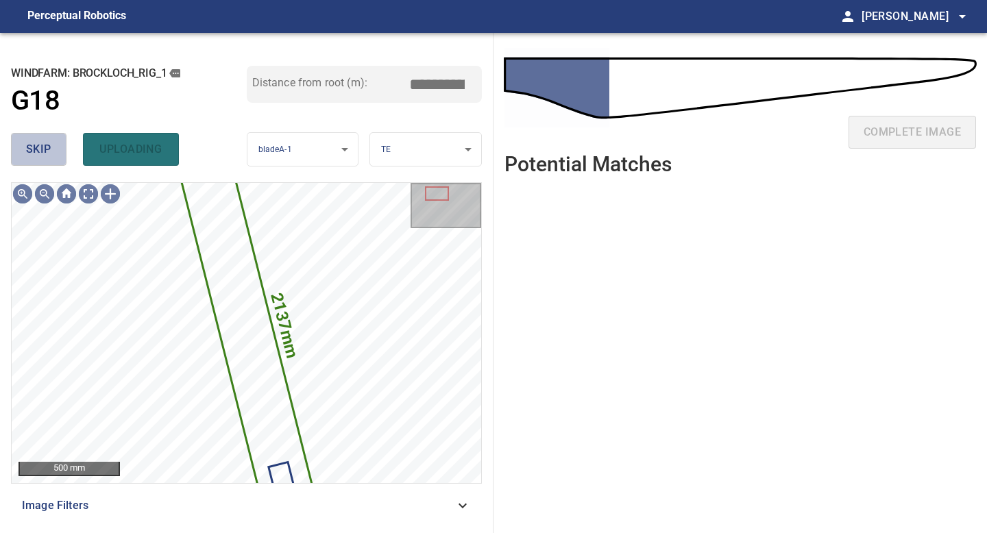
click at [43, 151] on span "skip" at bounding box center [38, 149] width 25 height 19
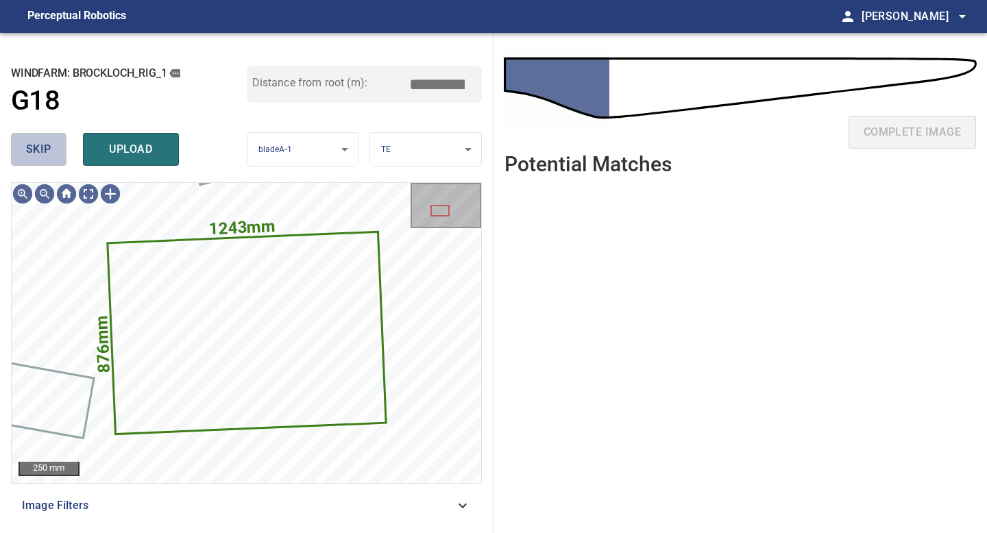
click at [58, 153] on button "skip" at bounding box center [38, 149] width 55 height 33
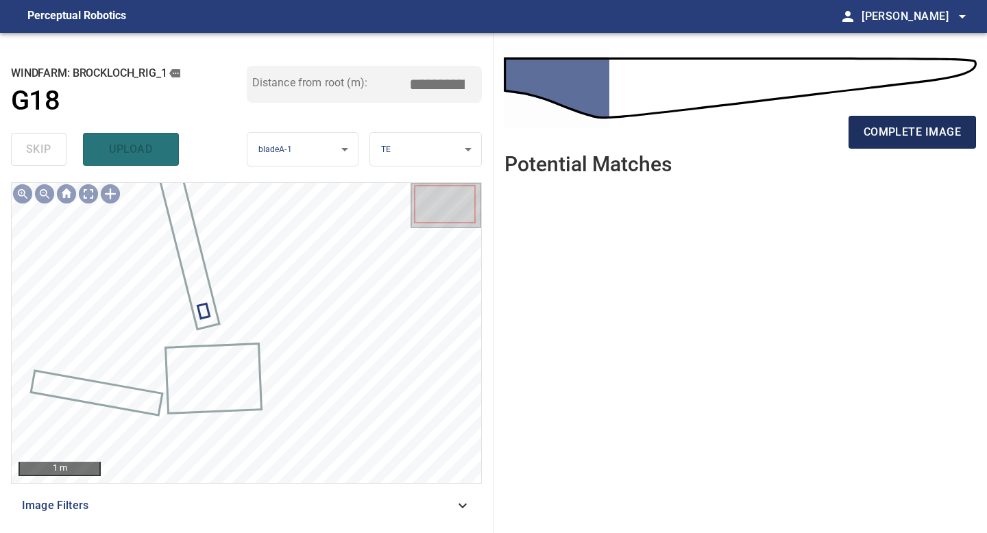
click at [895, 133] on span "complete image" at bounding box center [911, 132] width 97 height 19
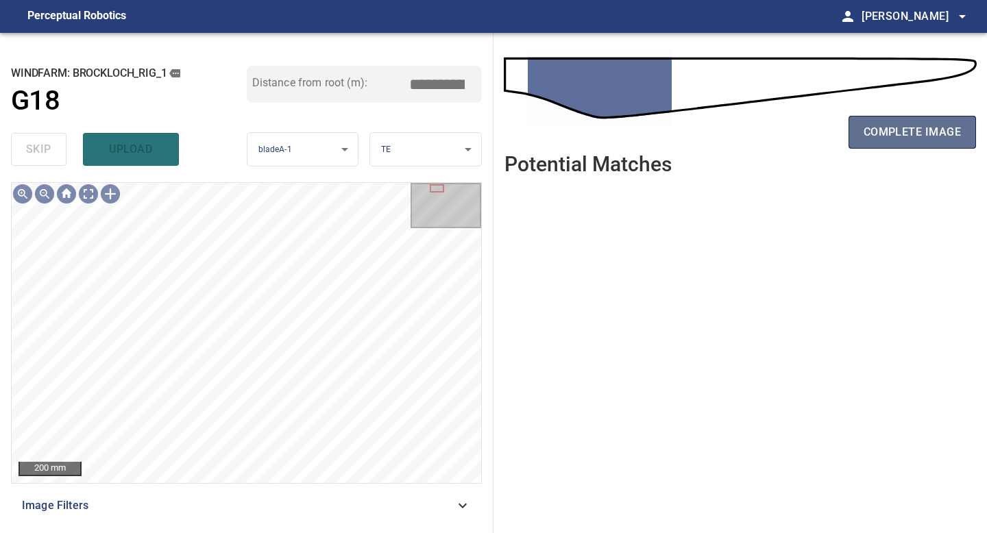
click at [893, 139] on span "complete image" at bounding box center [911, 132] width 97 height 19
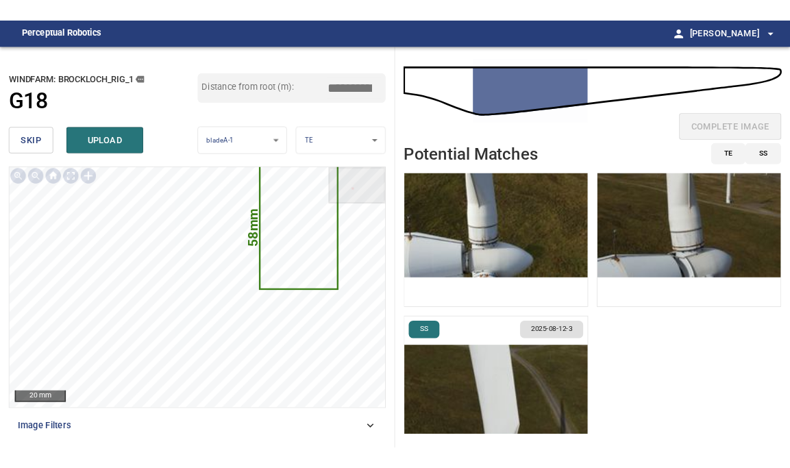
scroll to position [74, 0]
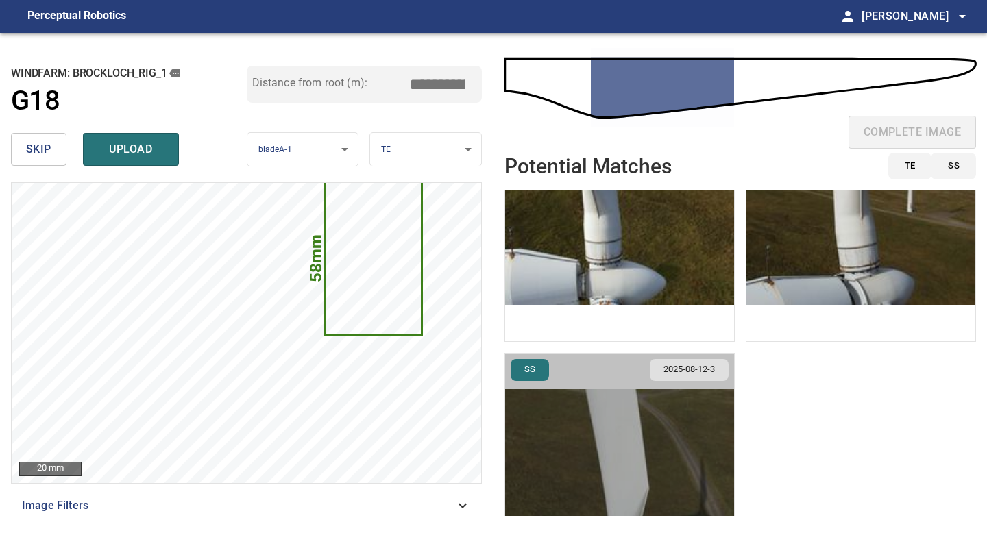
click at [630, 423] on img "button" at bounding box center [619, 466] width 229 height 224
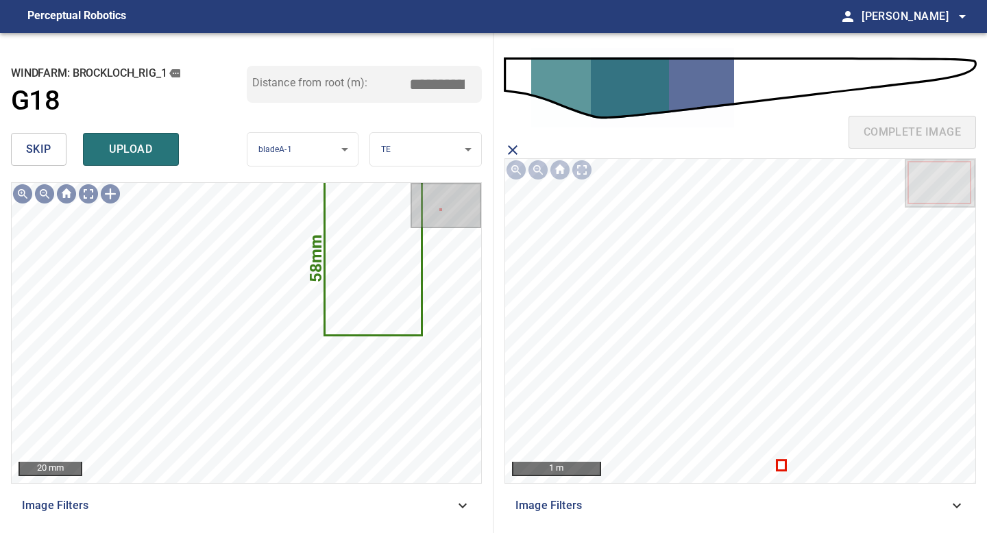
click at [47, 151] on span "skip" at bounding box center [38, 149] width 25 height 19
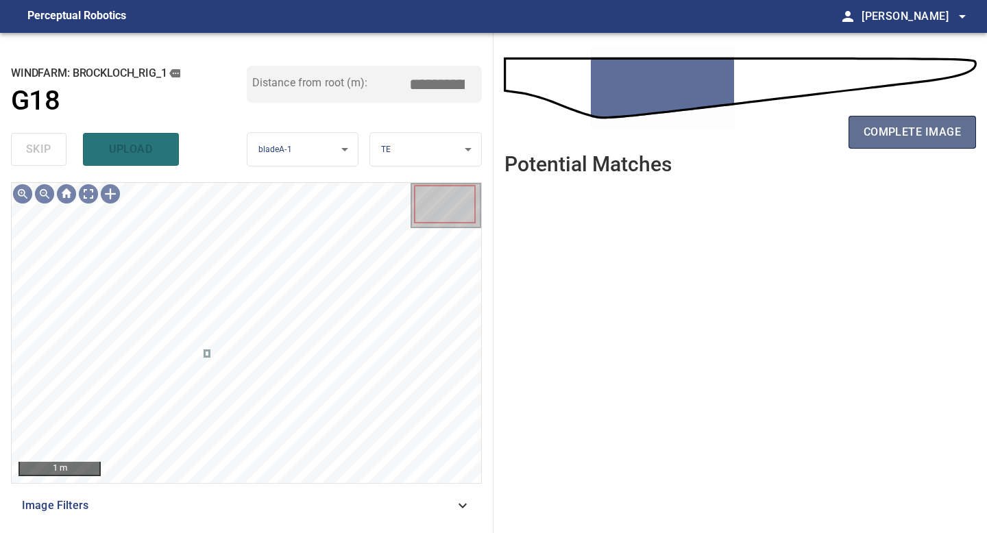
click at [873, 130] on span "complete image" at bounding box center [911, 132] width 97 height 19
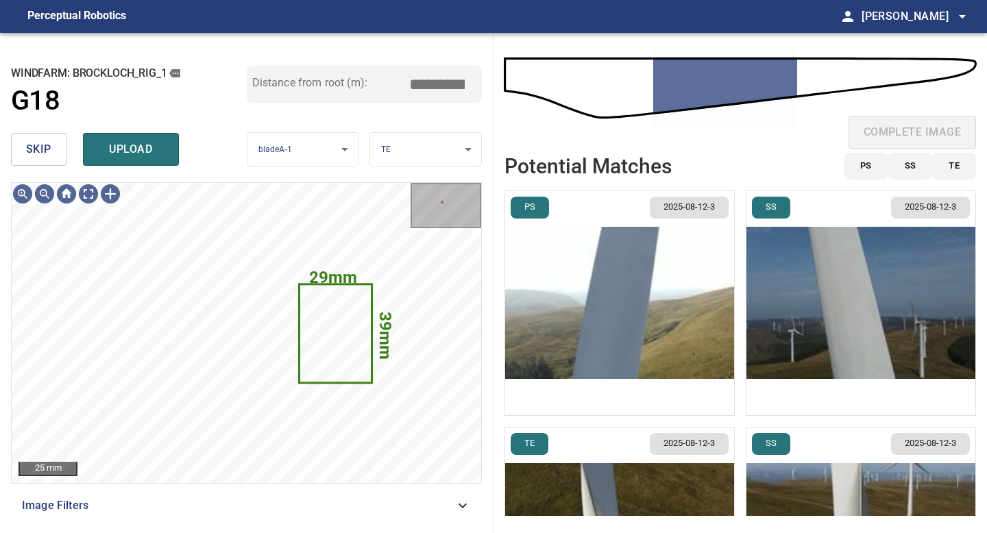
click at [619, 313] on img "button" at bounding box center [619, 303] width 229 height 224
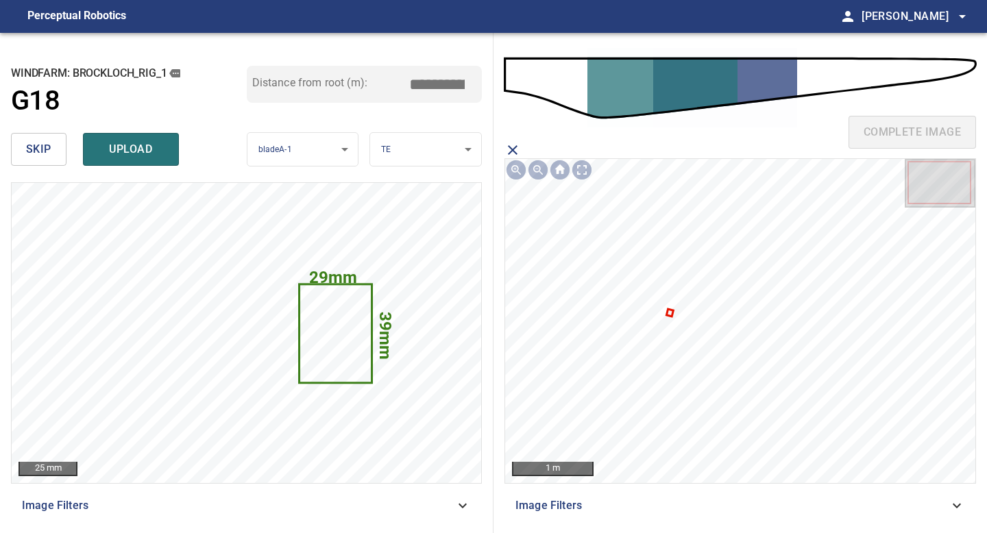
click at [671, 311] on icon at bounding box center [669, 312] width 4 height 5
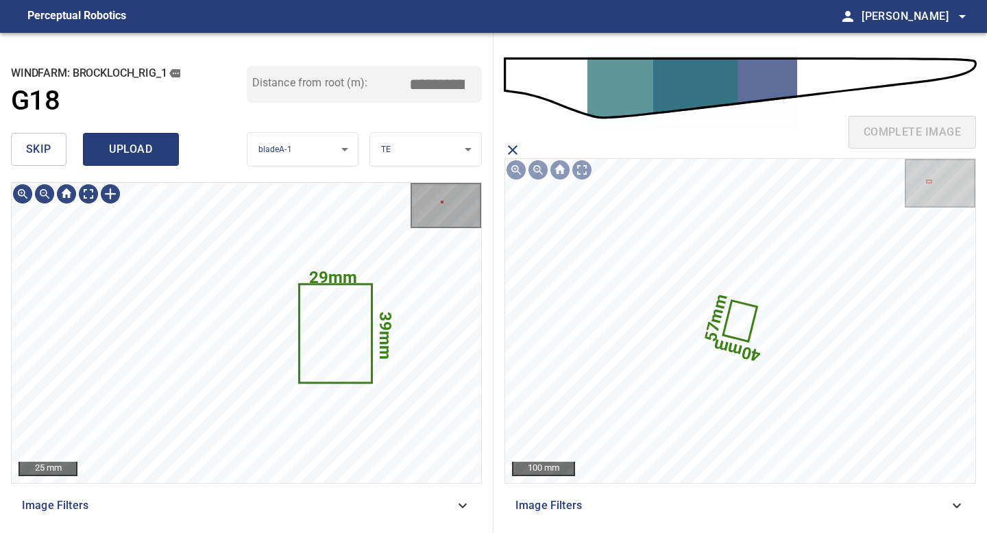
click at [136, 145] on span "upload" at bounding box center [131, 149] width 66 height 19
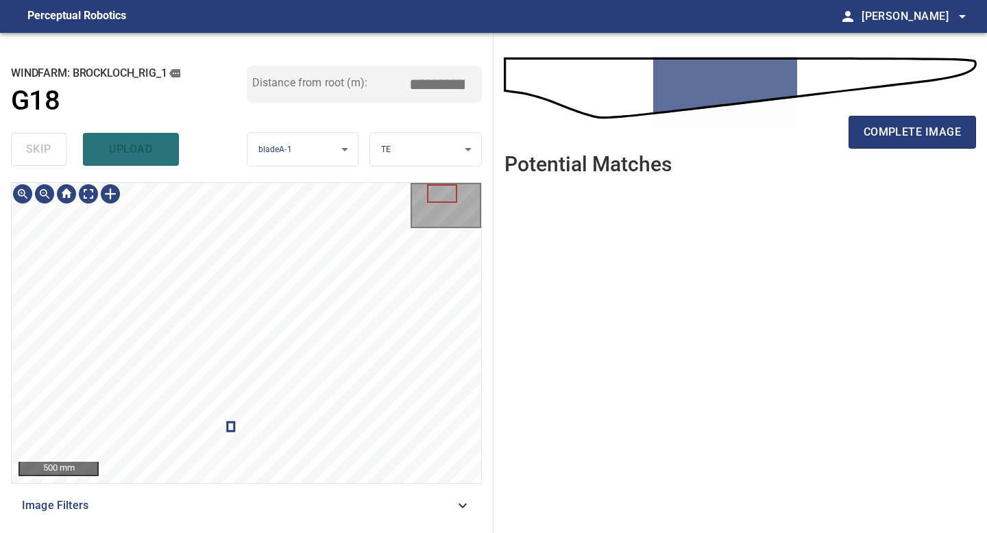
click at [884, 151] on div "complete image" at bounding box center [739, 137] width 471 height 55
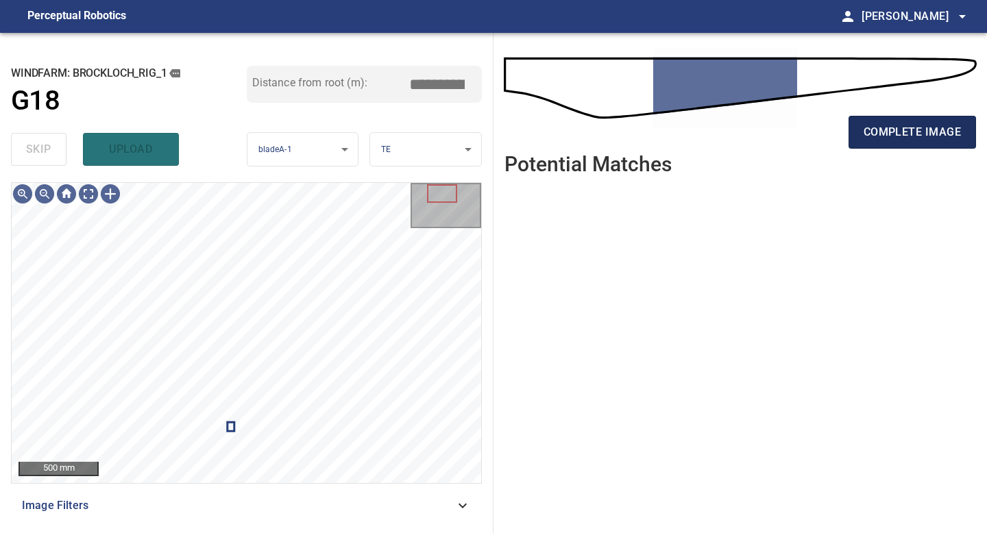
click at [884, 132] on span "complete image" at bounding box center [911, 132] width 97 height 19
